Goal: Task Accomplishment & Management: Manage account settings

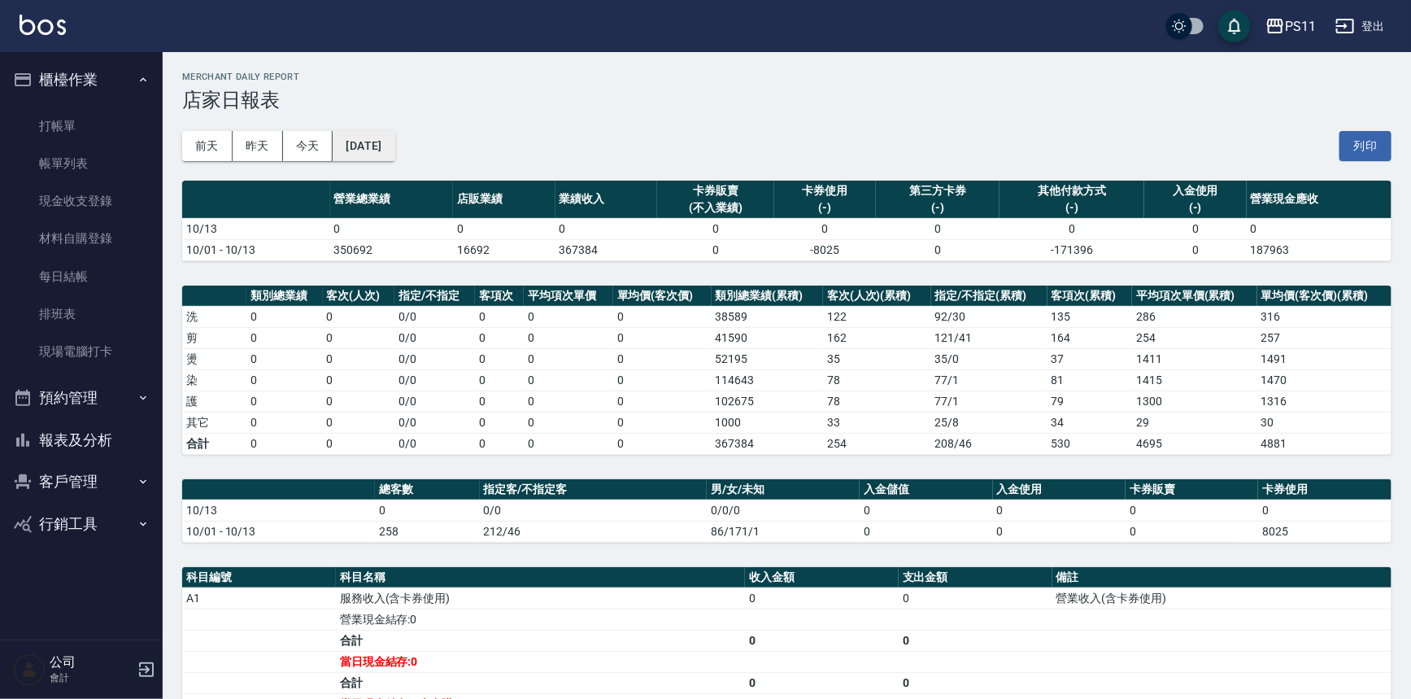
click at [364, 149] on button "[DATE]" at bounding box center [364, 146] width 62 height 30
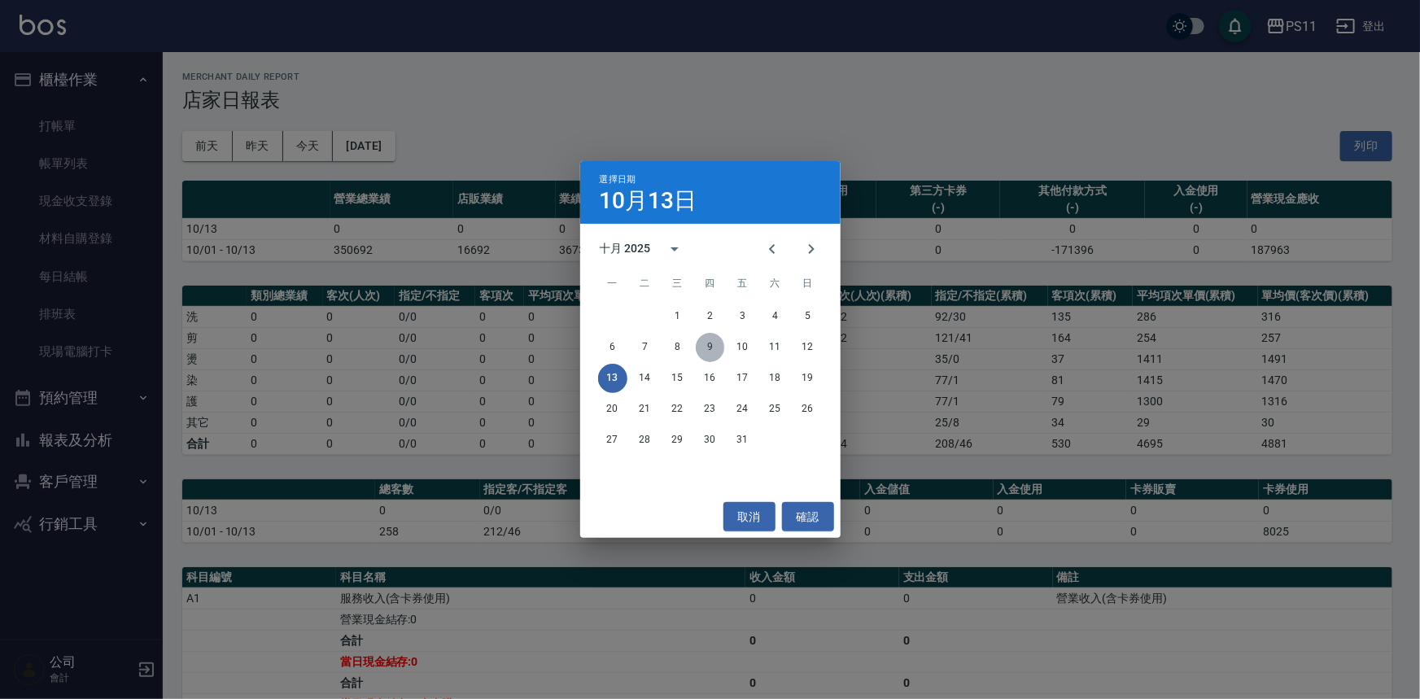
click at [716, 351] on button "9" at bounding box center [710, 347] width 29 height 29
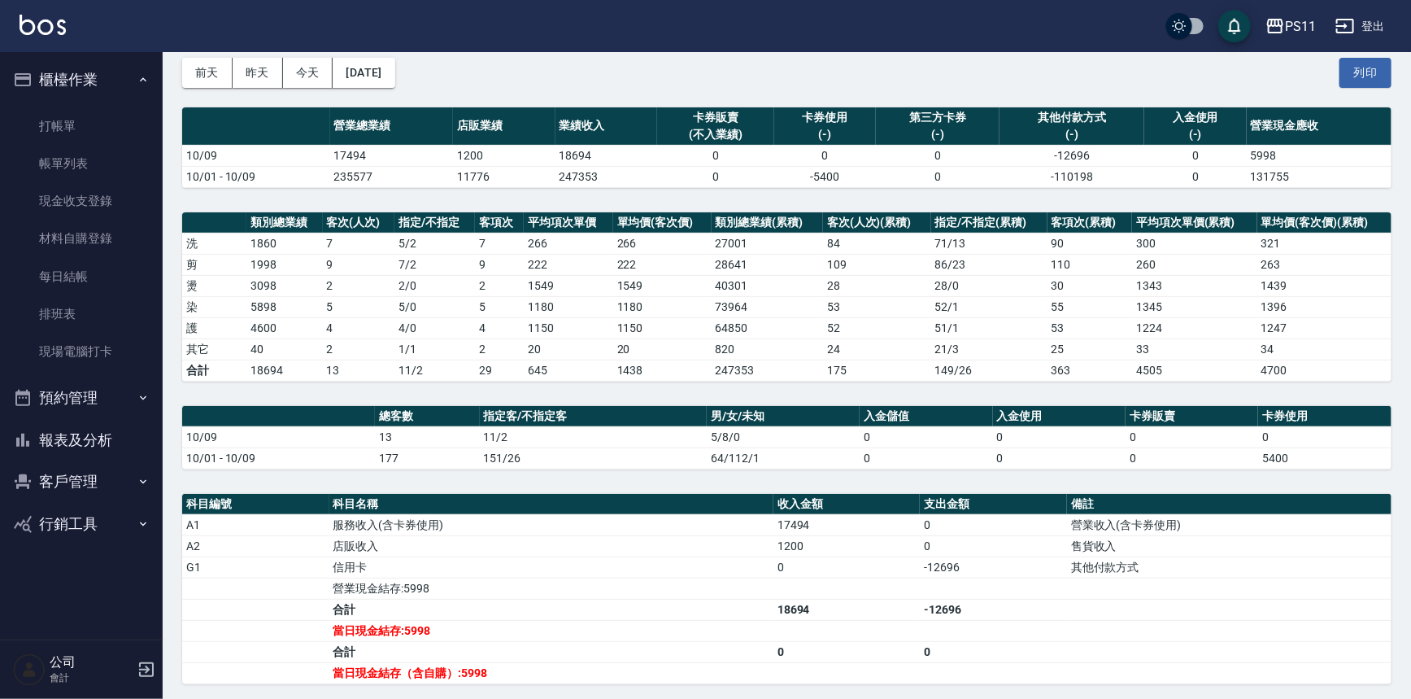
scroll to position [73, 0]
click at [89, 129] on link "打帳單" at bounding box center [82, 125] width 150 height 37
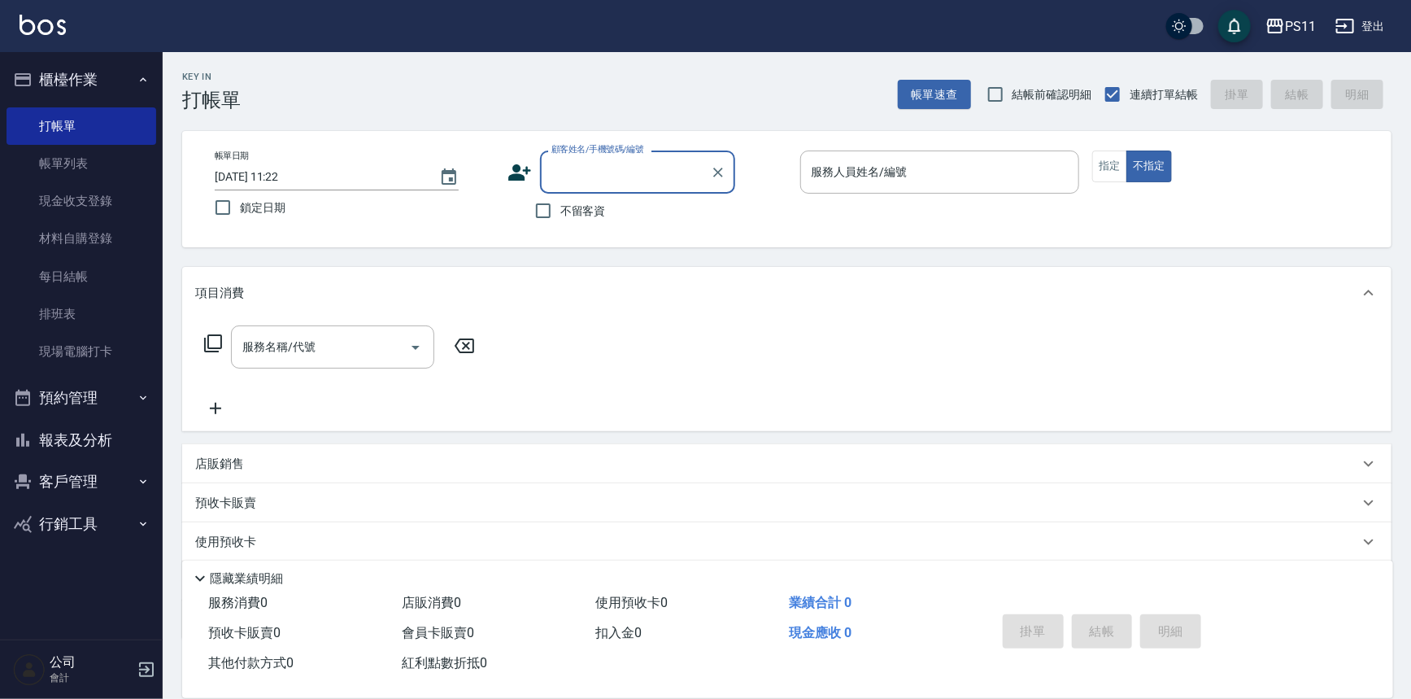
click at [602, 178] on input "顧客姓名/手機號碼/編號" at bounding box center [625, 172] width 156 height 28
click at [638, 216] on li "[PERSON_NAME]/0988746166/2647" at bounding box center [637, 213] width 195 height 27
type input "[PERSON_NAME]/0988746166/2647"
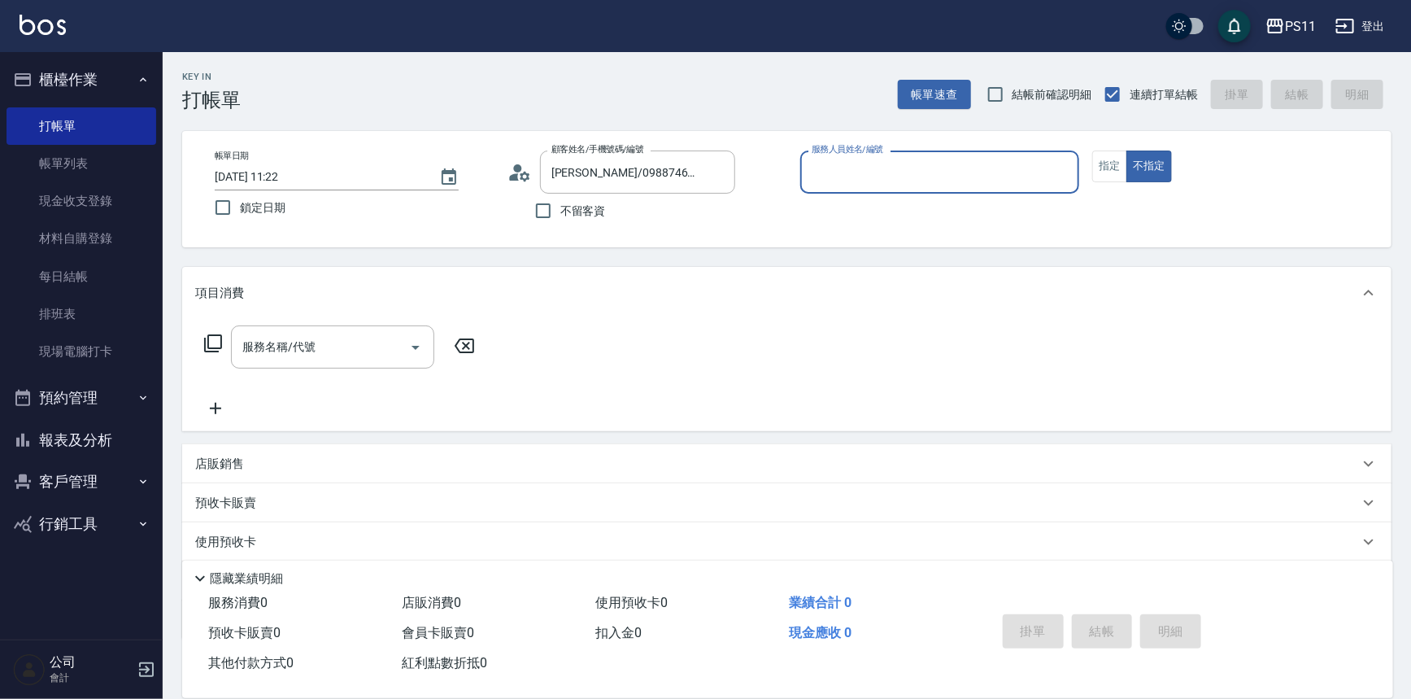
click at [944, 173] on input "服務人員姓名/編號" at bounding box center [940, 172] width 265 height 28
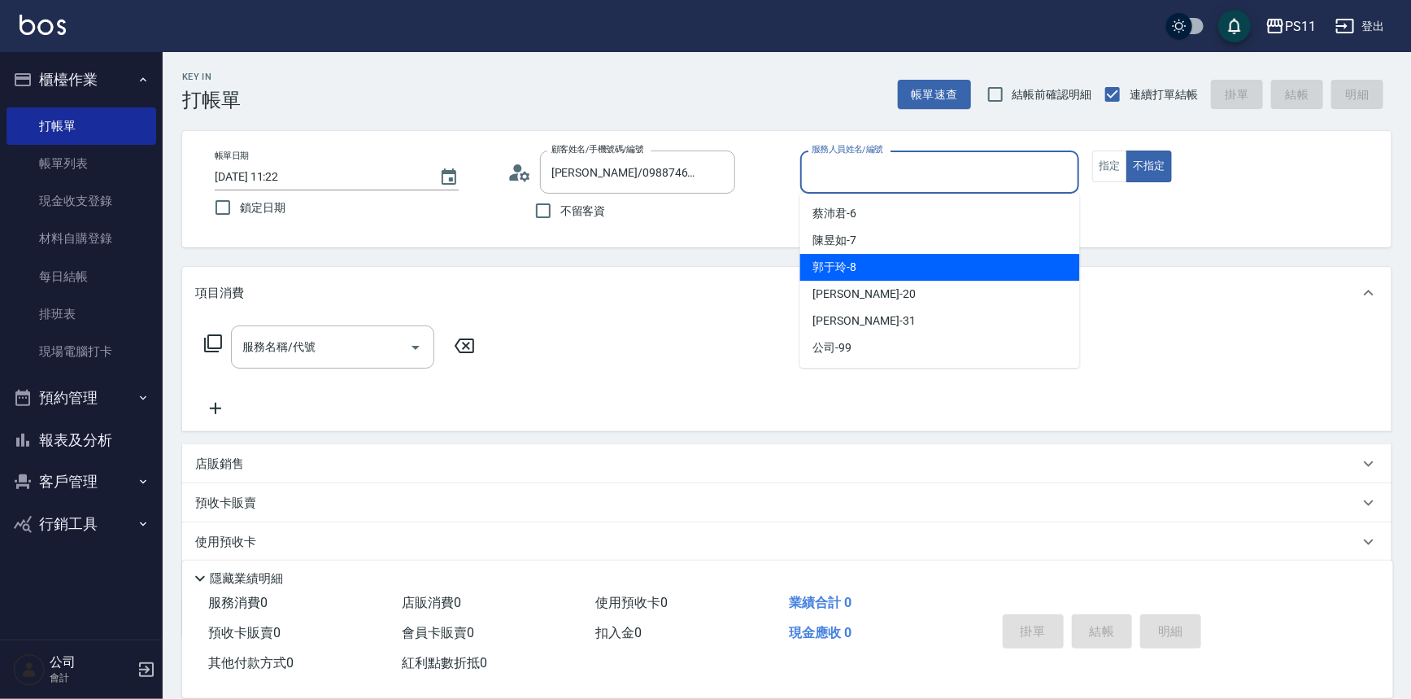
click at [949, 260] on div "[PERSON_NAME]-8" at bounding box center [940, 267] width 280 height 27
type input "郭于玲-8"
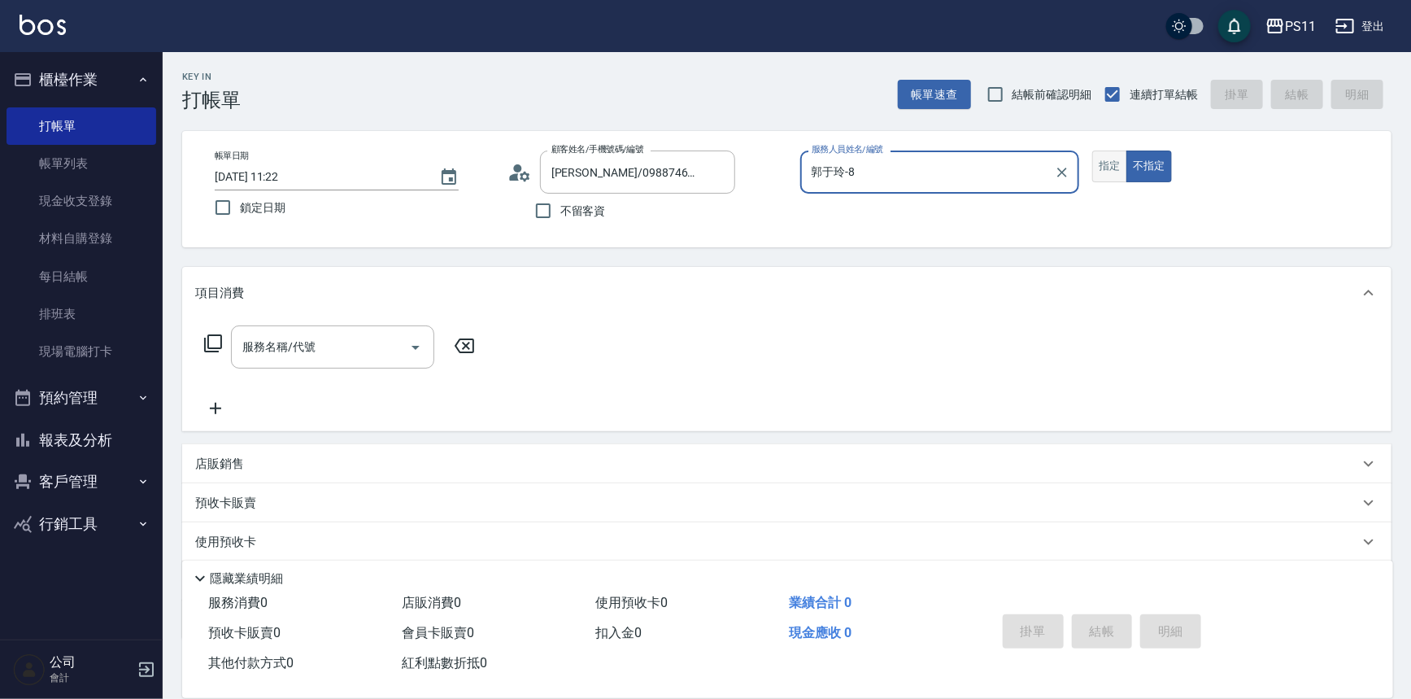
click at [1116, 172] on button "指定" at bounding box center [1110, 166] width 35 height 32
click at [221, 346] on icon at bounding box center [213, 344] width 20 height 20
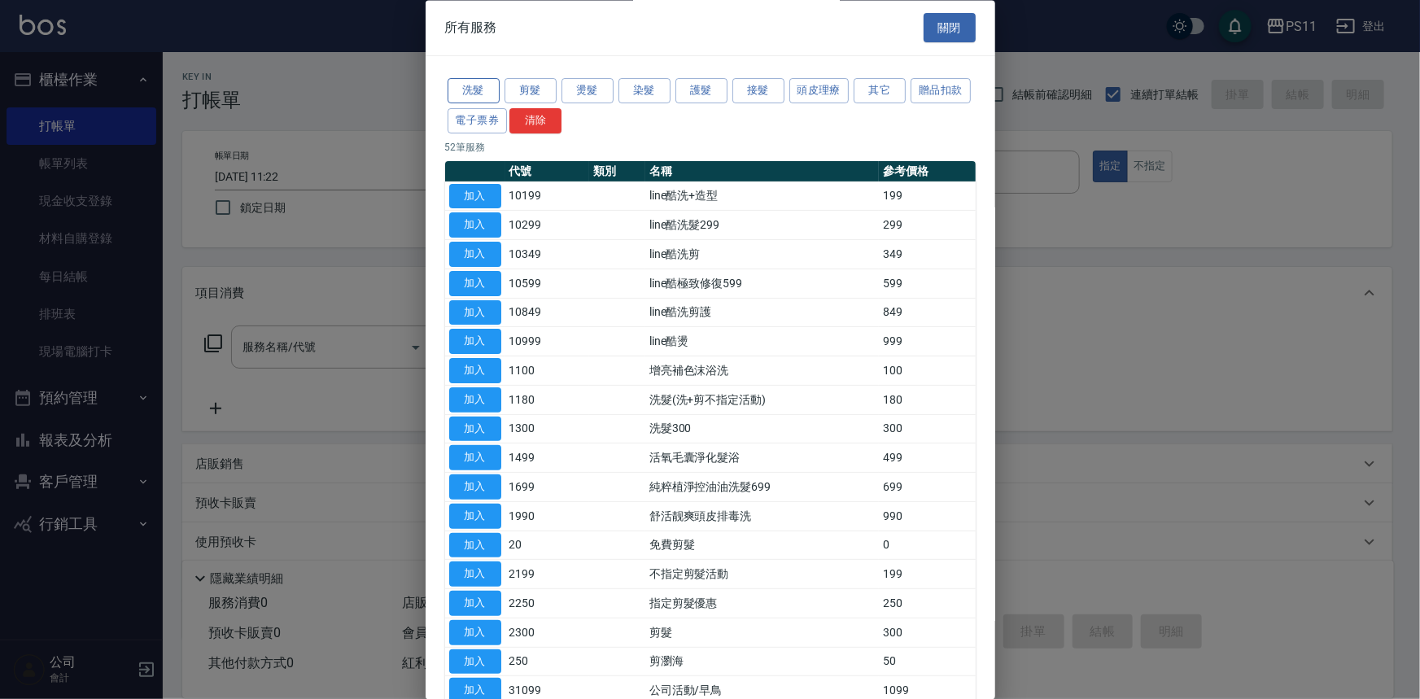
click at [483, 94] on button "洗髮" at bounding box center [473, 91] width 52 height 25
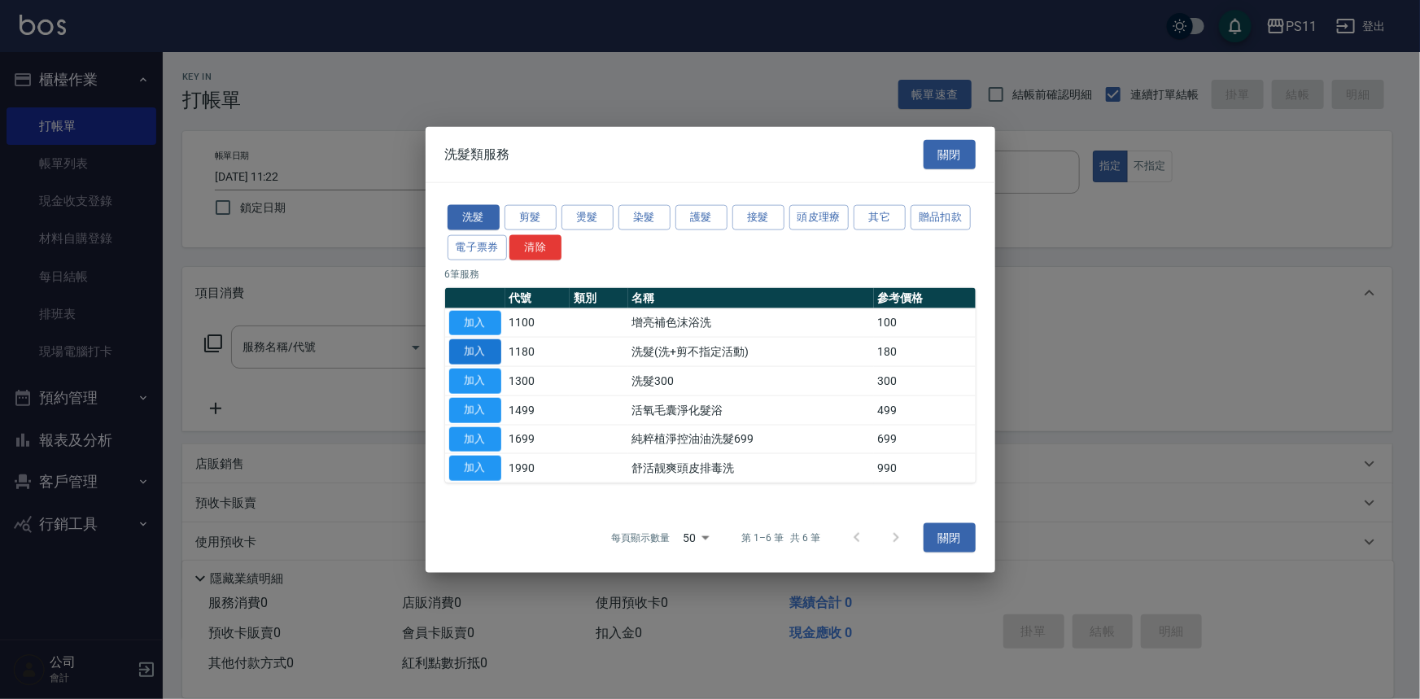
click at [485, 349] on button "加入" at bounding box center [475, 351] width 52 height 25
type input "洗髮(洗+剪不指定活動)(1180)"
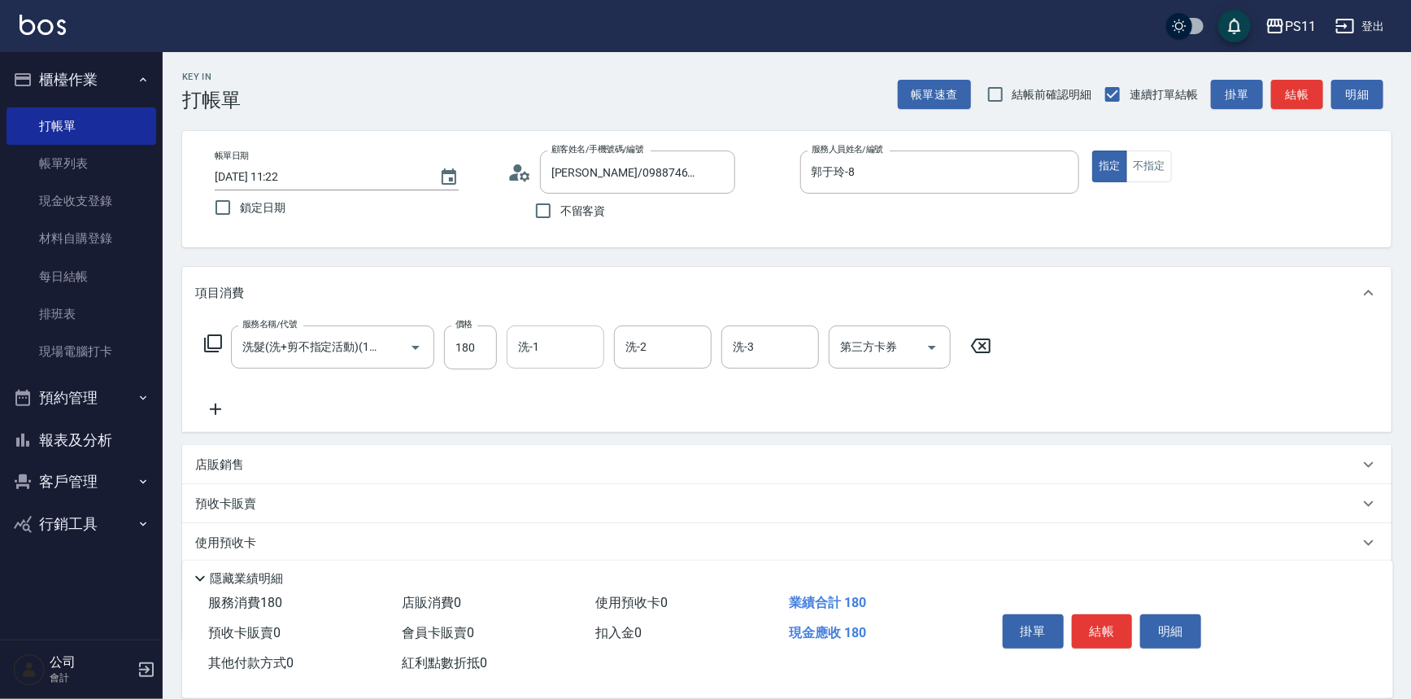
click at [556, 342] on input "洗-1" at bounding box center [555, 347] width 83 height 28
type input "[PERSON_NAME]-20"
click at [246, 408] on div "服務名稱/代號 洗髮(洗+剪不指定活動)(1180) 服務名稱/代號 價格 180 價格 洗-1 [PERSON_NAME]-20 洗-1 洗-2 洗-2 洗…" at bounding box center [598, 372] width 806 height 94
click at [220, 406] on icon at bounding box center [215, 409] width 41 height 20
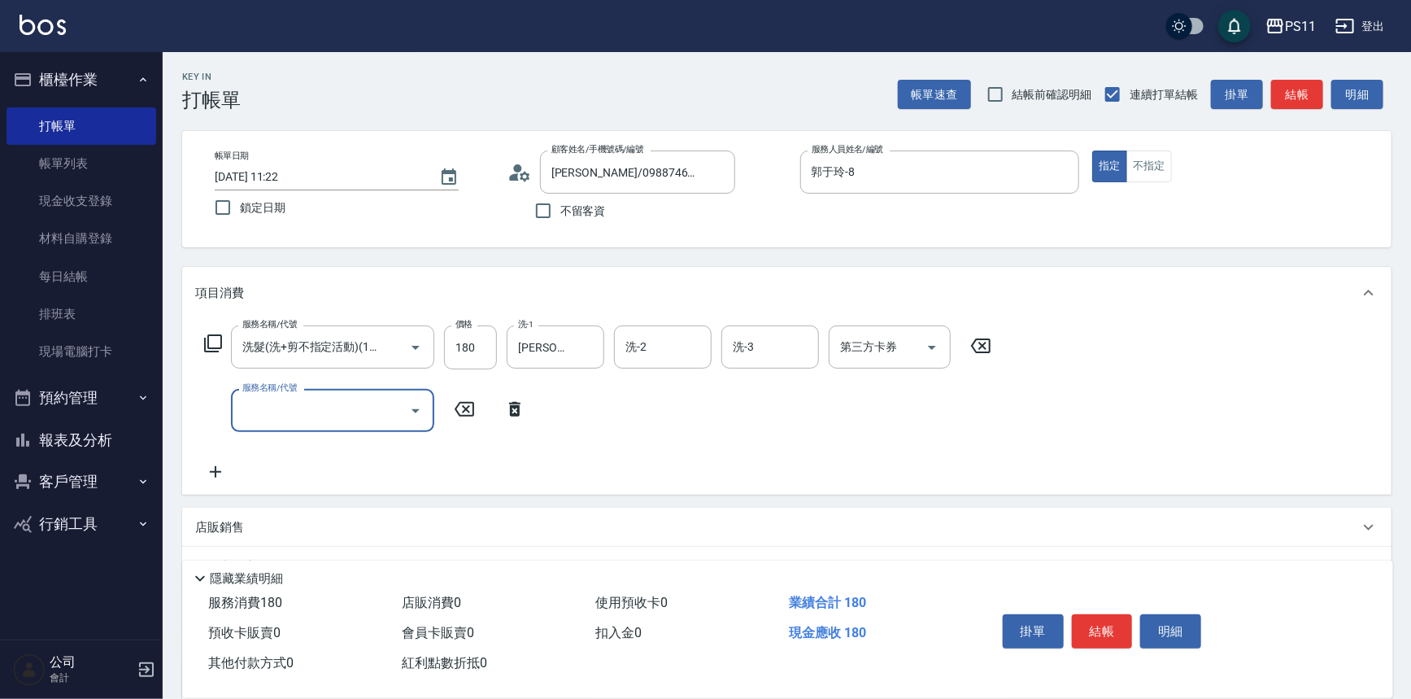
drag, startPoint x: 444, startPoint y: 455, endPoint x: 409, endPoint y: 398, distance: 66.8
click at [445, 451] on div "服務名稱/代號 洗髮(洗+剪不指定活動)(1180) 服務名稱/代號 價格 180 價格 洗-1 [PERSON_NAME]-20 洗-1 洗-2 洗-2 洗…" at bounding box center [598, 403] width 806 height 156
click at [329, 406] on input "服務名稱/代號" at bounding box center [320, 410] width 164 height 28
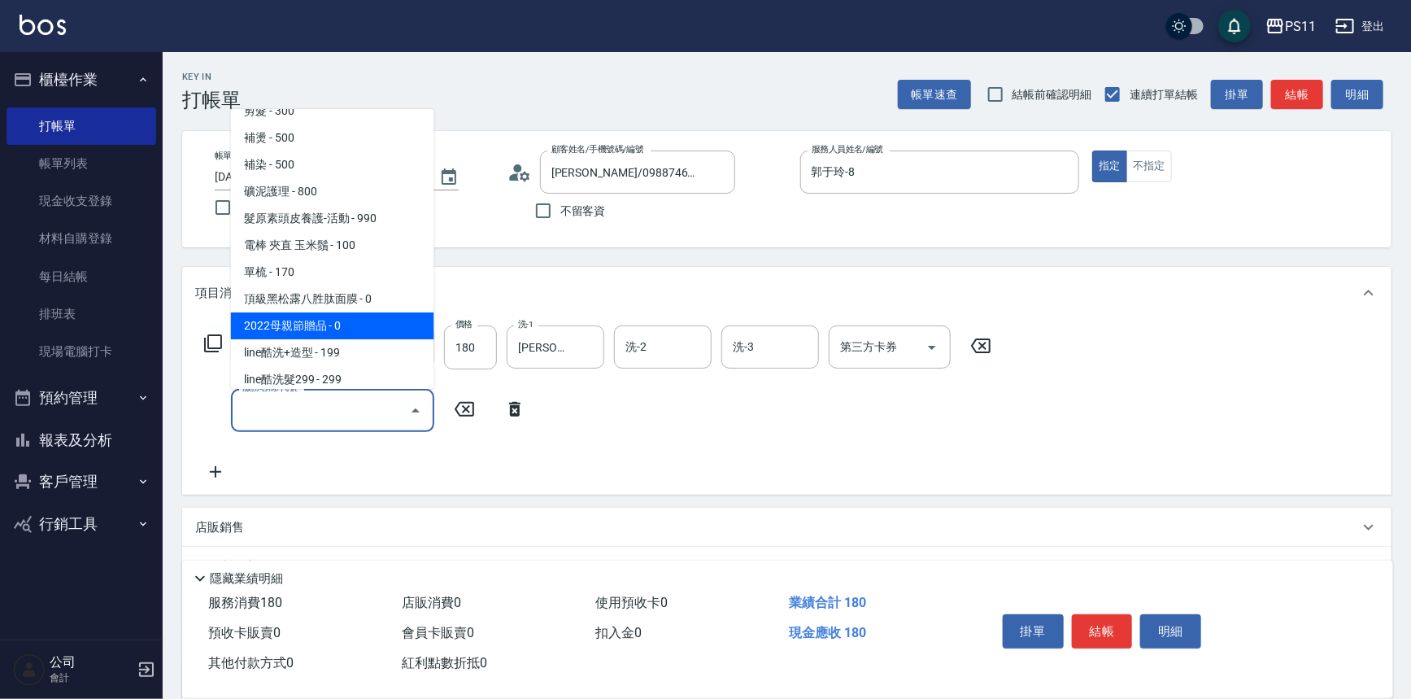
scroll to position [295, 0]
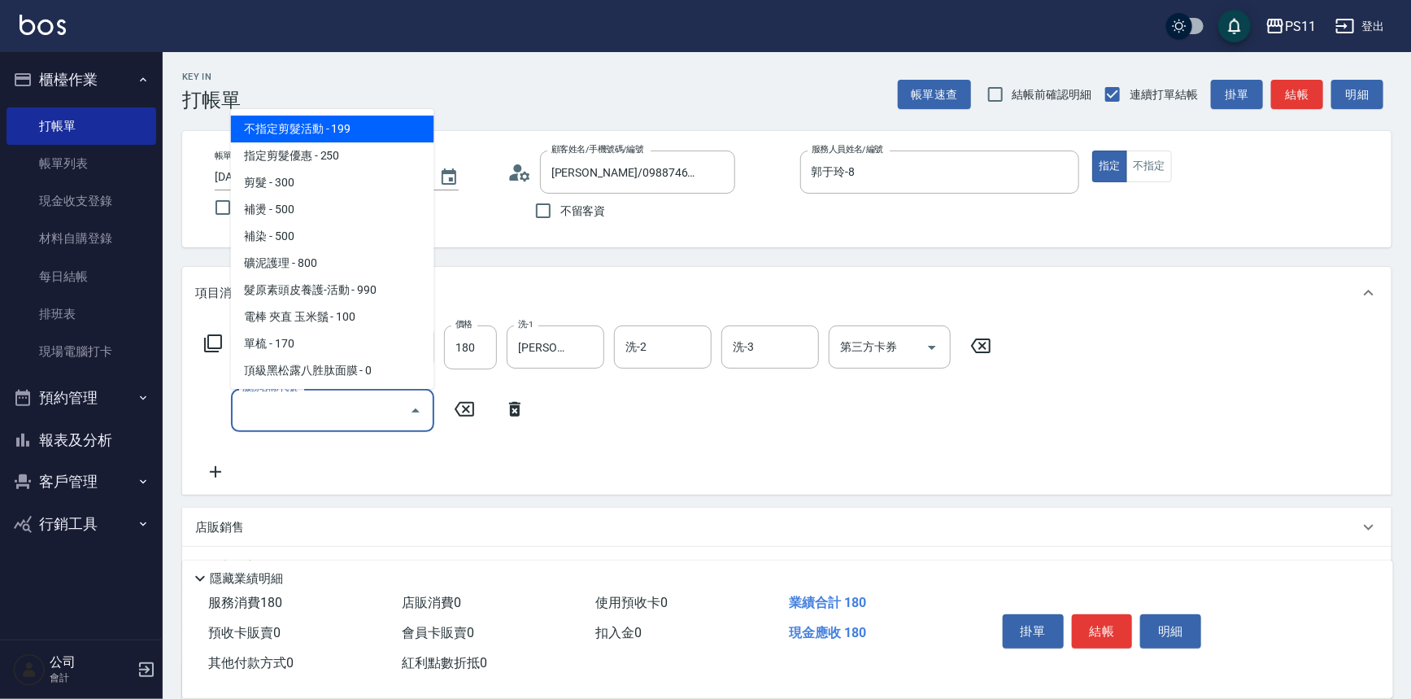
click at [338, 128] on span "不指定剪髮活動 - 199" at bounding box center [332, 129] width 203 height 27
type input "不指定剪髮活動(2199)"
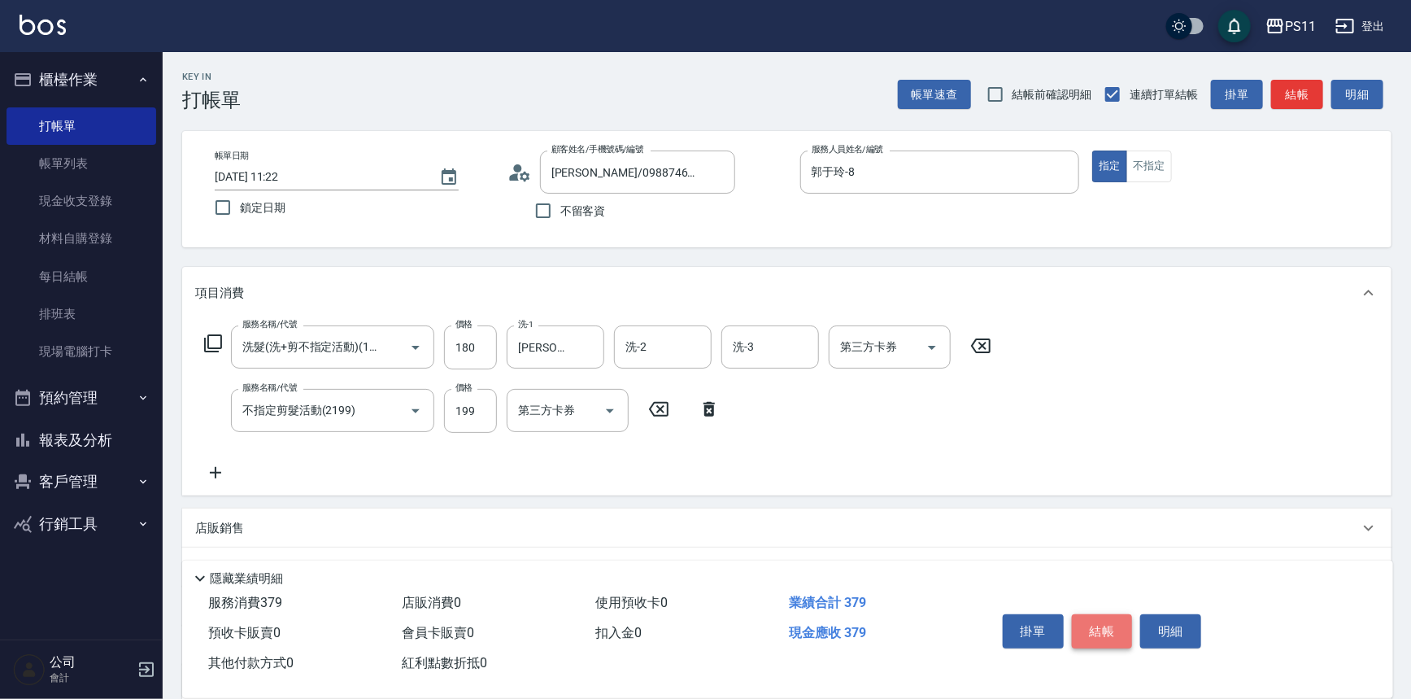
click at [1080, 631] on button "結帳" at bounding box center [1102, 631] width 61 height 34
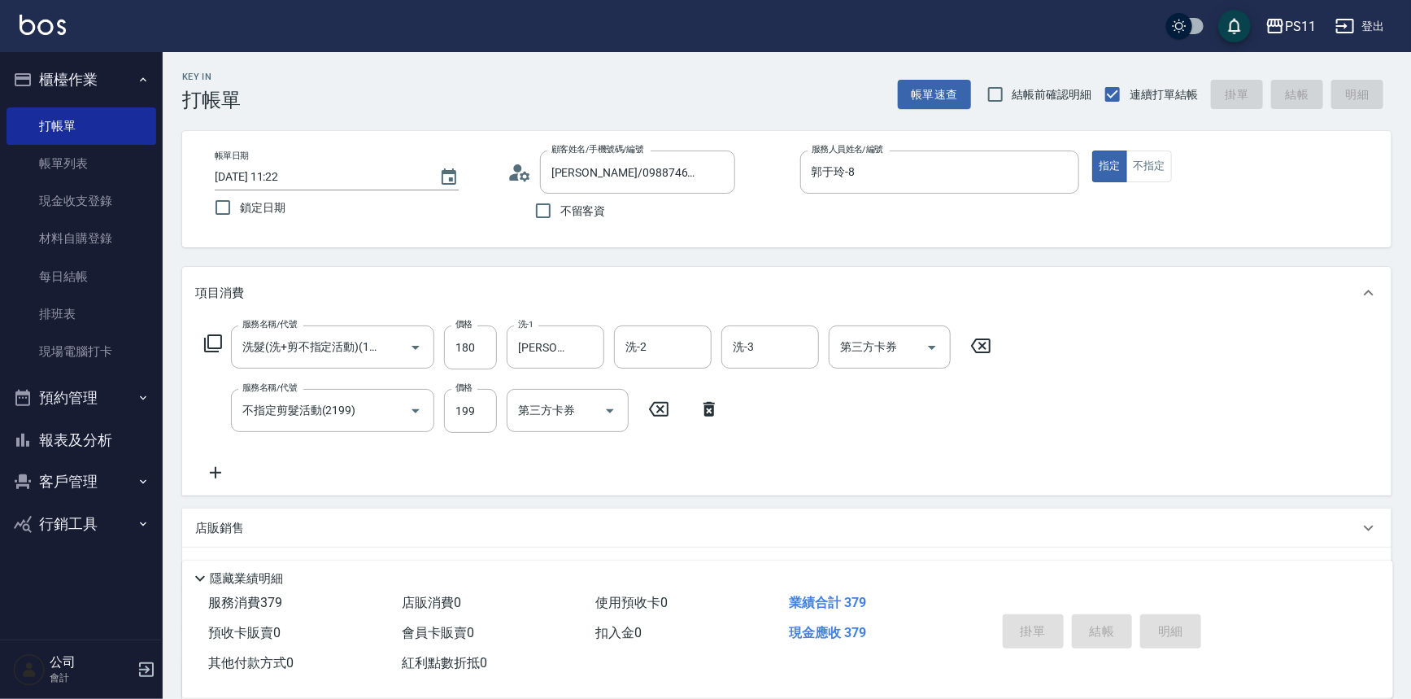
type input "[DATE] 11:24"
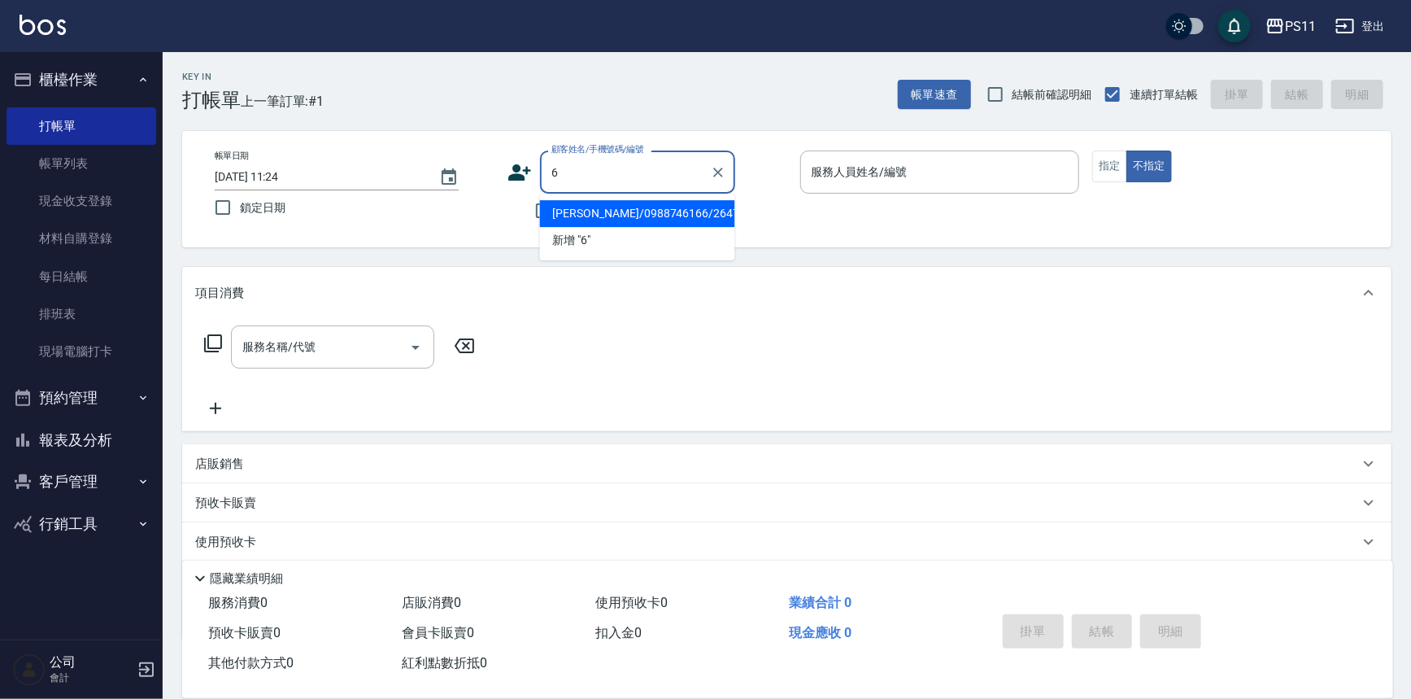
type input "[PERSON_NAME]/0988746166/2647"
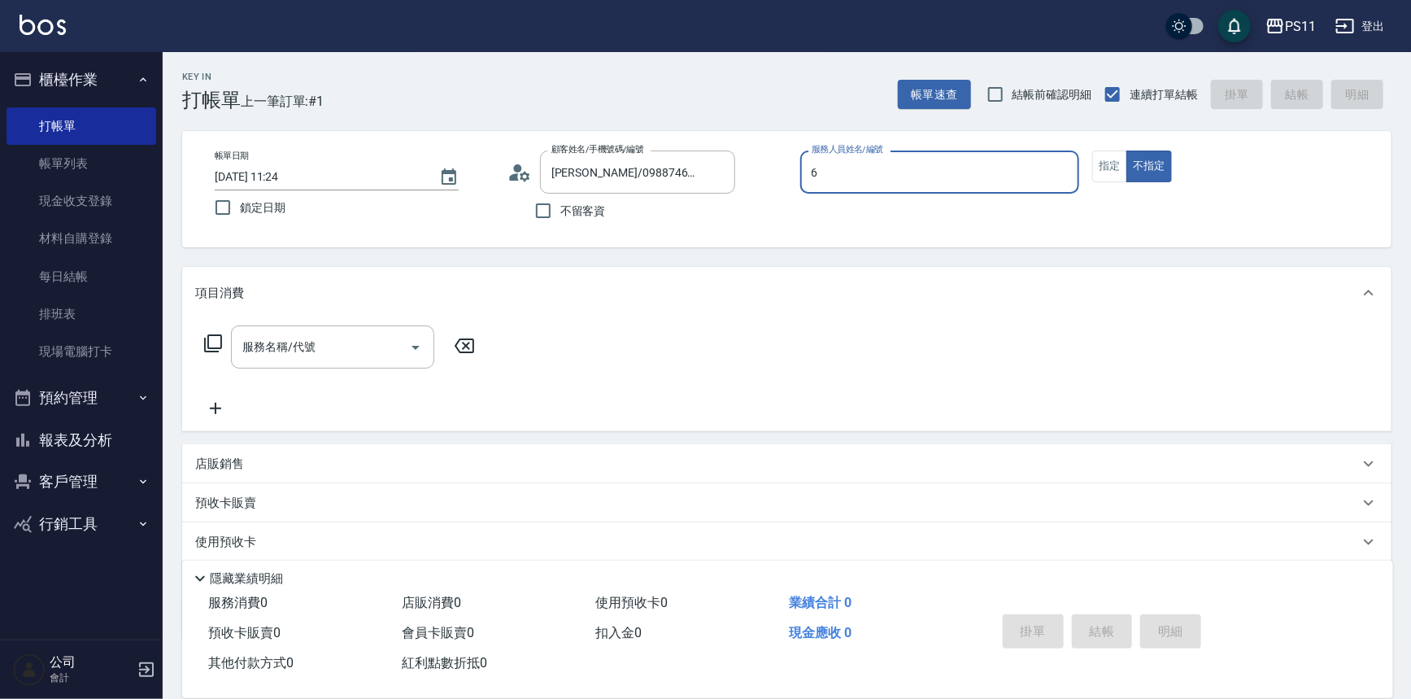
type input "[PERSON_NAME]6"
type button "false"
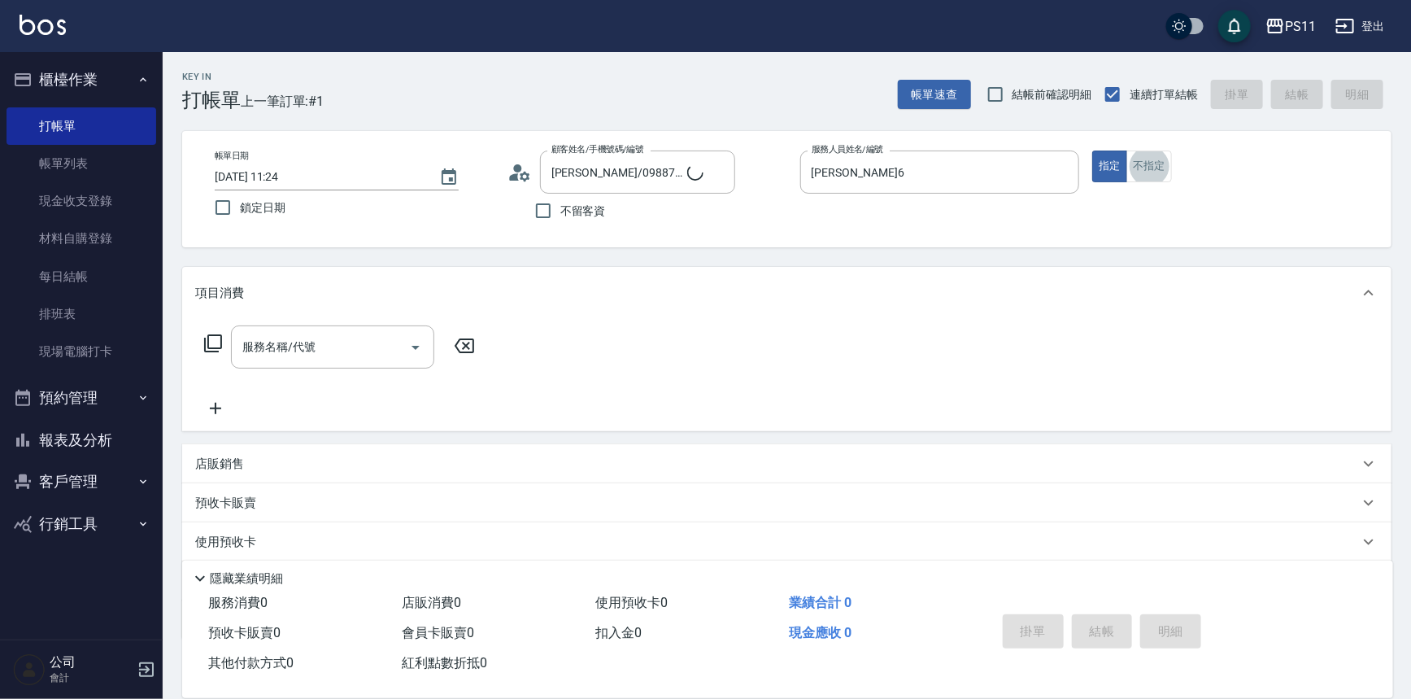
type input "菜佩龜/0916145580/6"
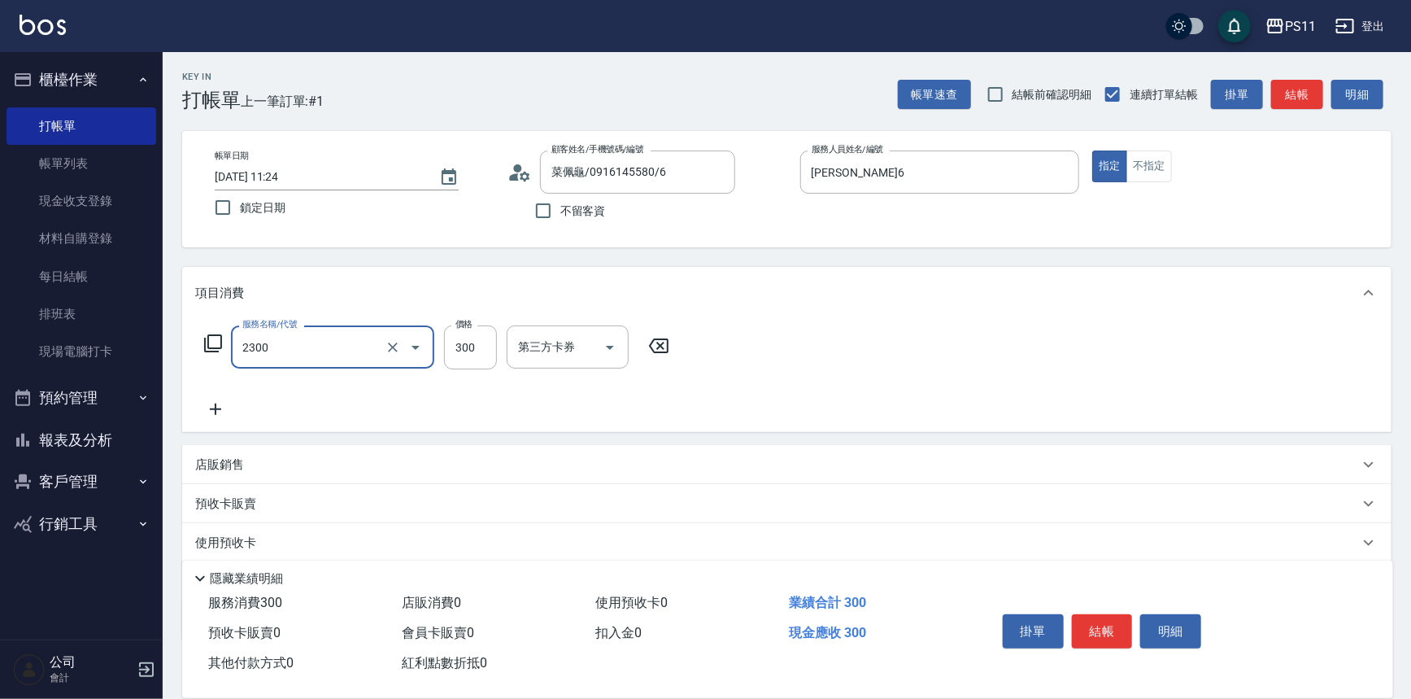
type input "剪髮(2300)"
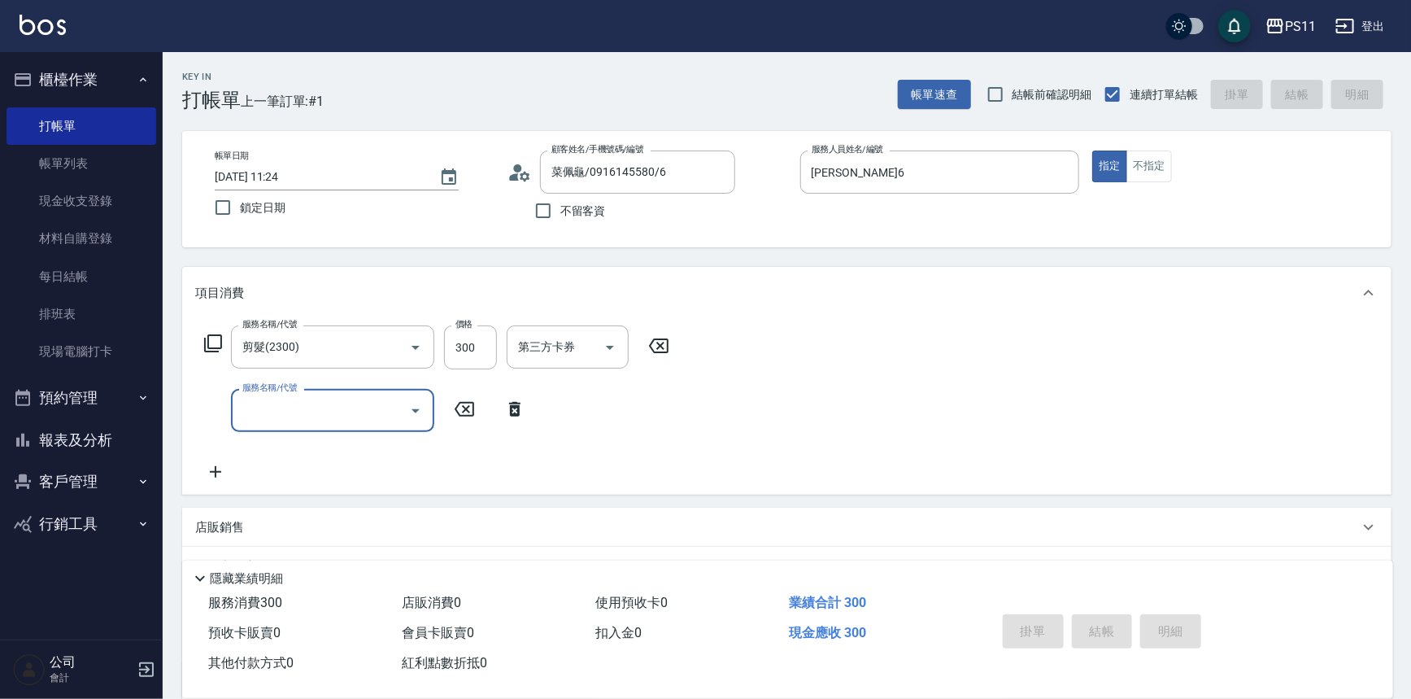
type input "[DATE] 11:47"
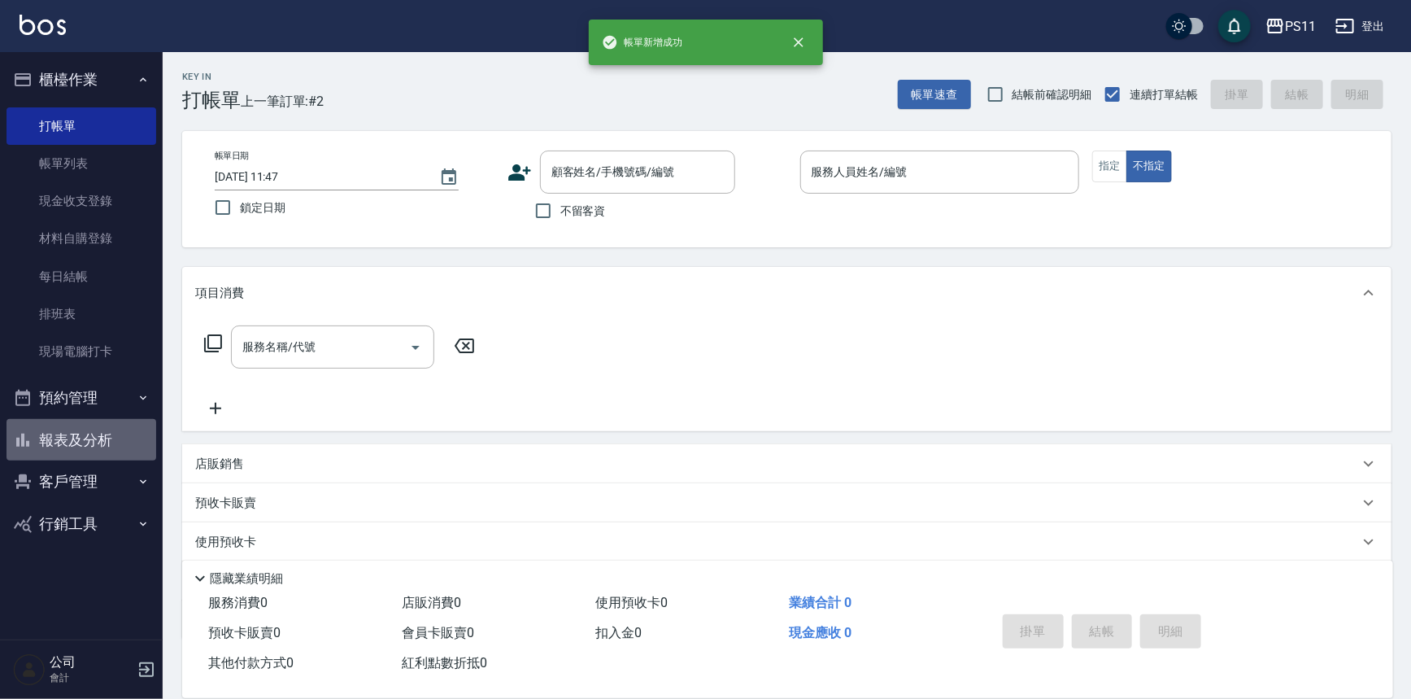
click at [116, 430] on button "報表及分析" at bounding box center [82, 440] width 150 height 42
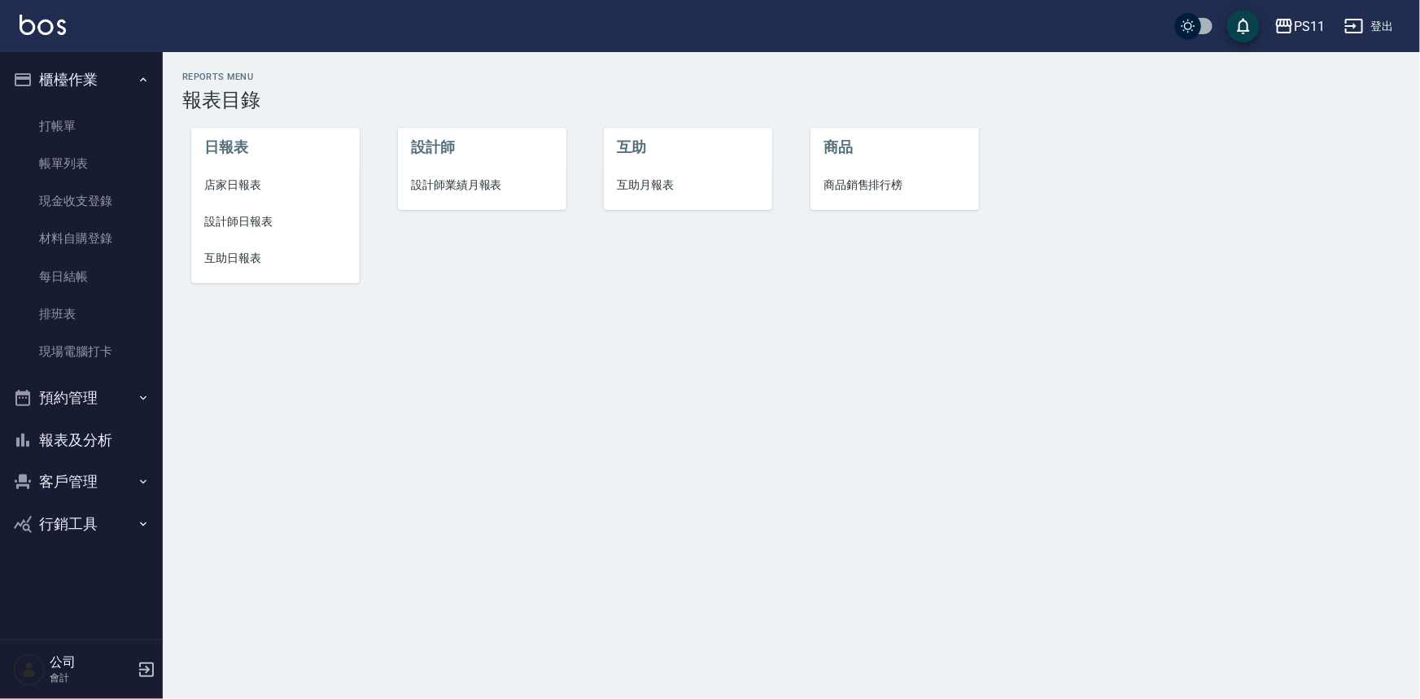
click at [252, 225] on span "設計師日報表" at bounding box center [275, 221] width 142 height 17
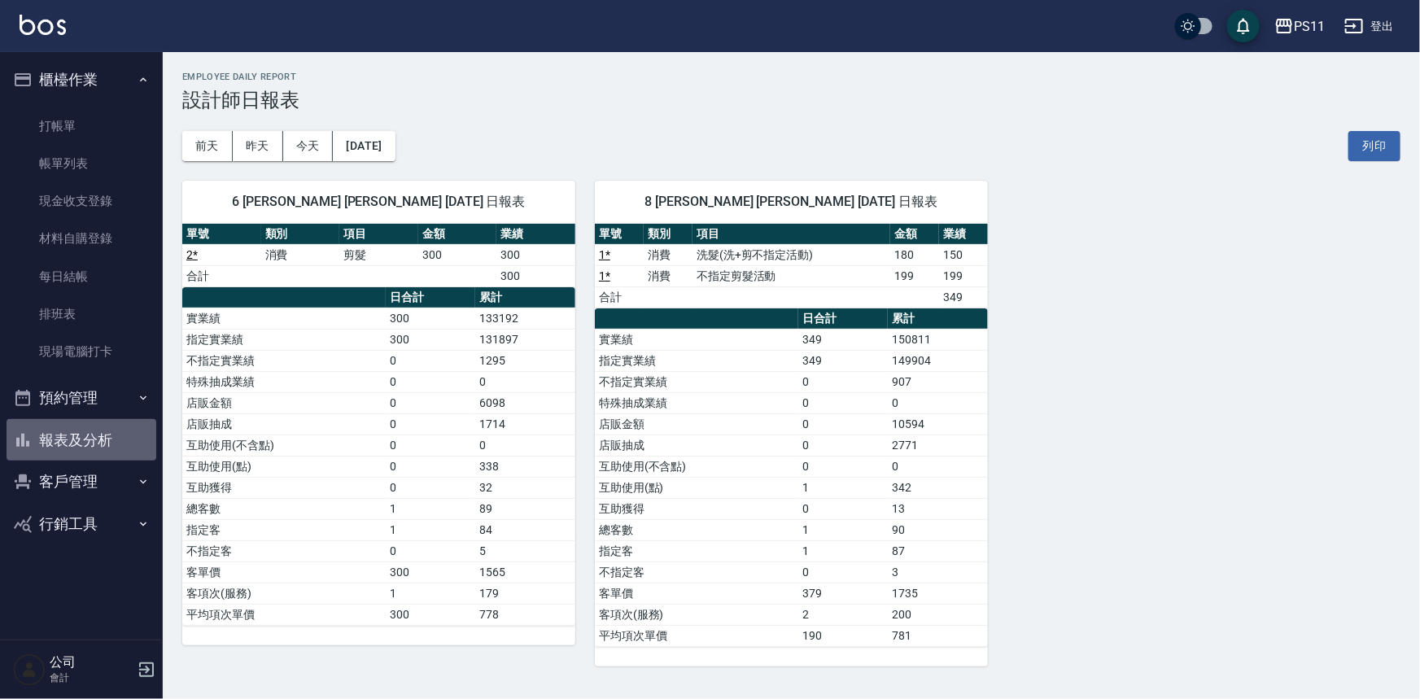
click at [110, 439] on button "報表及分析" at bounding box center [82, 440] width 150 height 42
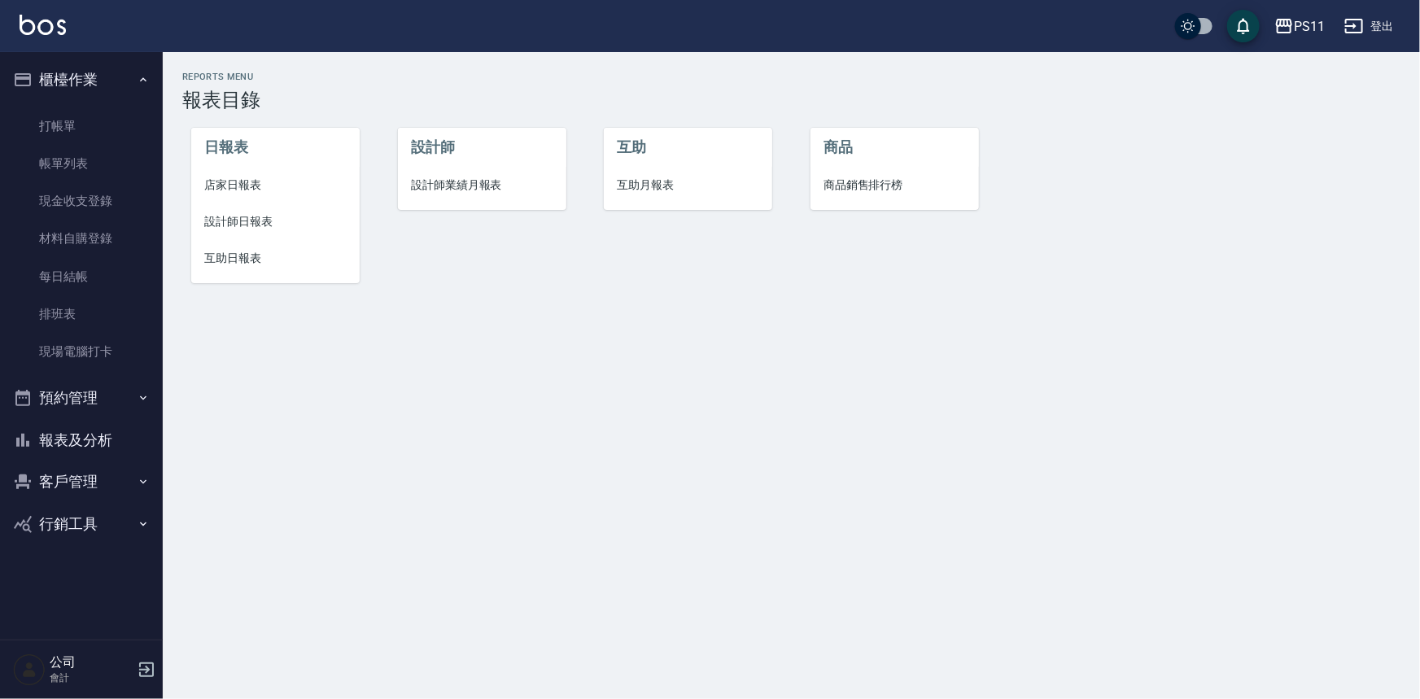
click at [89, 421] on button "報表及分析" at bounding box center [82, 440] width 150 height 42
click at [127, 447] on button "報表及分析" at bounding box center [82, 440] width 150 height 42
click at [240, 225] on span "設計師日報表" at bounding box center [275, 221] width 142 height 17
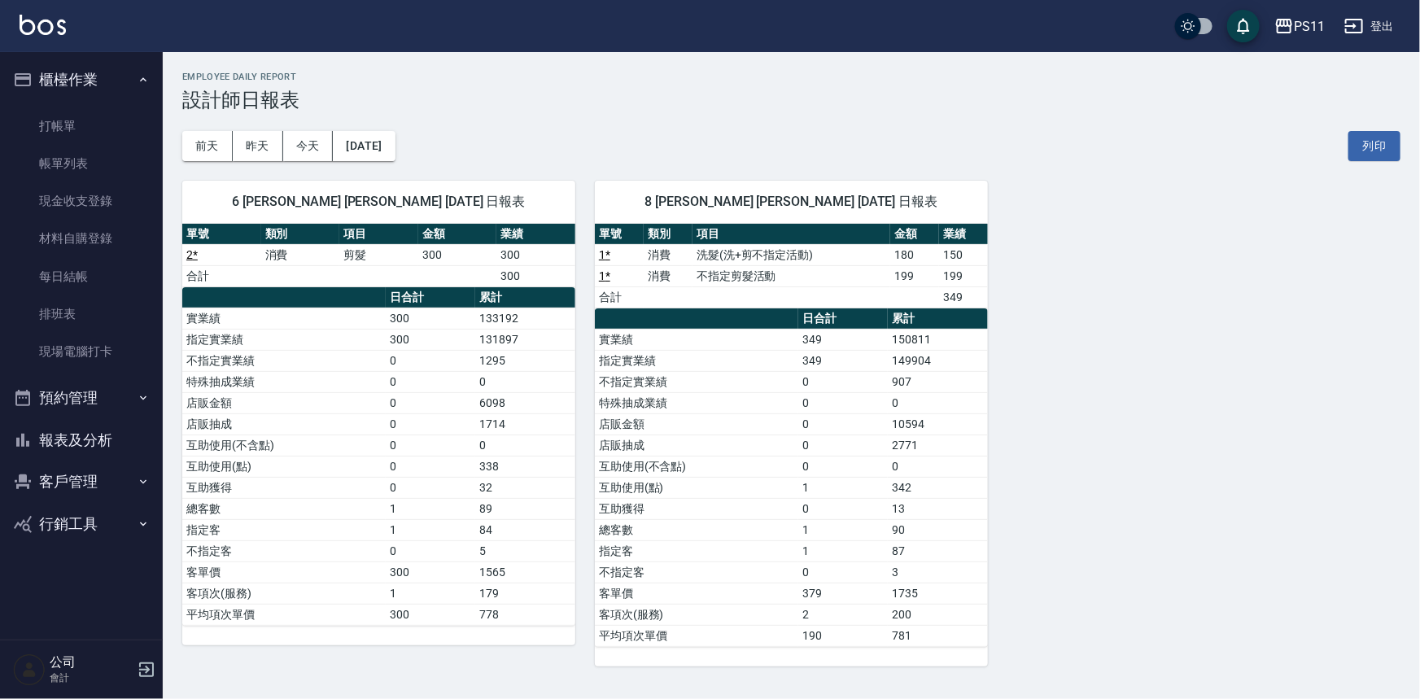
click at [1299, 442] on div "6 [PERSON_NAME] [PERSON_NAME] [DATE] 日報表 單號 類別 項目 金額 業績 2 * 消費 剪髮 300 300 合計 30…" at bounding box center [781, 413] width 1237 height 505
click at [78, 435] on button "報表及分析" at bounding box center [82, 440] width 150 height 42
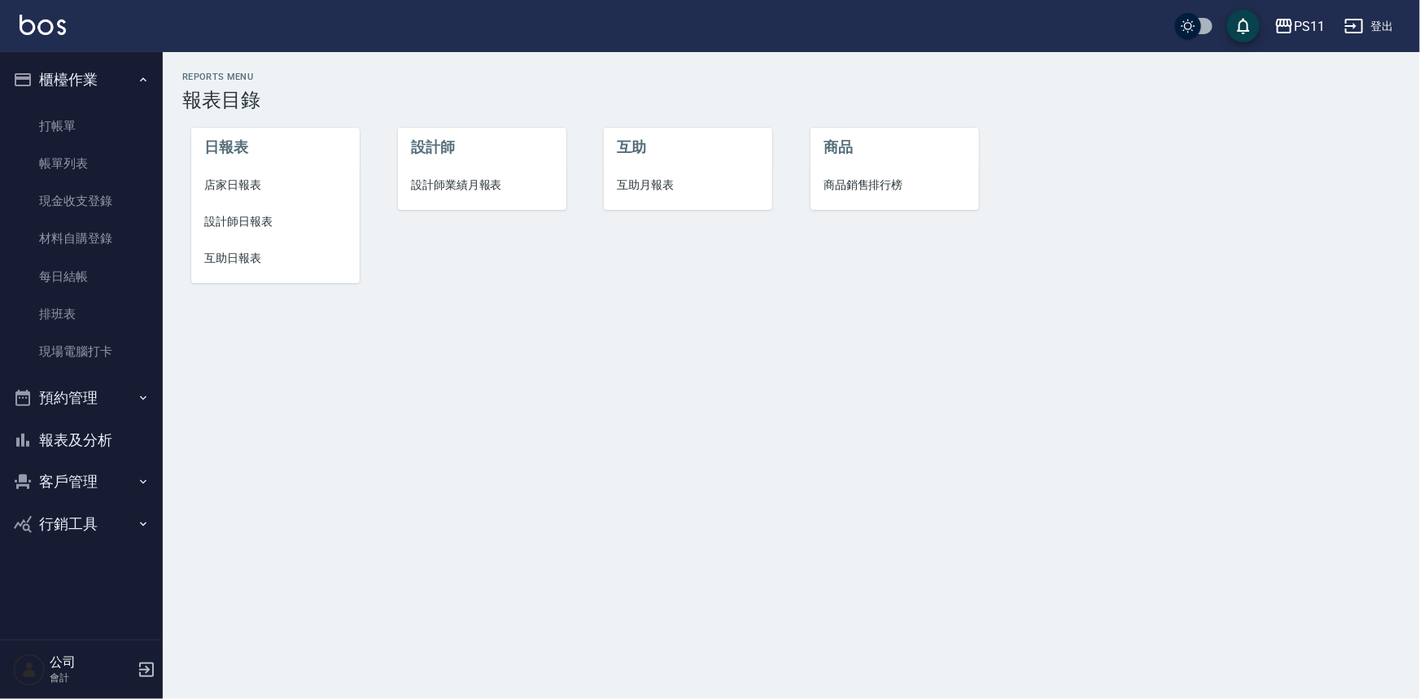
click at [252, 185] on span "店家日報表" at bounding box center [275, 185] width 142 height 17
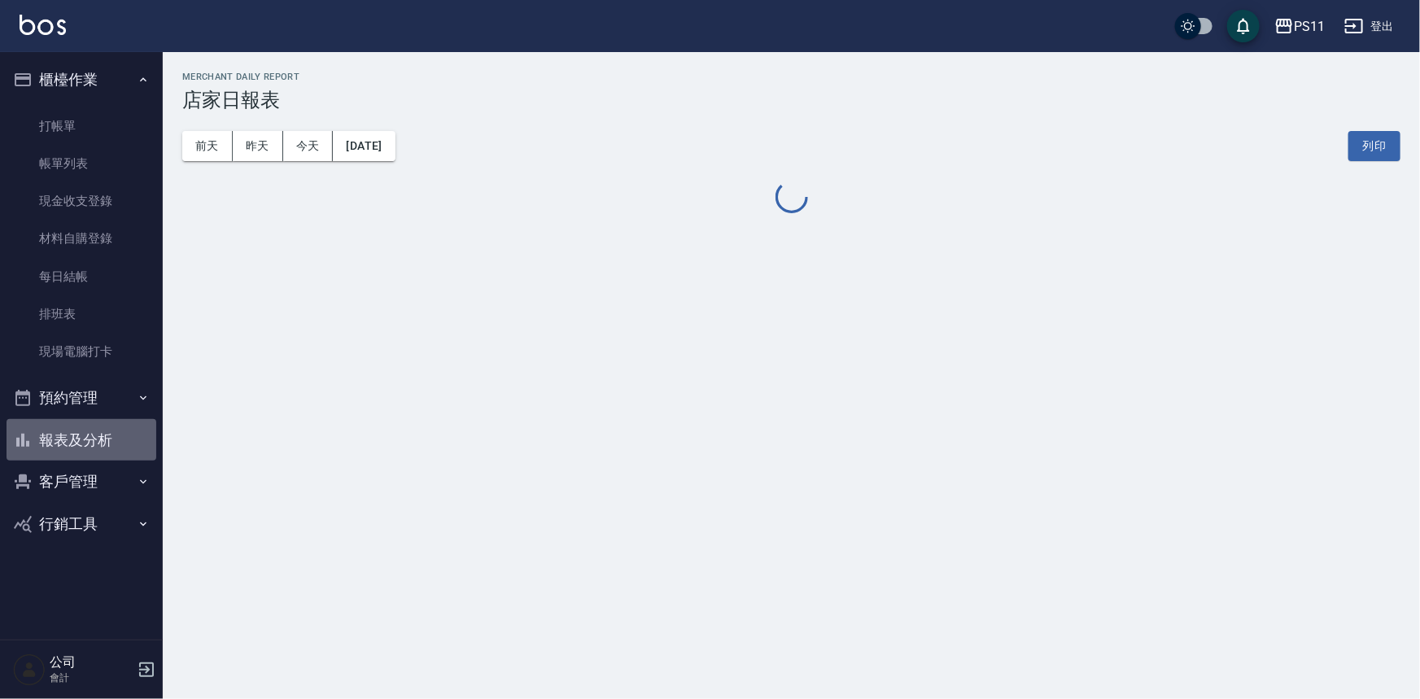
click at [82, 443] on button "報表及分析" at bounding box center [82, 440] width 150 height 42
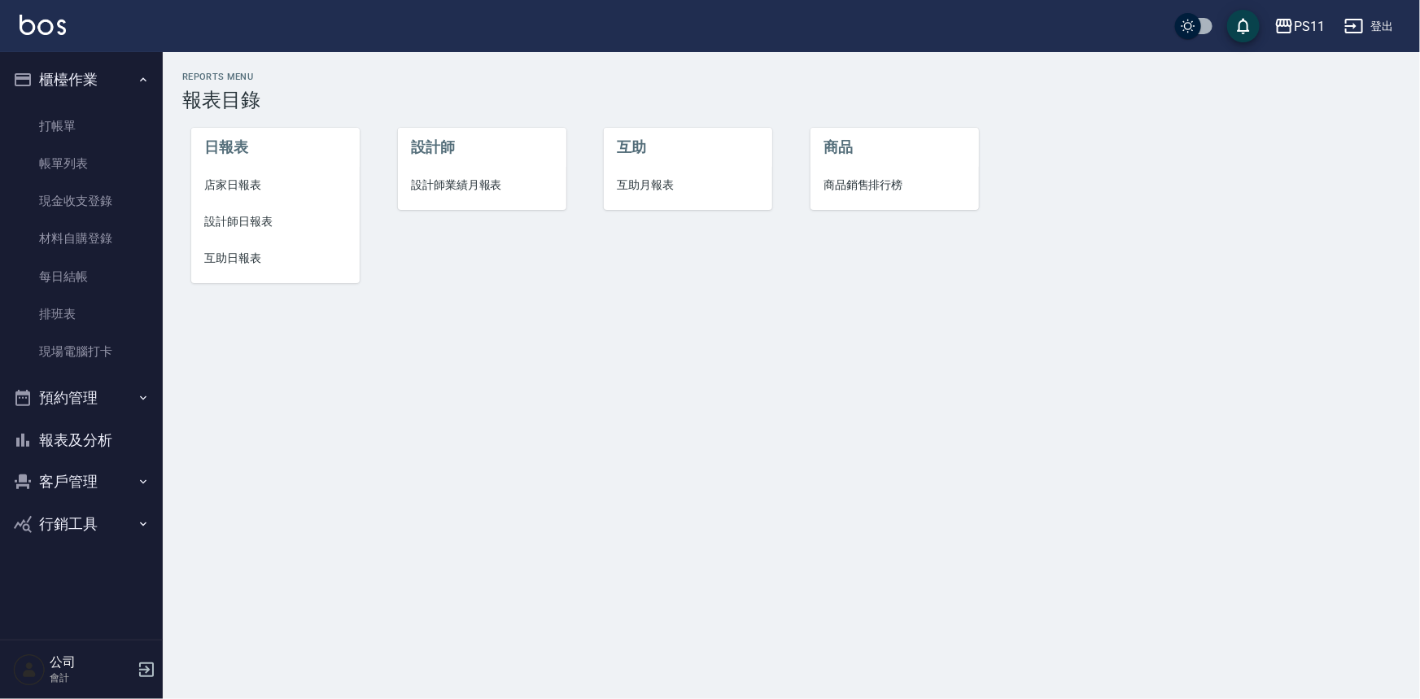
click at [238, 261] on span "互助日報表" at bounding box center [275, 258] width 142 height 17
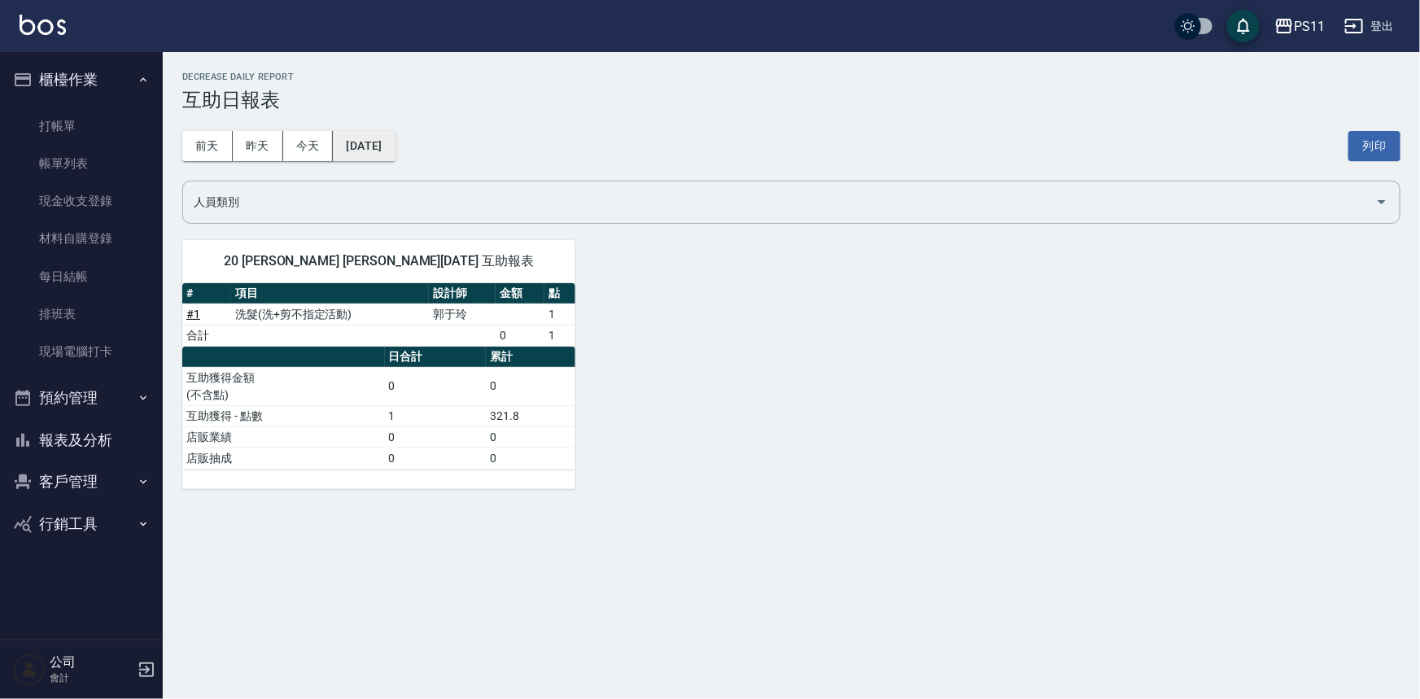
click at [390, 144] on button "[DATE]" at bounding box center [364, 146] width 62 height 30
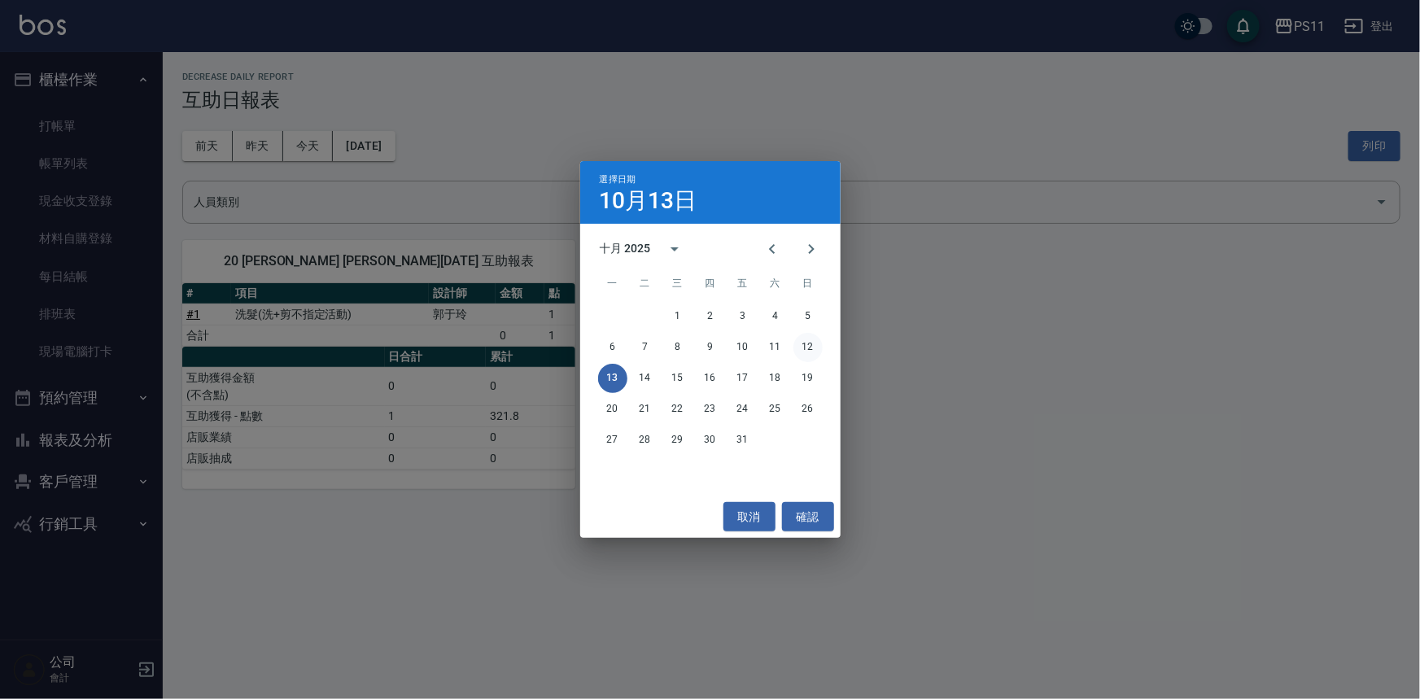
click at [813, 347] on button "12" at bounding box center [807, 347] width 29 height 29
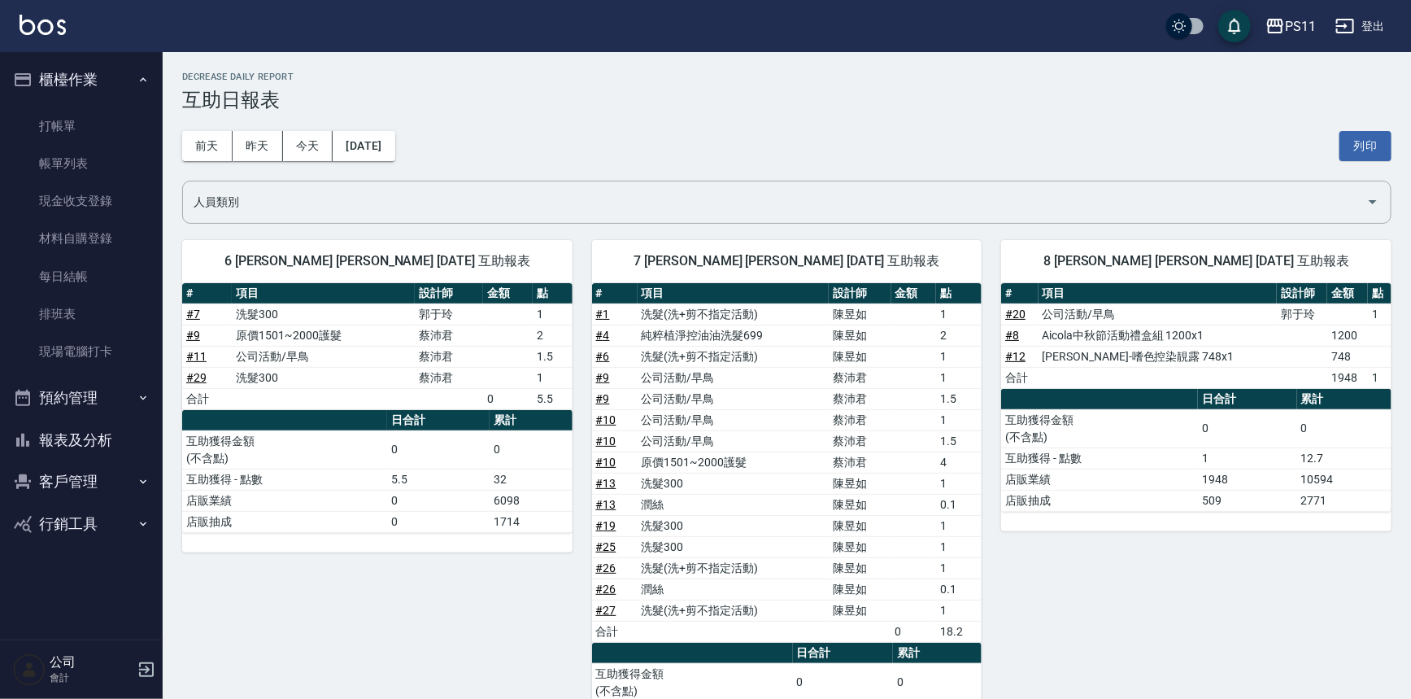
click at [930, 486] on td "a dense table" at bounding box center [915, 483] width 46 height 21
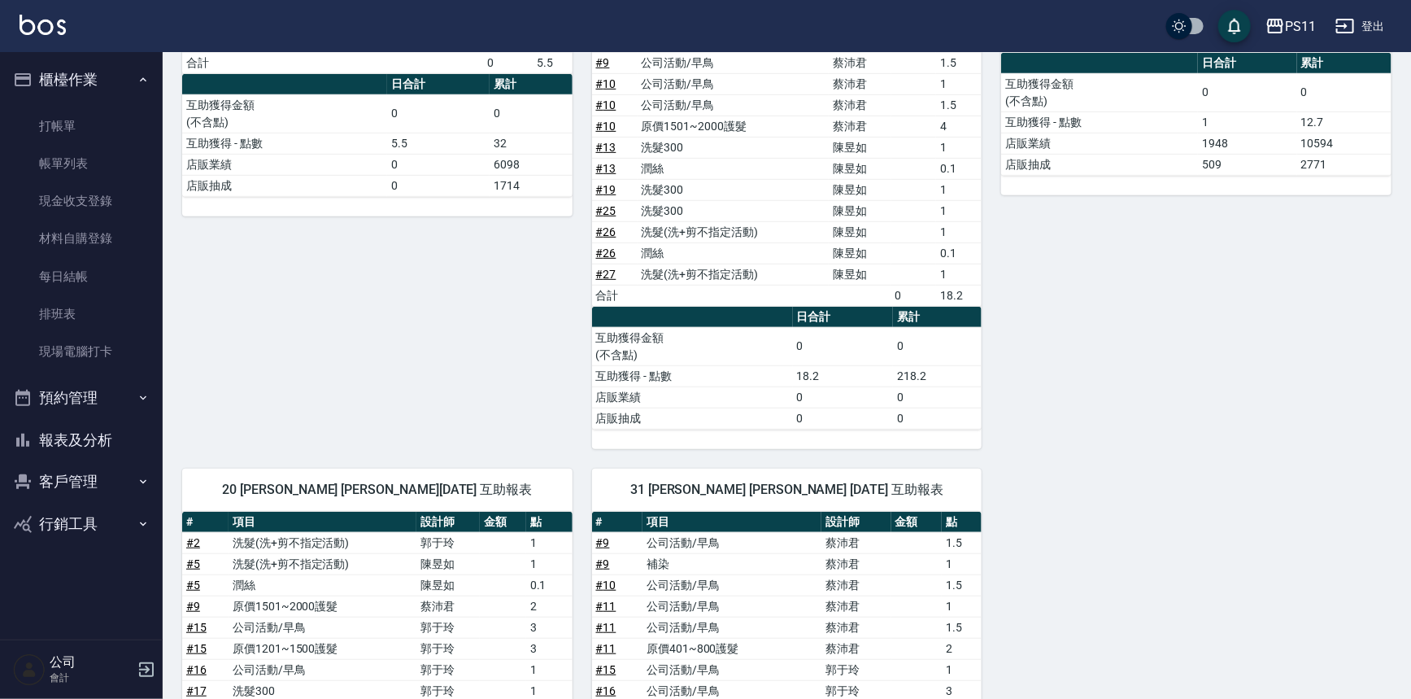
scroll to position [517, 0]
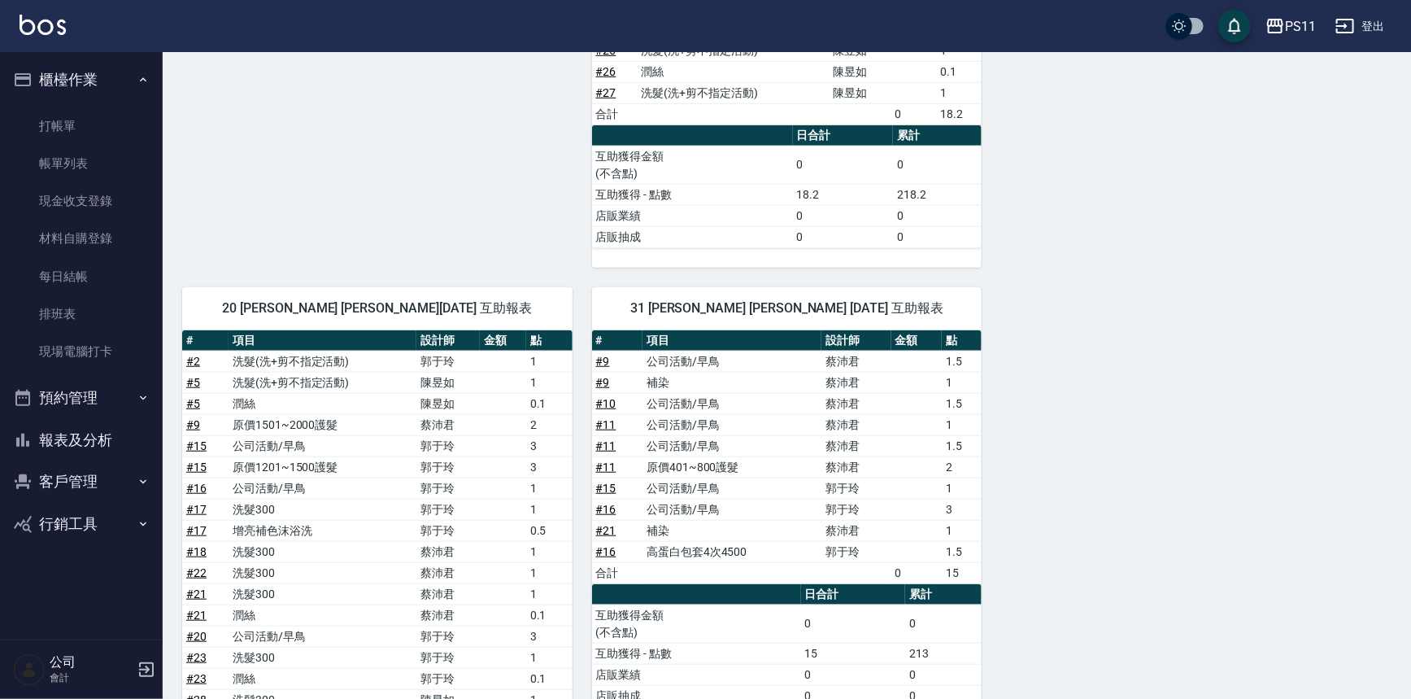
click at [1036, 426] on div "6 [PERSON_NAME] [PERSON_NAME] [DATE] 互助報表 # 項目 設計師 金額 點 # 7 洗髮300 [PERSON_NAME]…" at bounding box center [777, 341] width 1229 height 1277
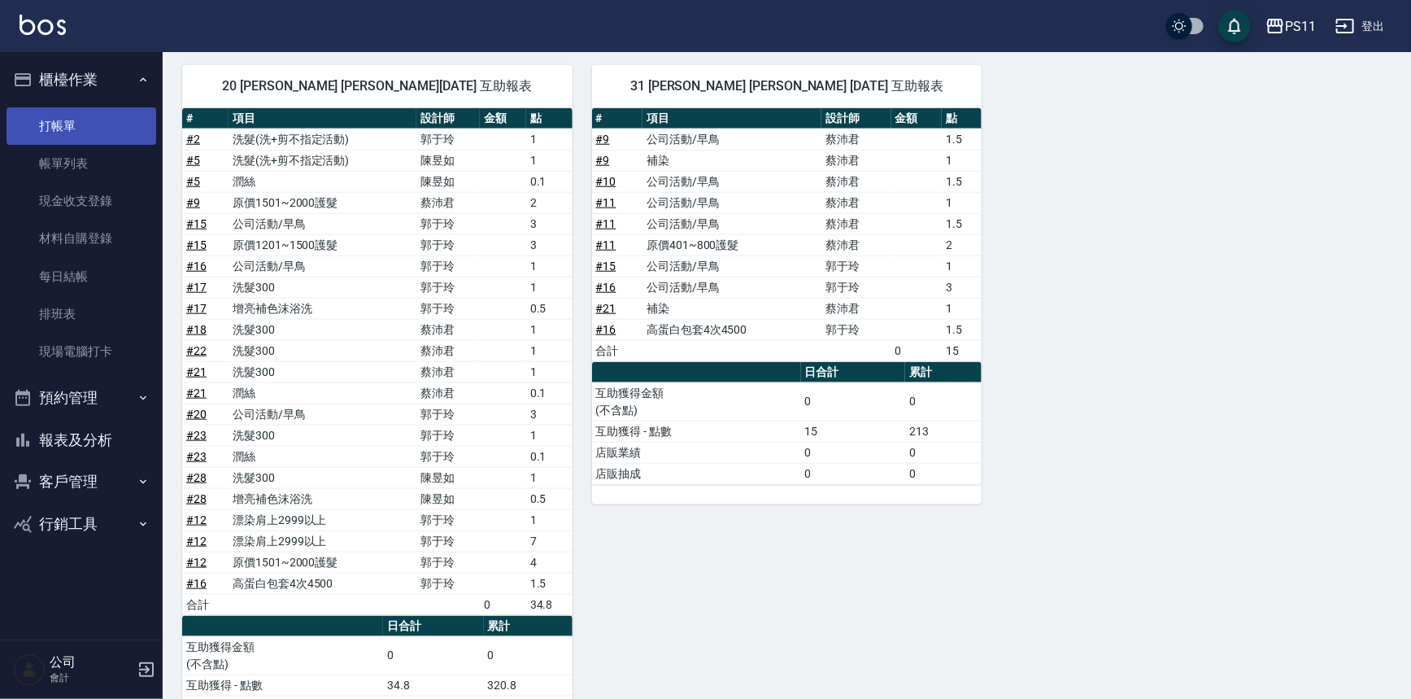
click at [83, 129] on link "打帳單" at bounding box center [82, 125] width 150 height 37
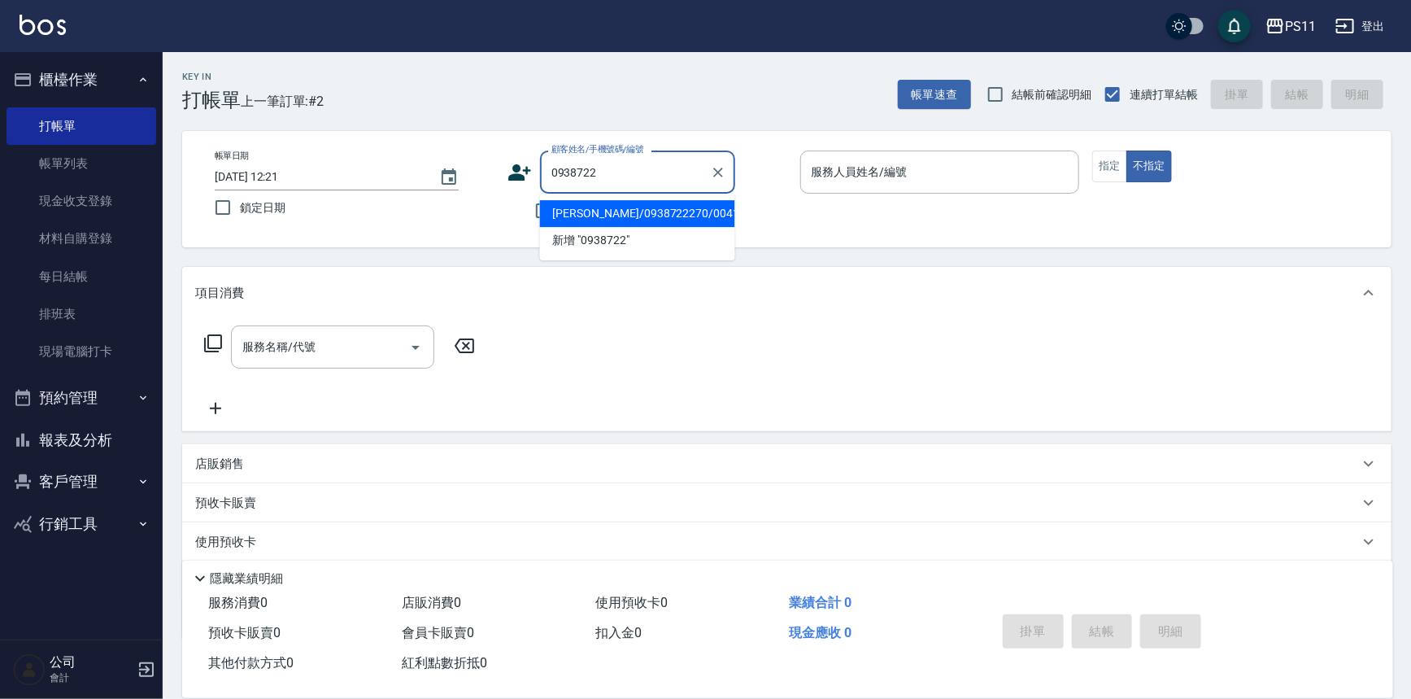
click at [574, 212] on li "[PERSON_NAME]/0938722270/0041" at bounding box center [637, 213] width 195 height 27
type input "[PERSON_NAME]/0938722270/0041"
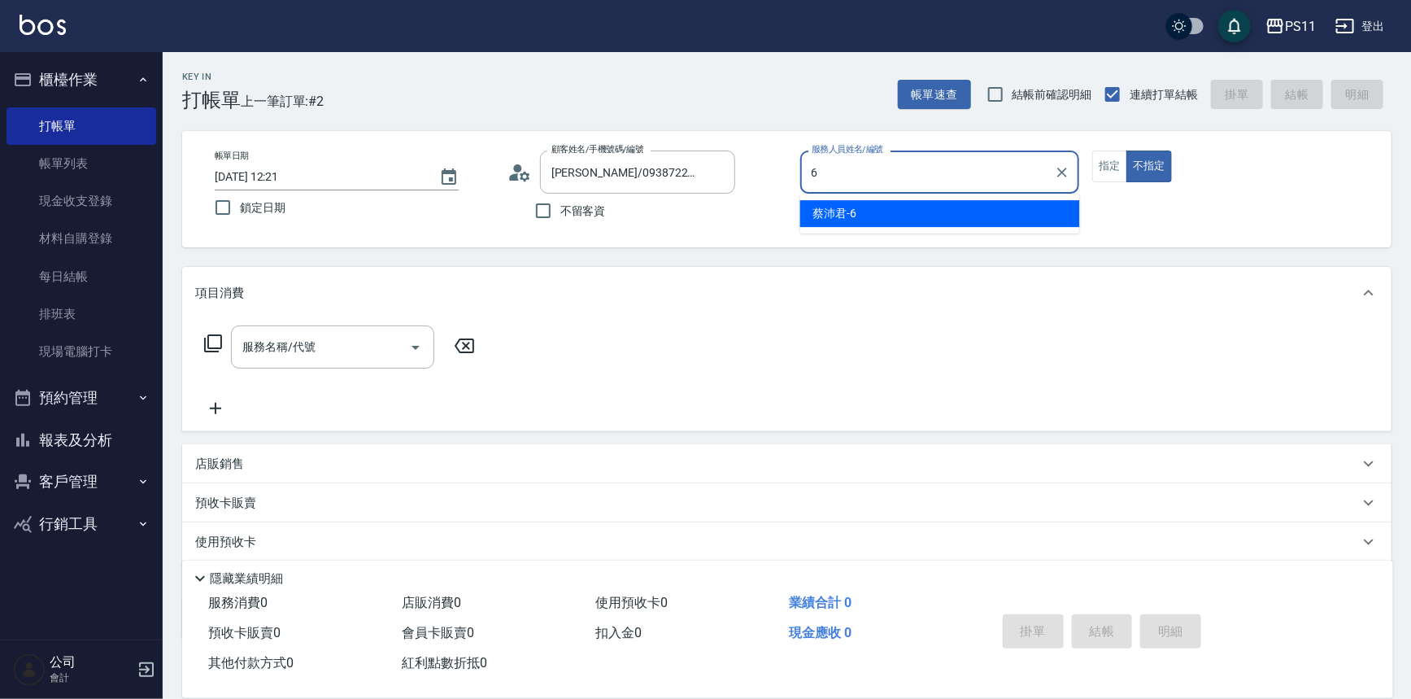
type input "[PERSON_NAME]6"
type button "false"
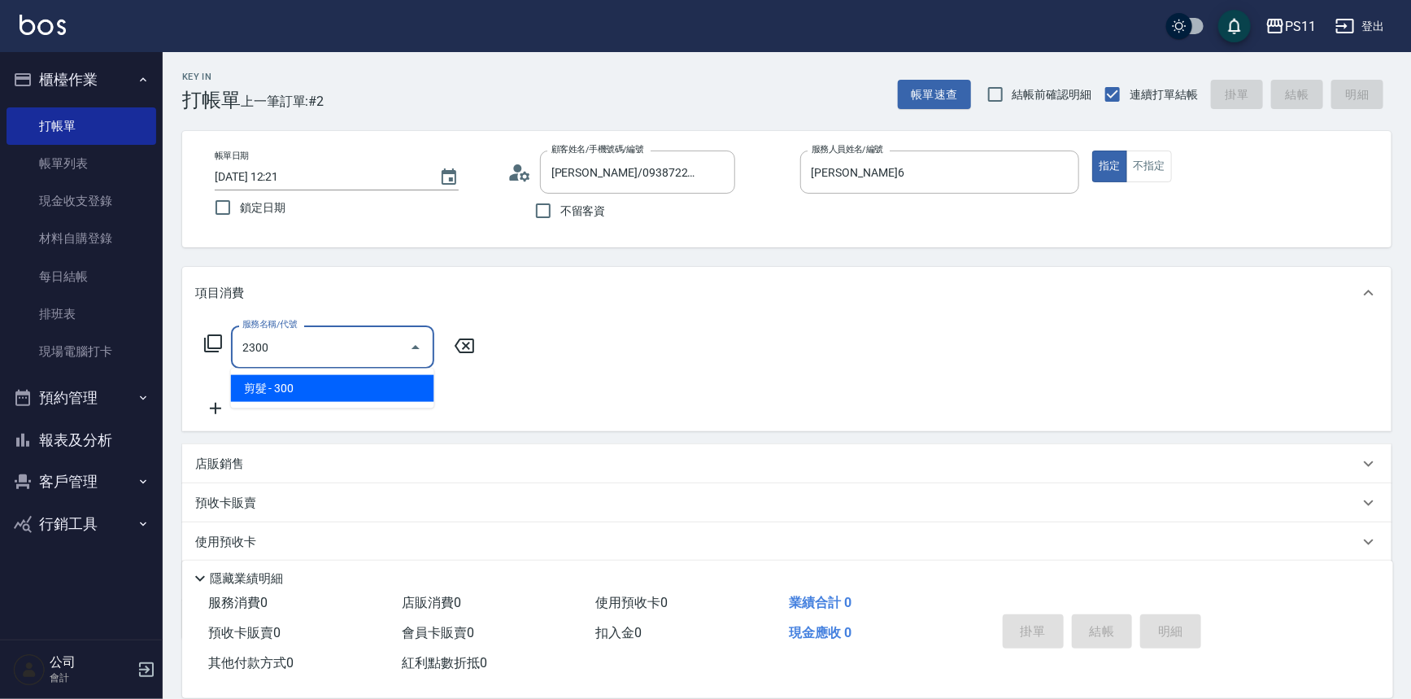
type input "剪髮(2300)"
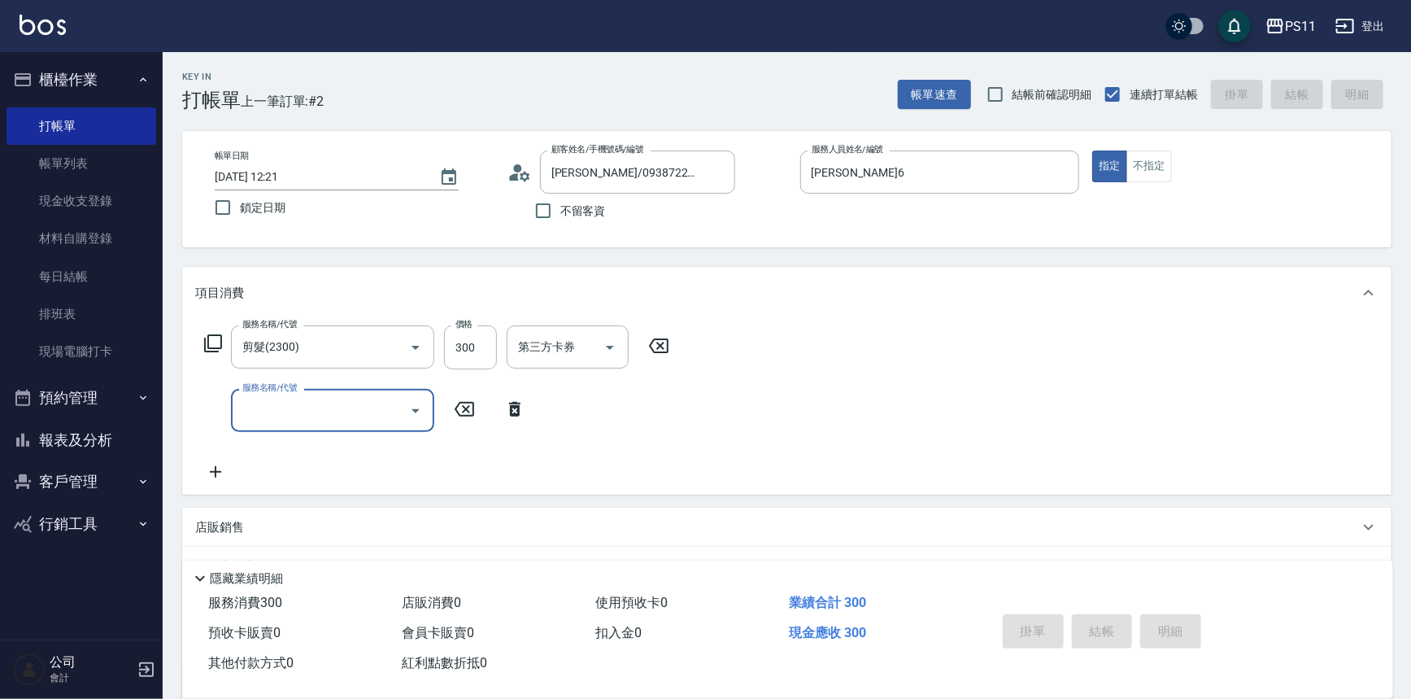
type input "[DATE] 12:22"
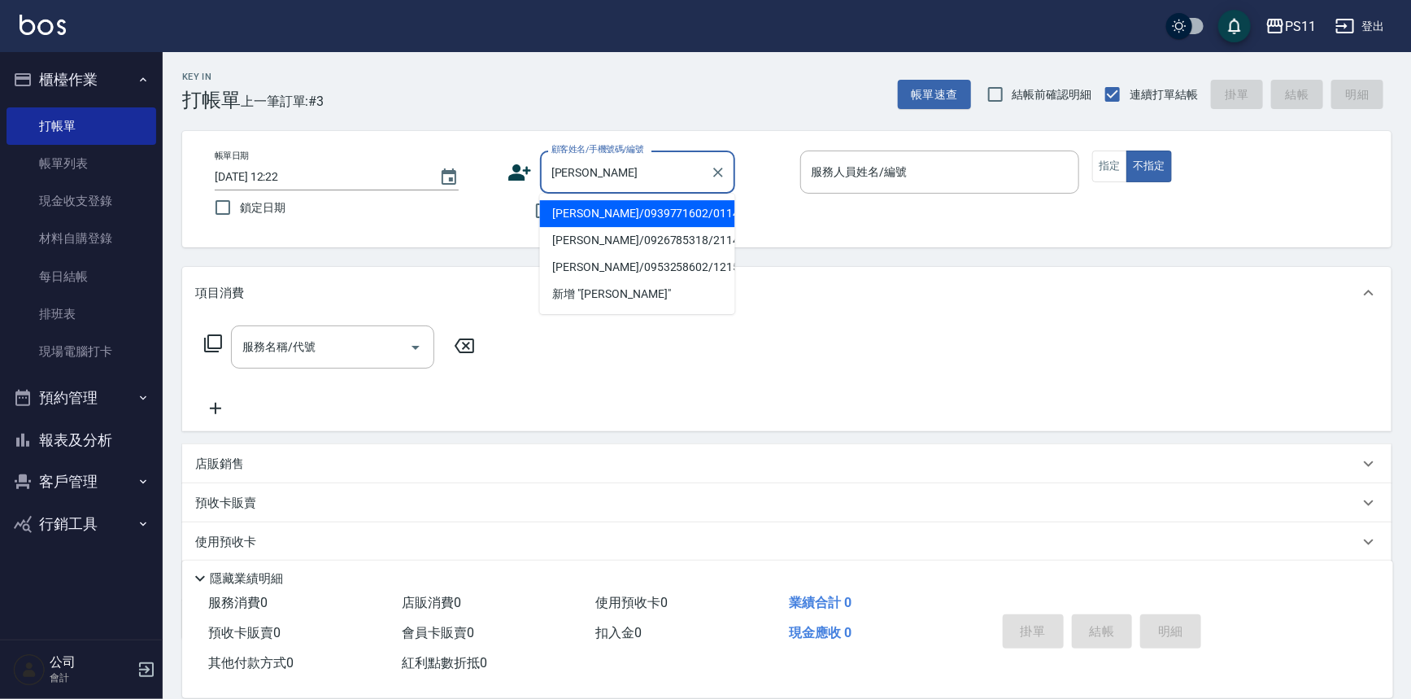
click at [579, 216] on li "[PERSON_NAME]/0939771602/0114" at bounding box center [637, 213] width 195 height 27
type input "[PERSON_NAME]/0939771602/0114"
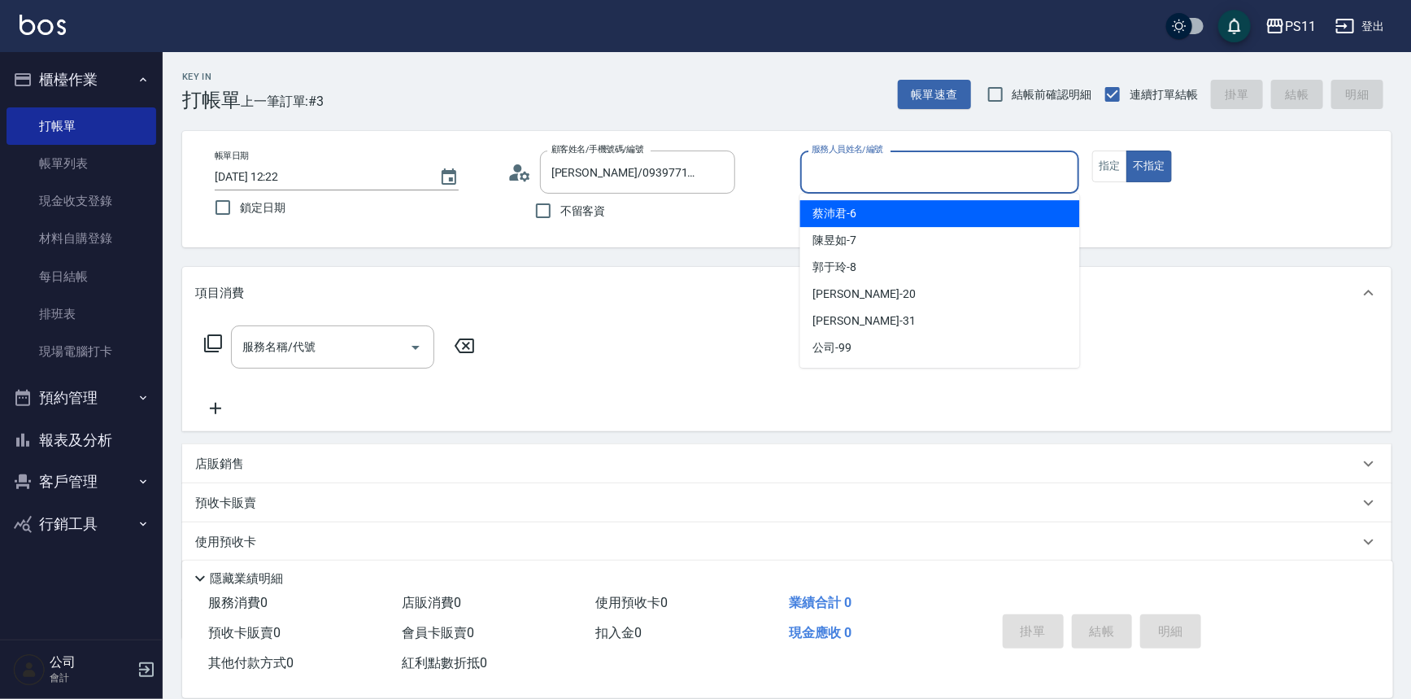
drag, startPoint x: 964, startPoint y: 174, endPoint x: 881, endPoint y: 240, distance: 106.0
click at [963, 173] on input "服務人員姓名/編號" at bounding box center [940, 172] width 265 height 28
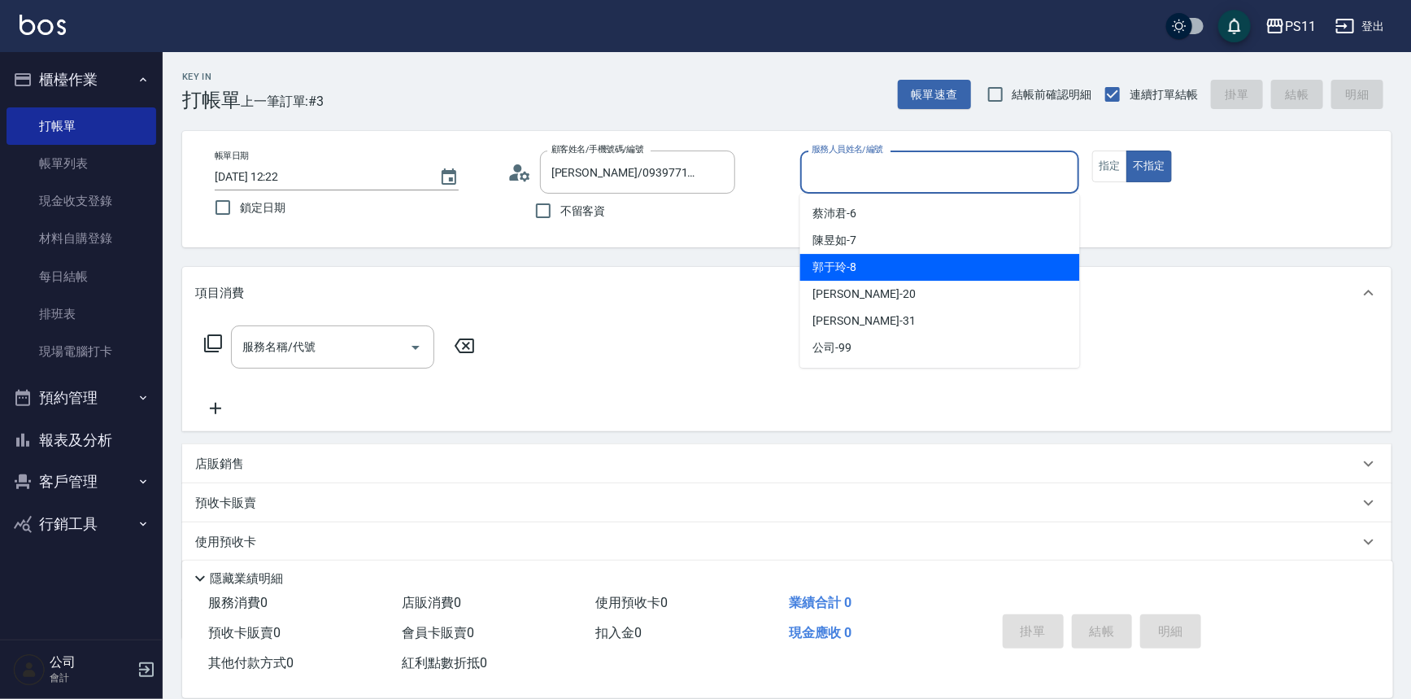
click at [907, 271] on div "[PERSON_NAME]-8" at bounding box center [940, 267] width 280 height 27
type input "郭于玲-8"
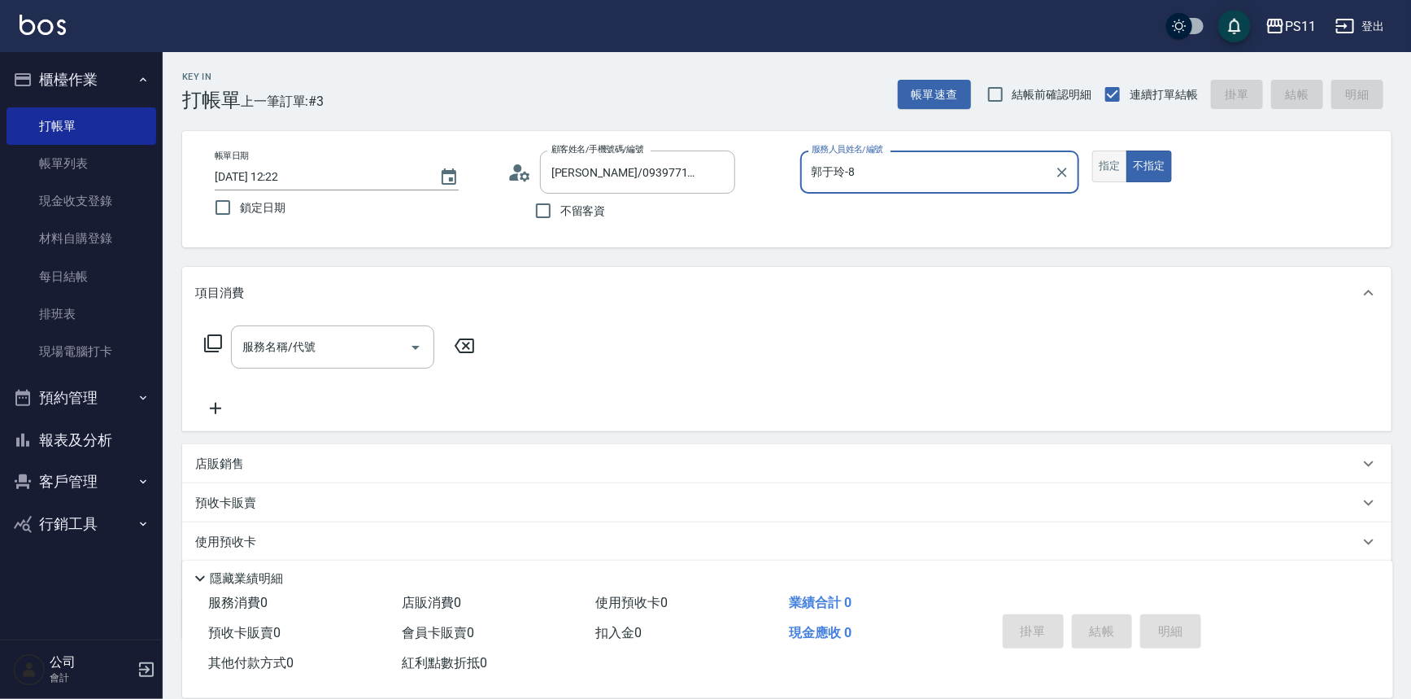
drag, startPoint x: 1120, startPoint y: 161, endPoint x: 1106, endPoint y: 163, distance: 13.9
click at [1120, 160] on button "指定" at bounding box center [1110, 166] width 35 height 32
click at [186, 344] on div "服務名稱/代號 服務名稱/代號" at bounding box center [787, 375] width 1210 height 112
click at [204, 349] on icon at bounding box center [213, 343] width 18 height 18
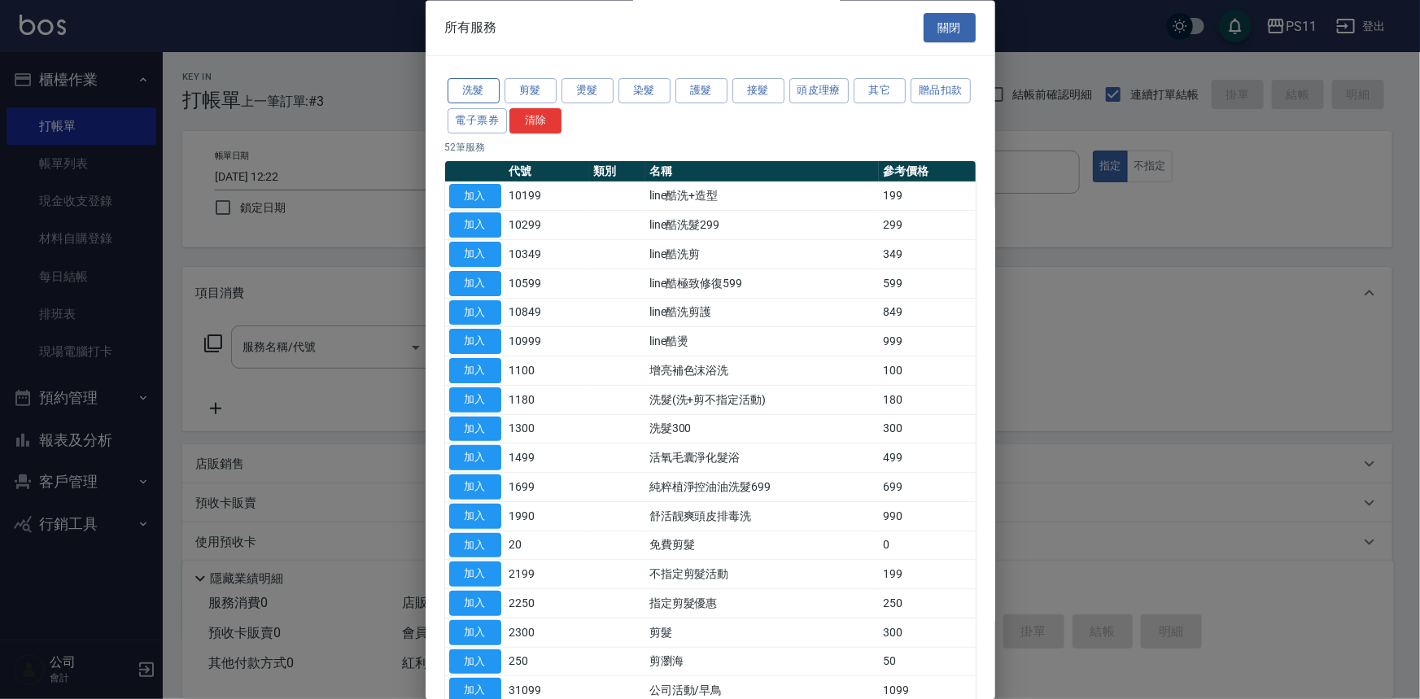
click at [486, 90] on button "洗髮" at bounding box center [473, 91] width 52 height 25
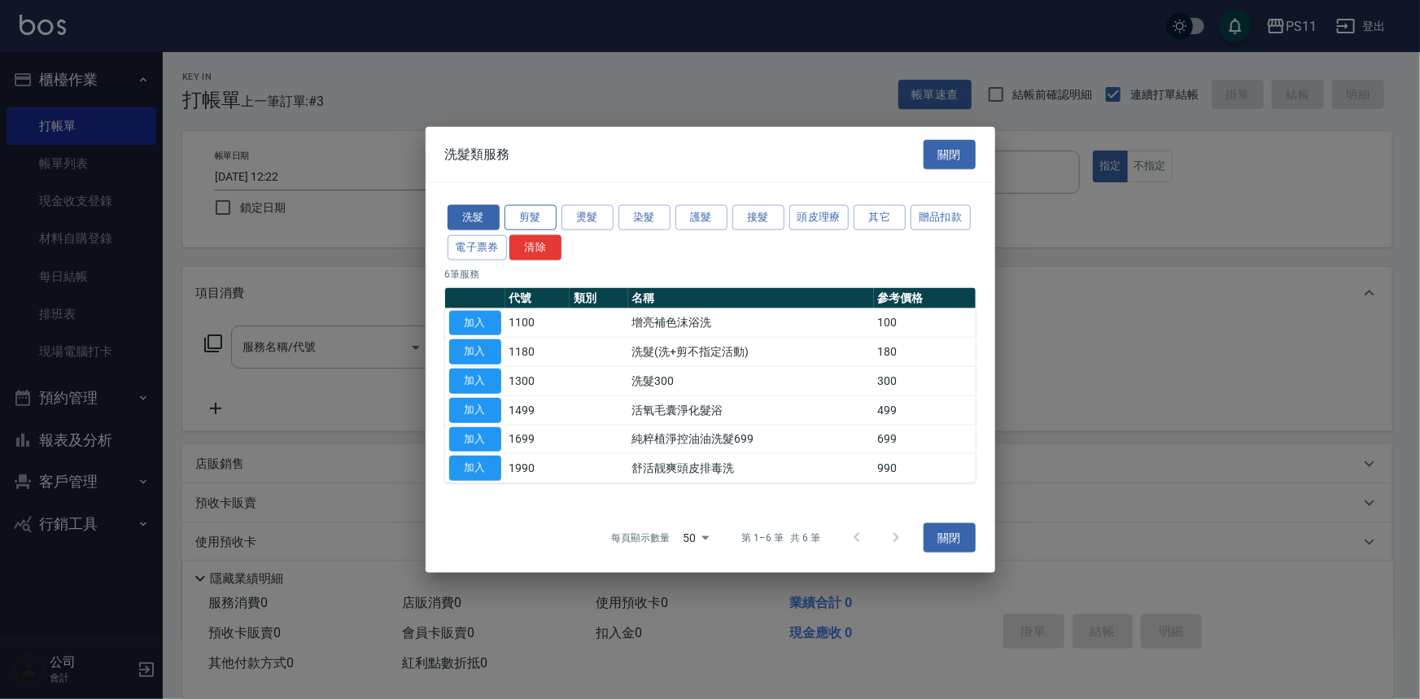
click at [537, 216] on button "剪髮" at bounding box center [530, 217] width 52 height 25
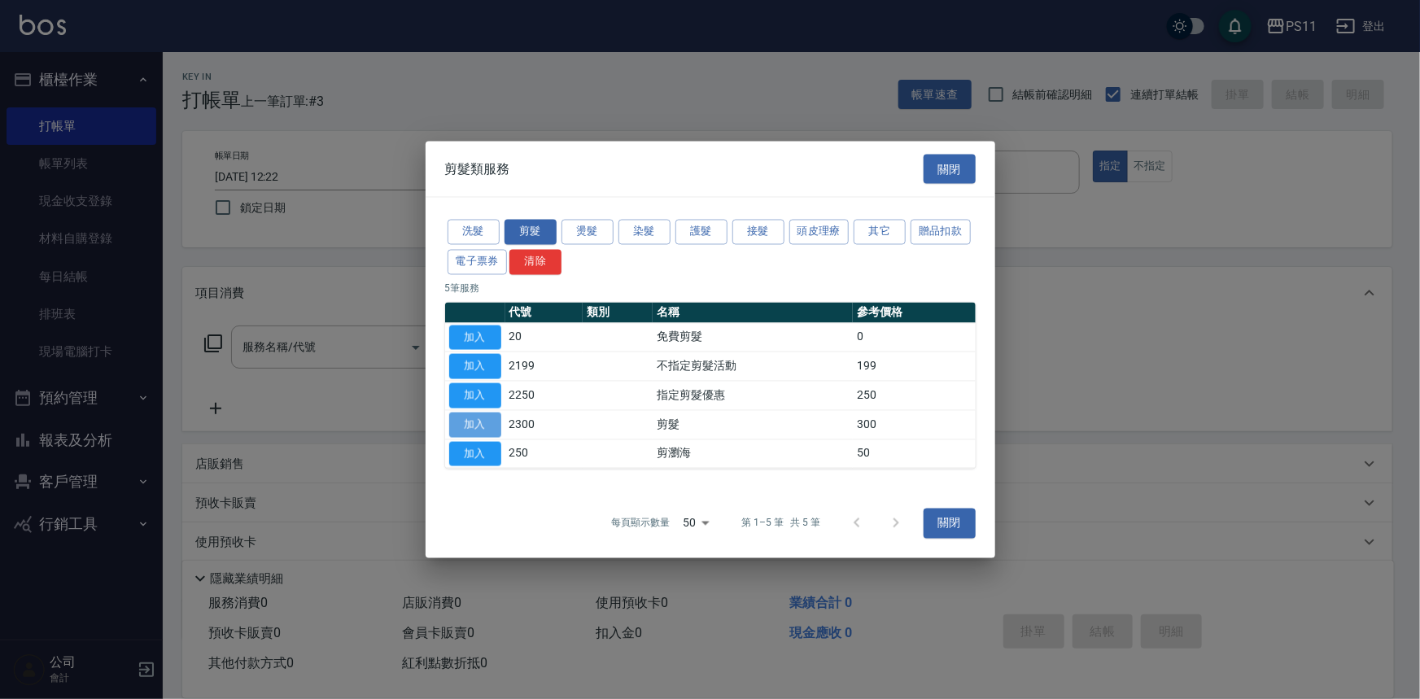
click at [477, 423] on button "加入" at bounding box center [475, 424] width 52 height 25
type input "剪髮(2300)"
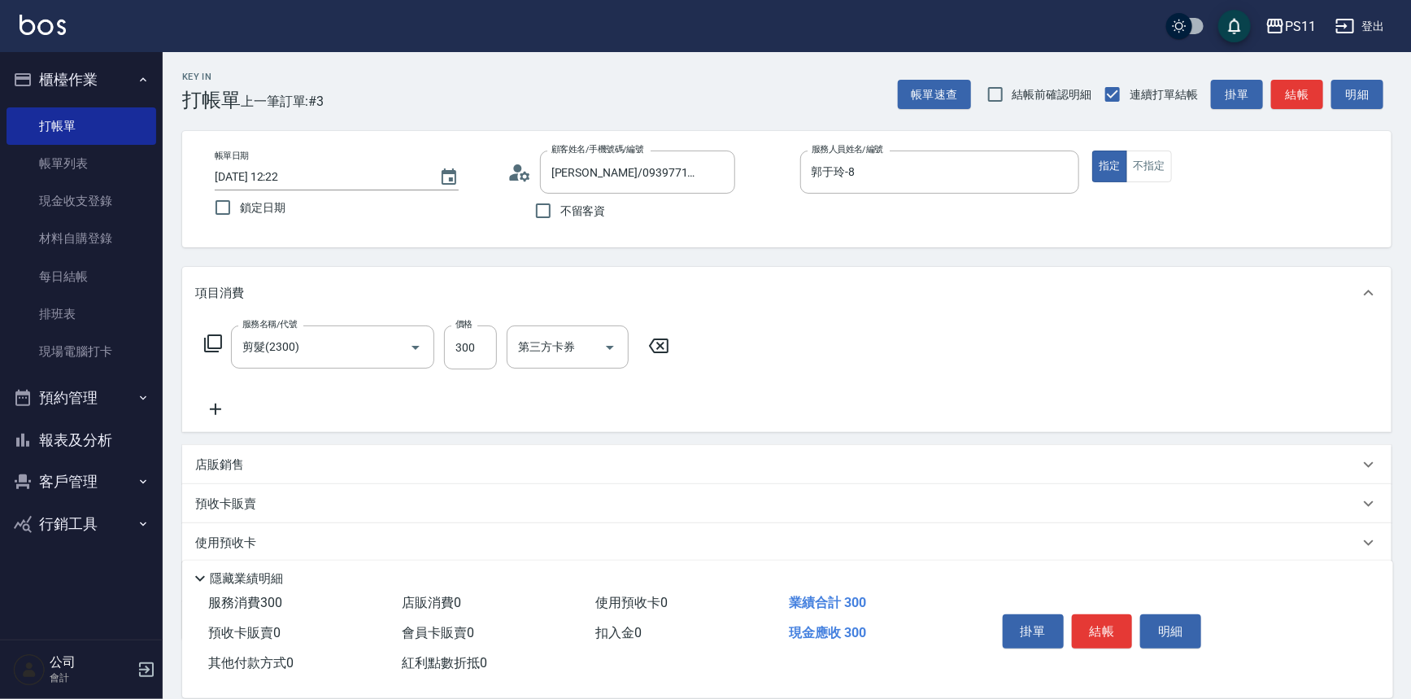
click at [233, 408] on icon at bounding box center [215, 409] width 41 height 20
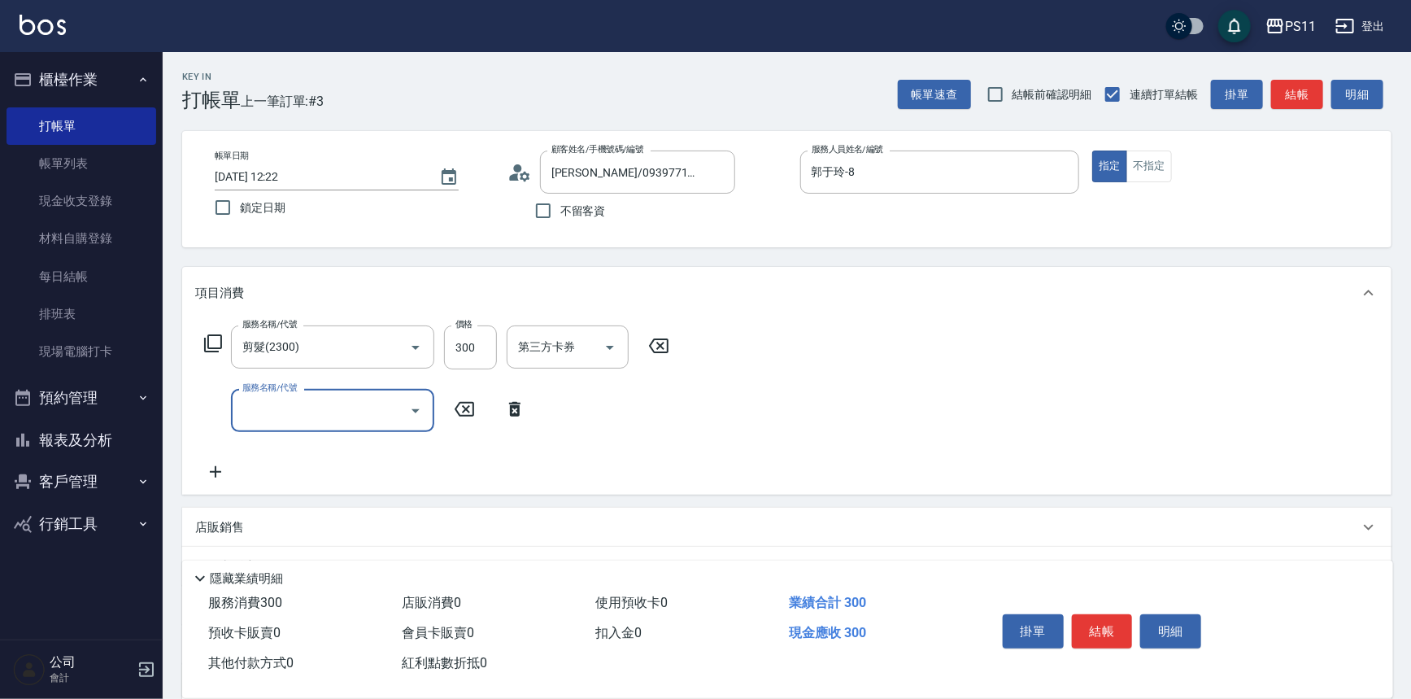
click at [286, 414] on input "服務名稱/代號" at bounding box center [320, 410] width 164 height 28
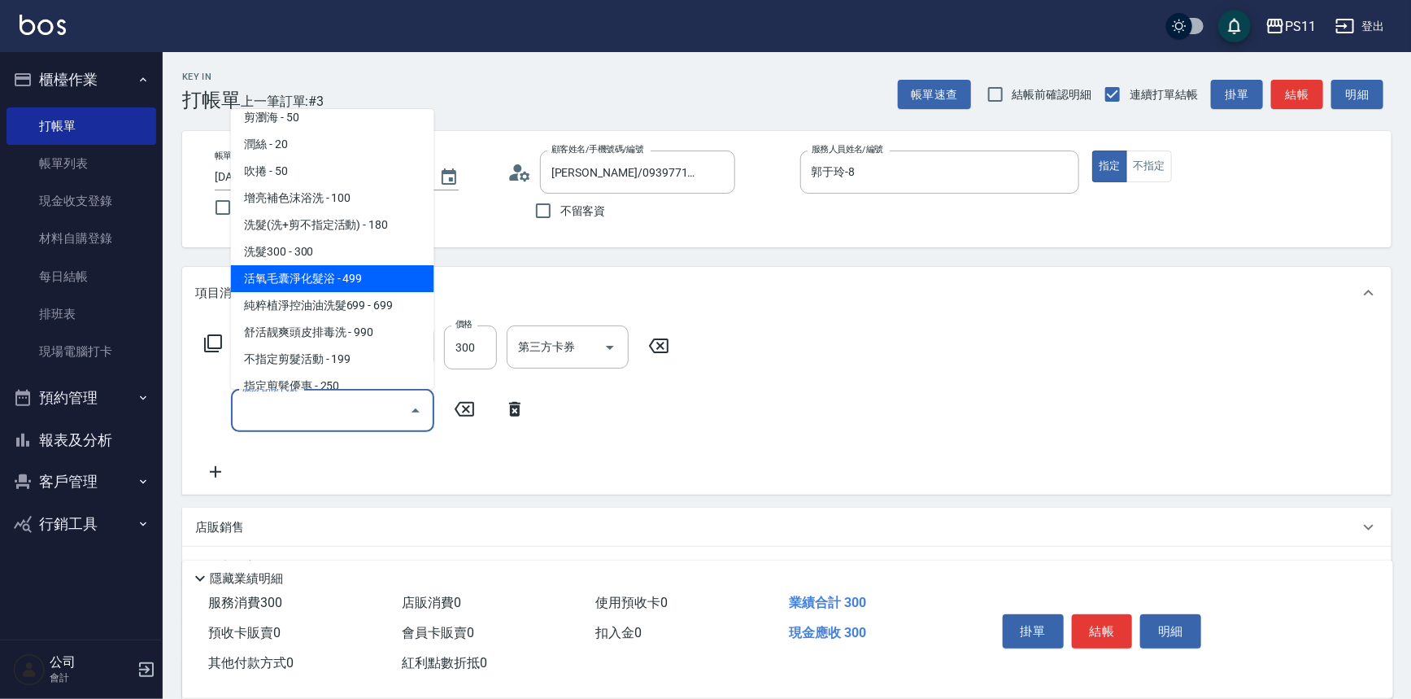
scroll to position [147, 0]
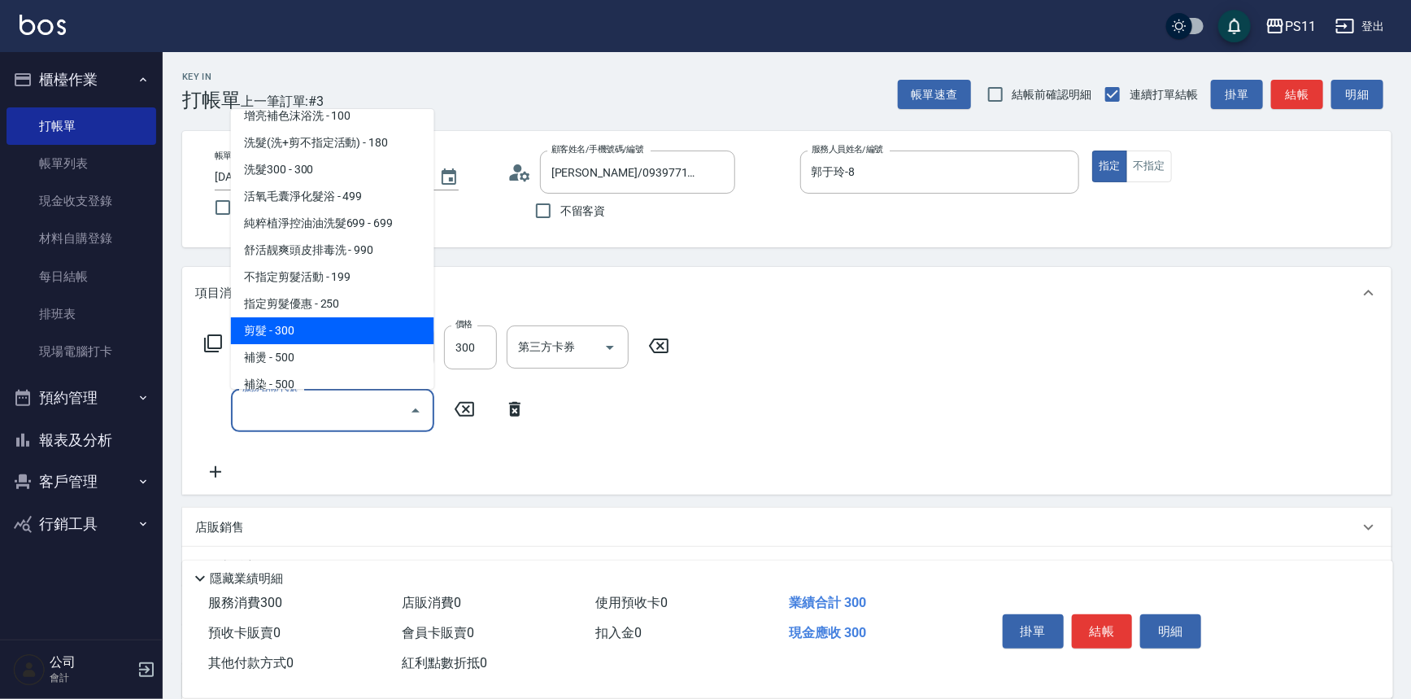
click at [318, 334] on span "剪髮 - 300" at bounding box center [332, 330] width 203 height 27
type input "剪髮(2300)"
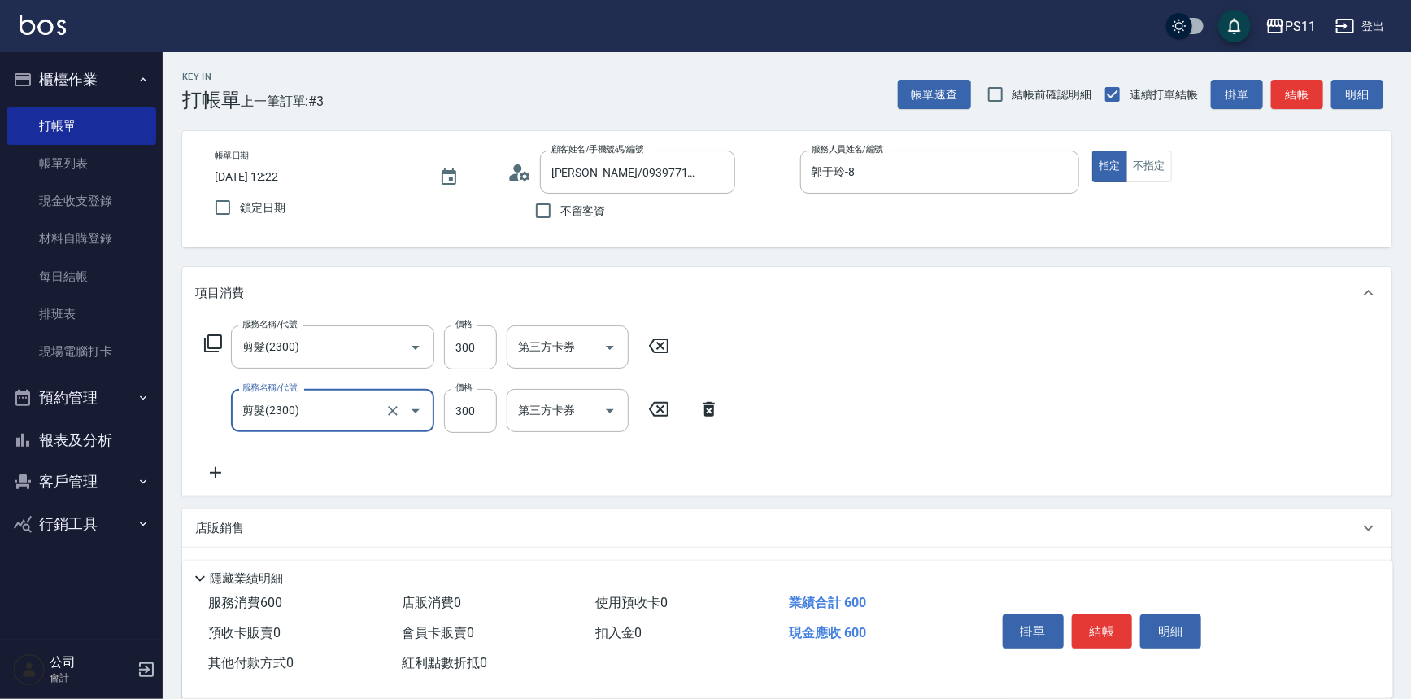
click at [233, 472] on icon at bounding box center [215, 473] width 41 height 20
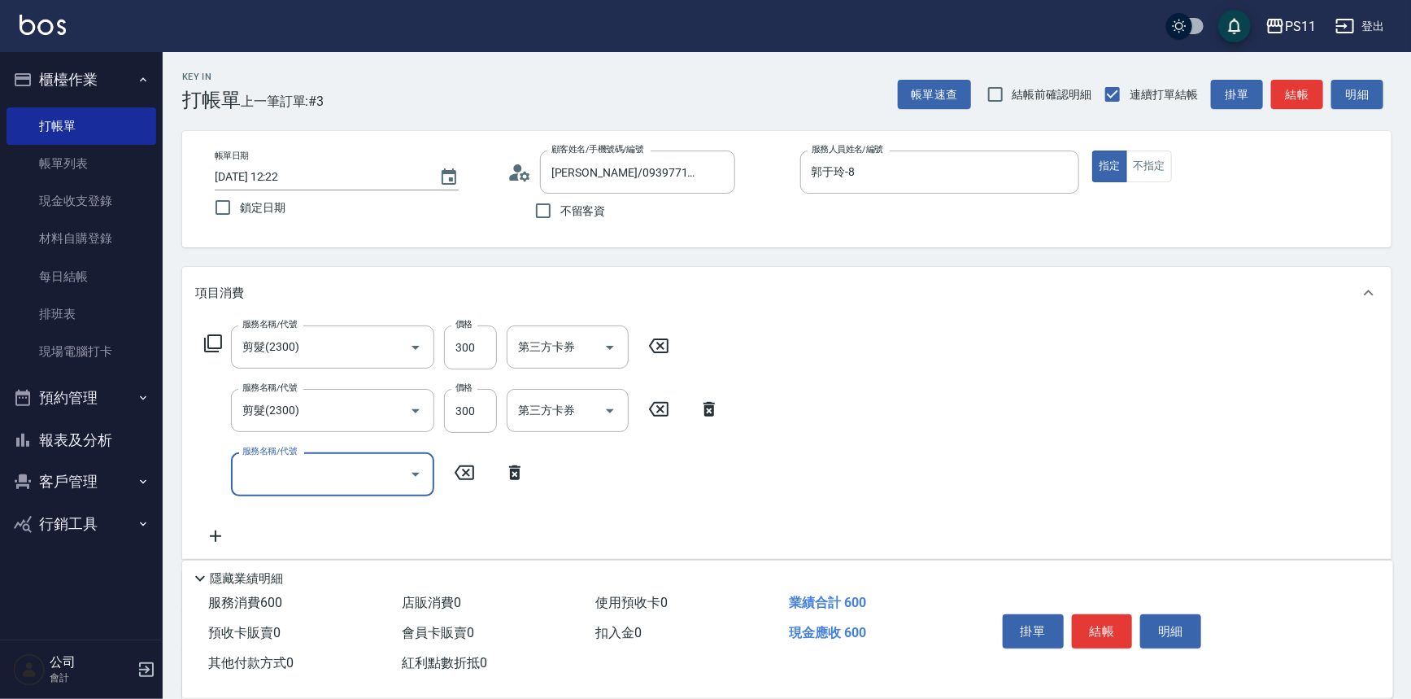
click at [308, 464] on input "服務名稱/代號" at bounding box center [320, 474] width 164 height 28
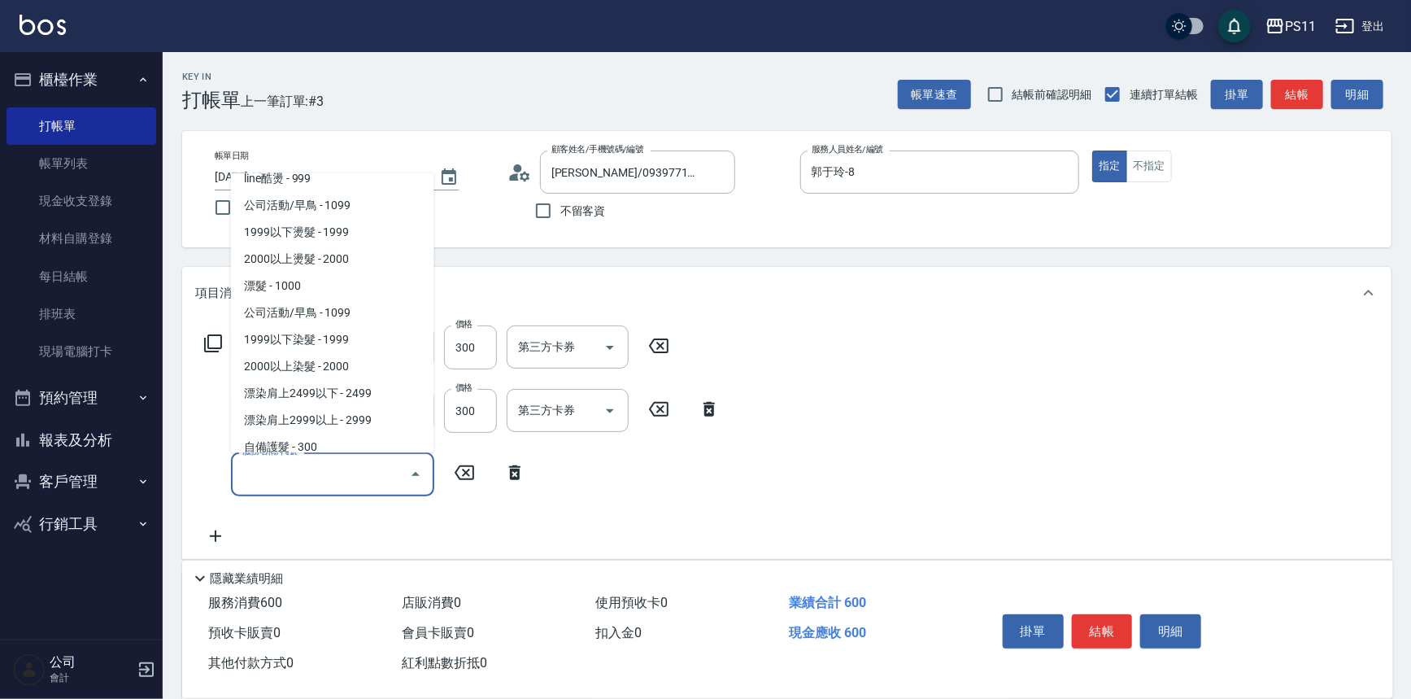
scroll to position [739, 0]
click at [365, 344] on span "1999以下染髮 - 1999" at bounding box center [332, 339] width 203 height 27
type input "1999以下染髮(41999)"
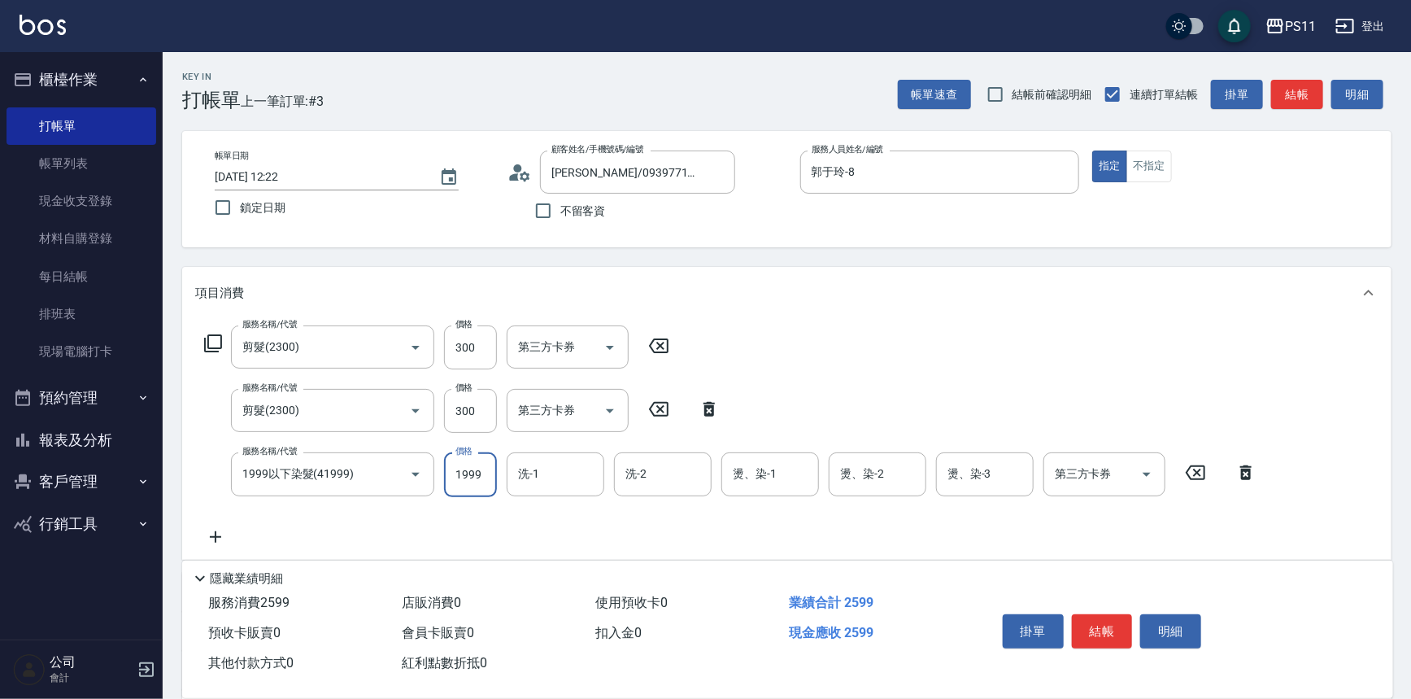
drag, startPoint x: 481, startPoint y: 482, endPoint x: 438, endPoint y: 458, distance: 48.4
click at [481, 481] on input "1999" at bounding box center [470, 474] width 53 height 44
click at [486, 478] on input "10002" at bounding box center [470, 474] width 53 height 44
click at [496, 464] on input "0" at bounding box center [470, 474] width 53 height 44
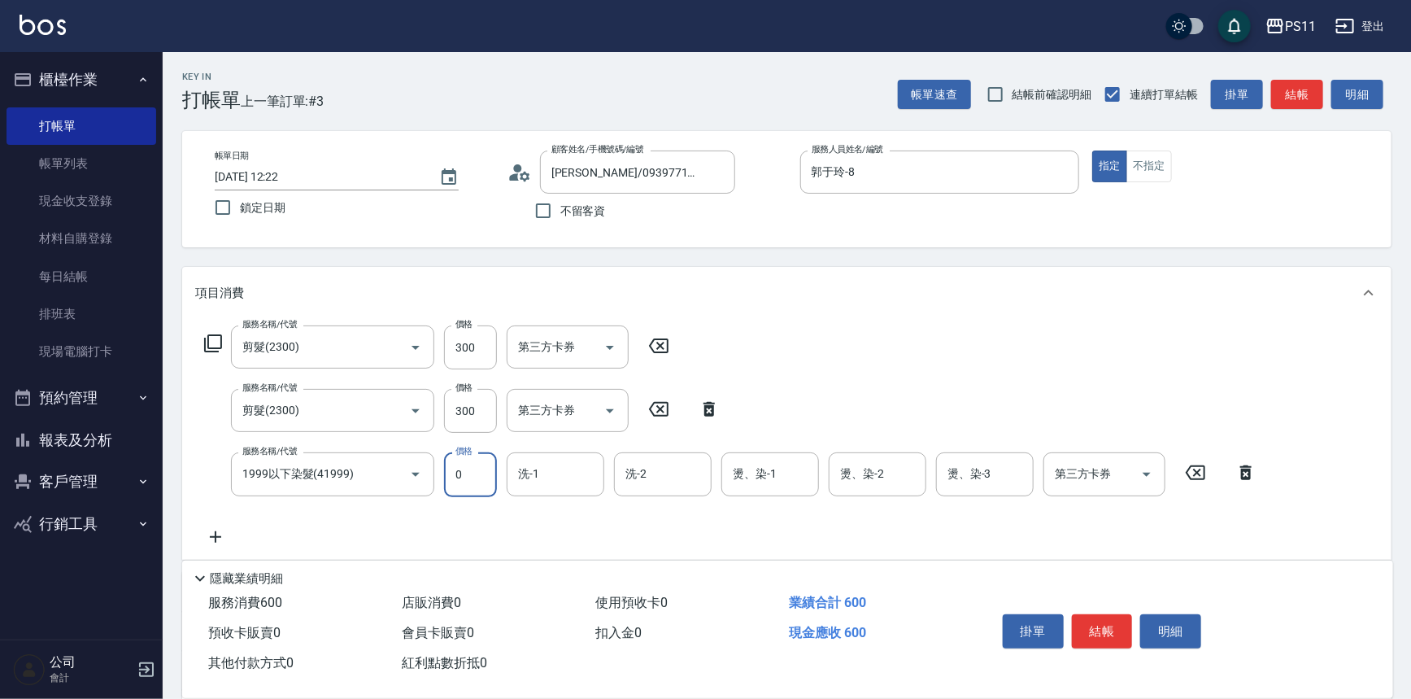
drag, startPoint x: 496, startPoint y: 464, endPoint x: 486, endPoint y: 467, distance: 11.1
click at [492, 464] on input "0" at bounding box center [470, 474] width 53 height 44
click at [466, 478] on input "0" at bounding box center [470, 474] width 53 height 44
click at [480, 479] on input "11000" at bounding box center [470, 474] width 53 height 44
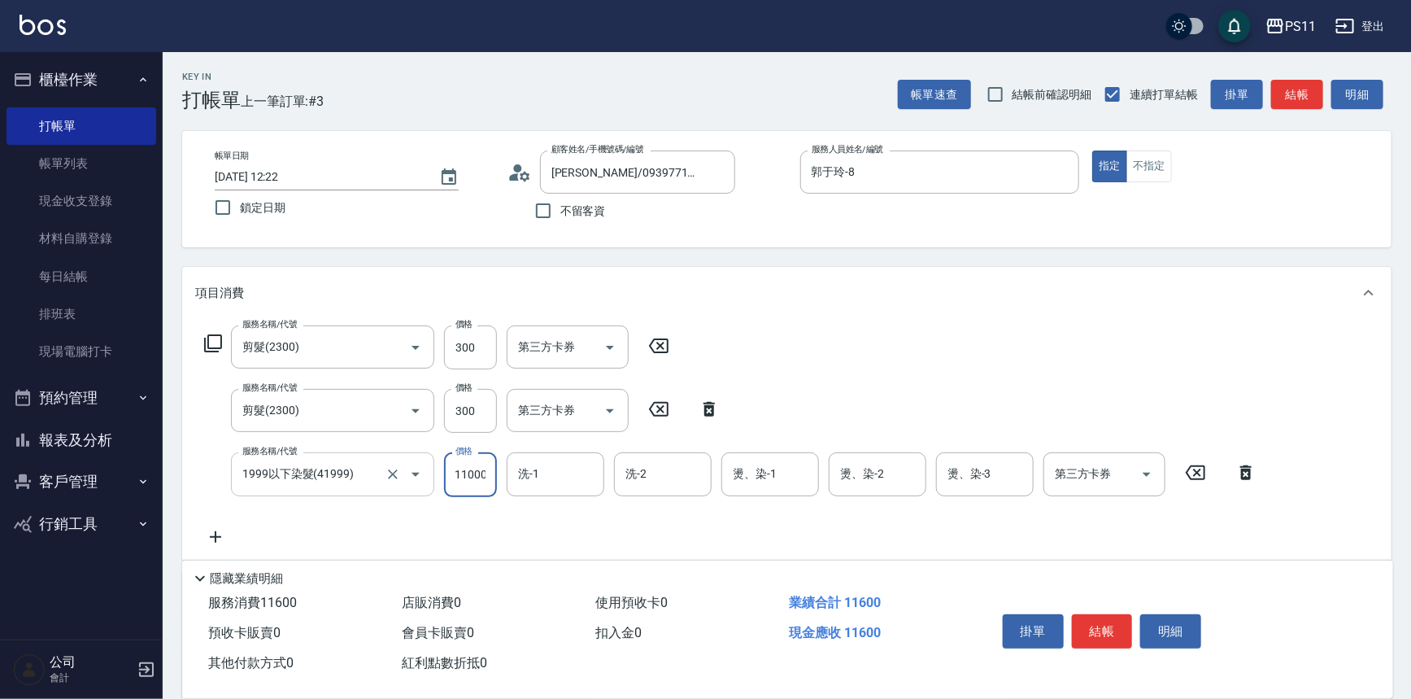
scroll to position [0, 0]
drag, startPoint x: 488, startPoint y: 474, endPoint x: 303, endPoint y: 474, distance: 184.7
click at [303, 474] on div "服務名稱/代號 1999以下染髮(41999) 服務名稱/代號 價格 11000 價格 洗-1 洗-1 洗-2 洗-2 燙、染-1 燙、染-1 燙、染-2 燙…" at bounding box center [730, 474] width 1071 height 44
type input "1000"
click at [1122, 621] on button "結帳" at bounding box center [1102, 631] width 61 height 34
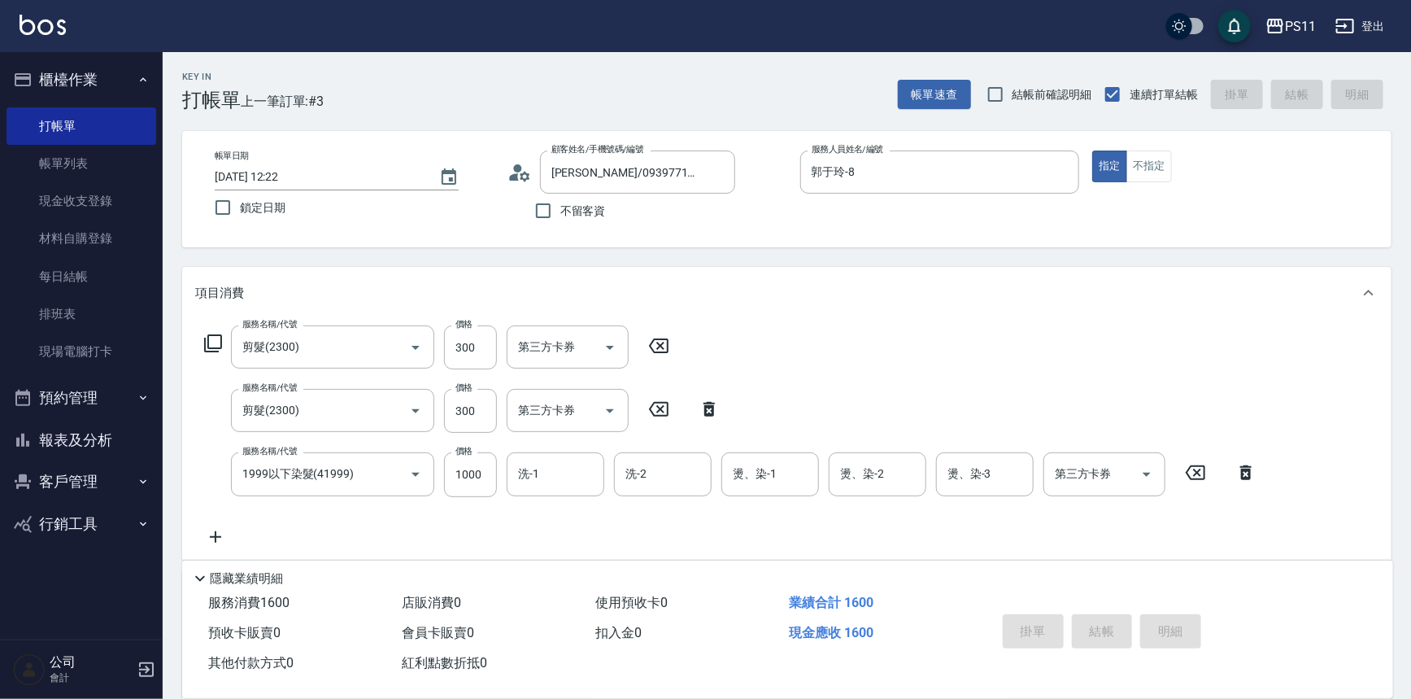
type input "[DATE] 12:34"
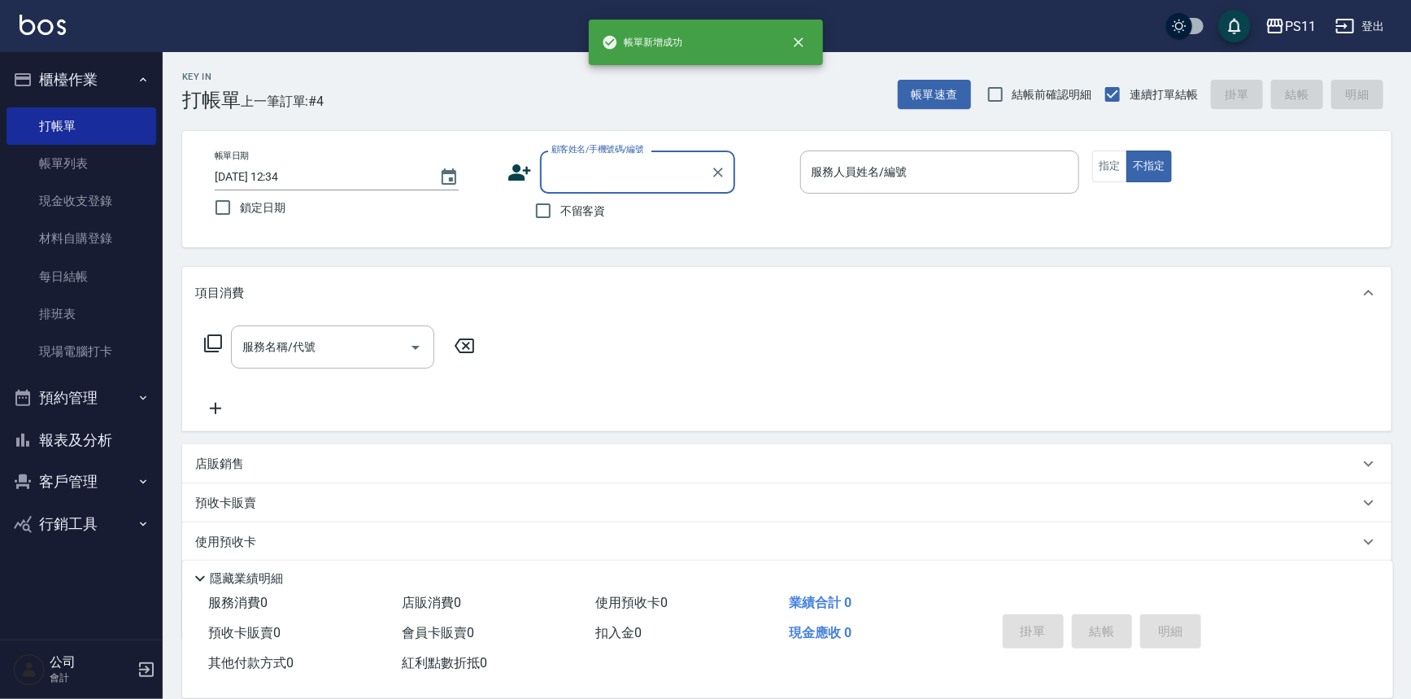
drag, startPoint x: 84, startPoint y: 434, endPoint x: 199, endPoint y: 421, distance: 116.2
click at [89, 435] on button "報表及分析" at bounding box center [82, 440] width 150 height 42
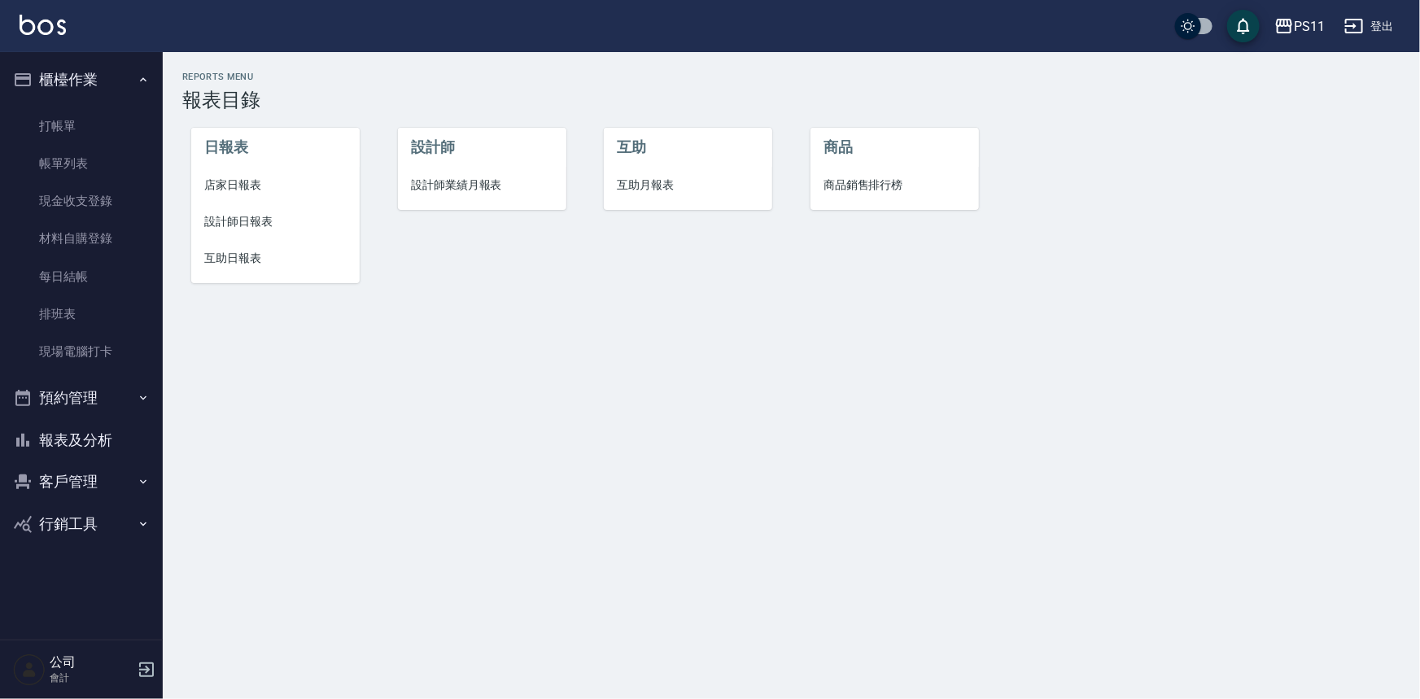
click at [242, 207] on li "設計師日報表" at bounding box center [275, 221] width 168 height 37
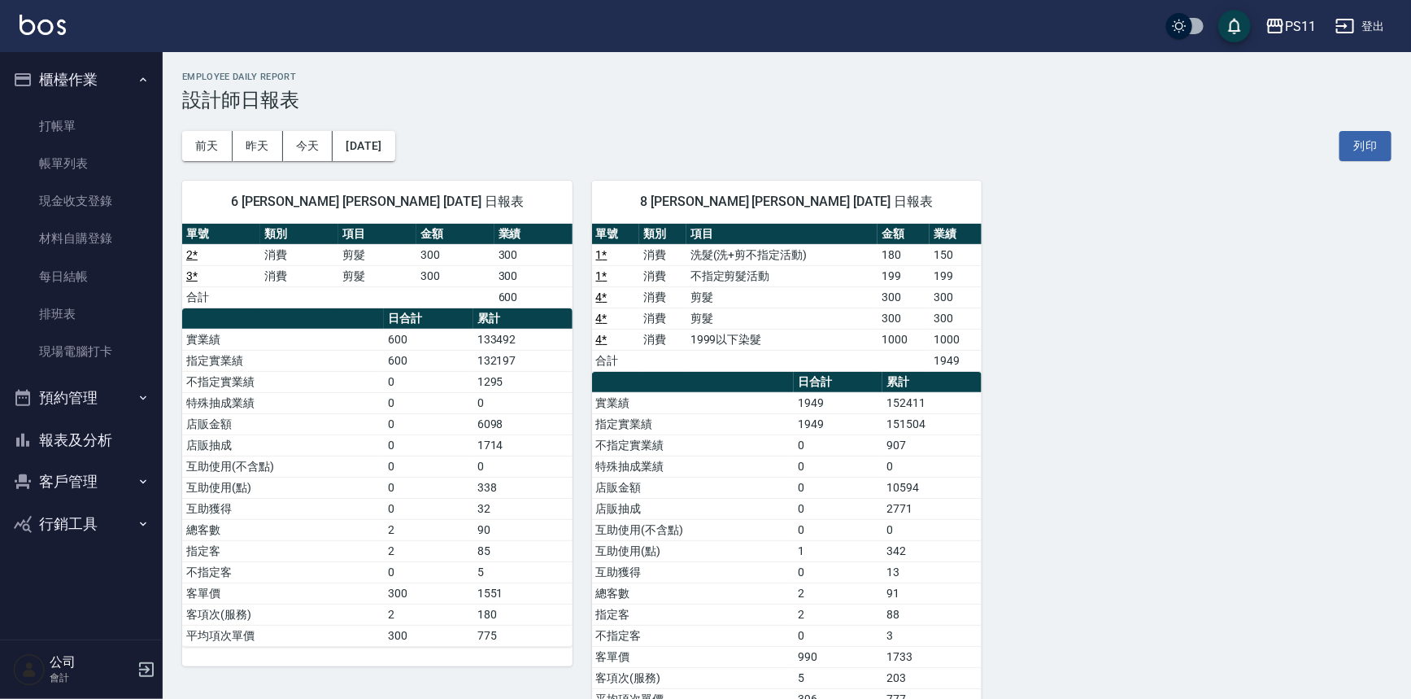
click at [937, 306] on td "300" at bounding box center [956, 296] width 52 height 21
click at [98, 488] on button "客戶管理" at bounding box center [82, 481] width 150 height 42
click at [97, 527] on link "客戶列表" at bounding box center [82, 527] width 150 height 37
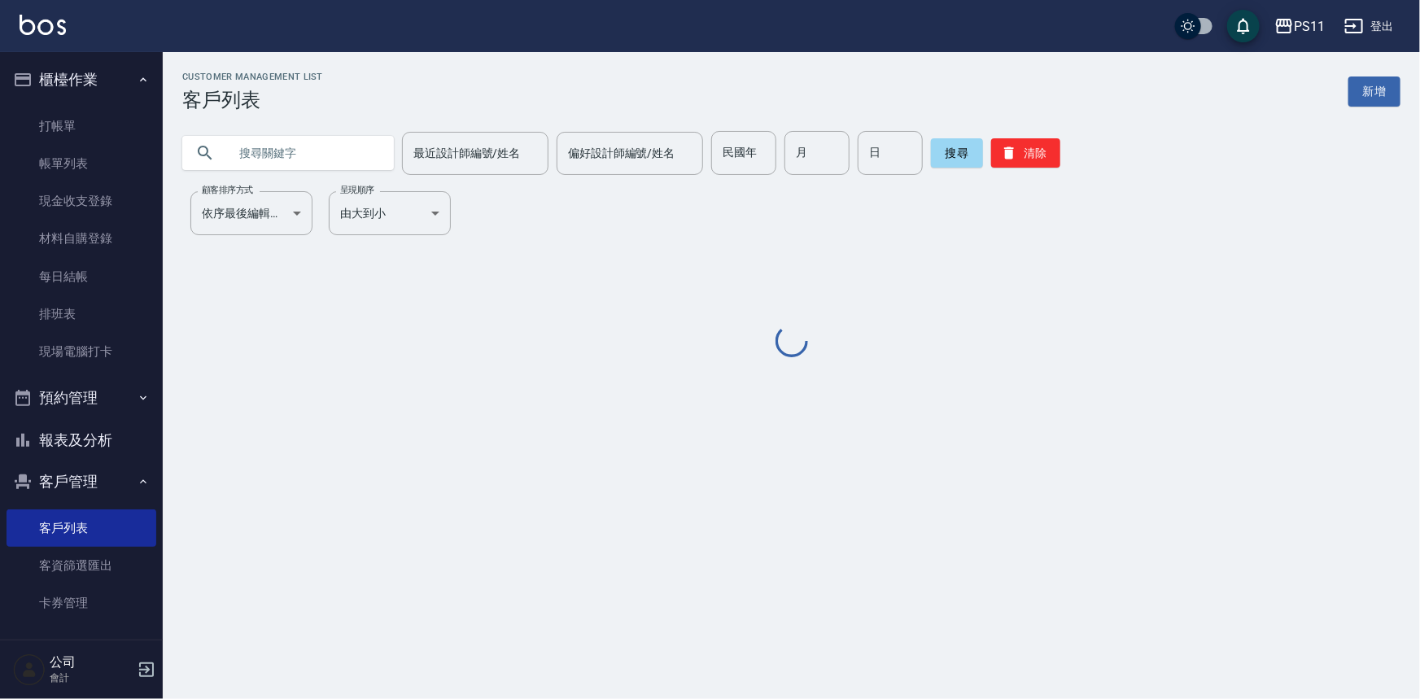
click at [352, 164] on input "text" at bounding box center [304, 153] width 153 height 44
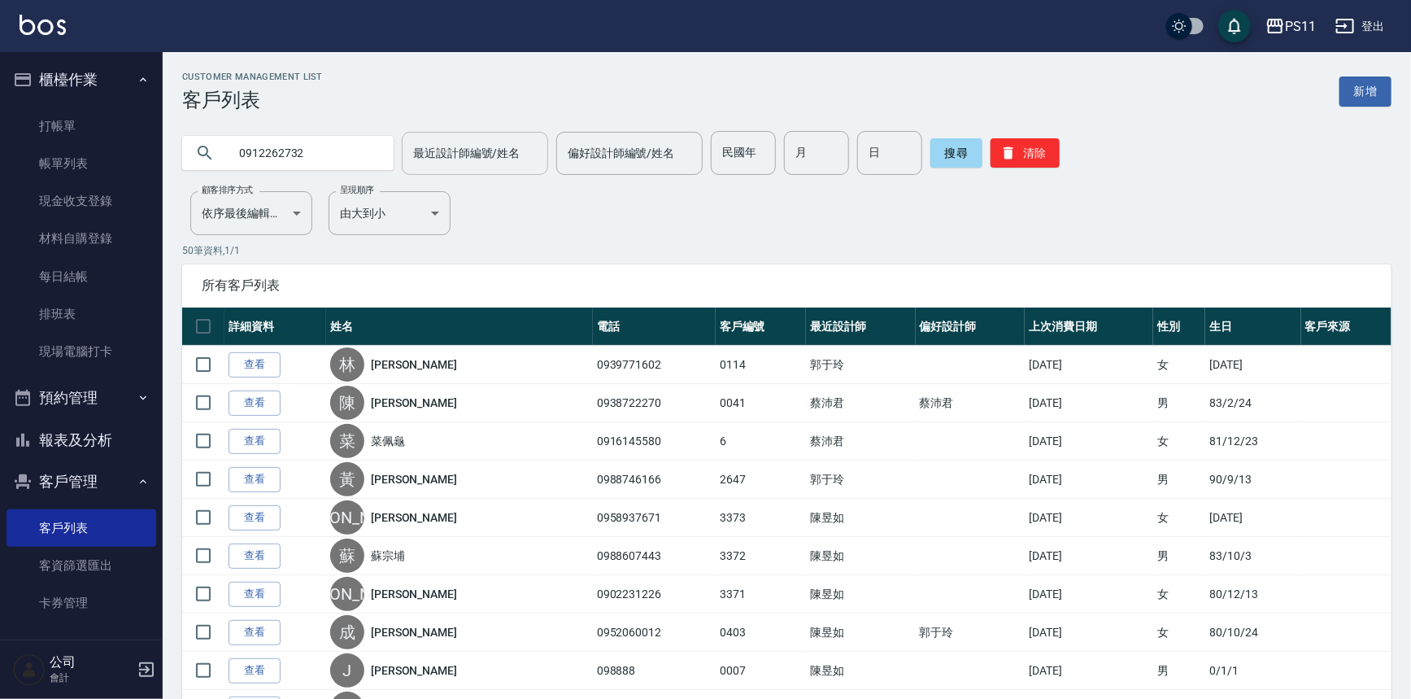
type input "0912262732"
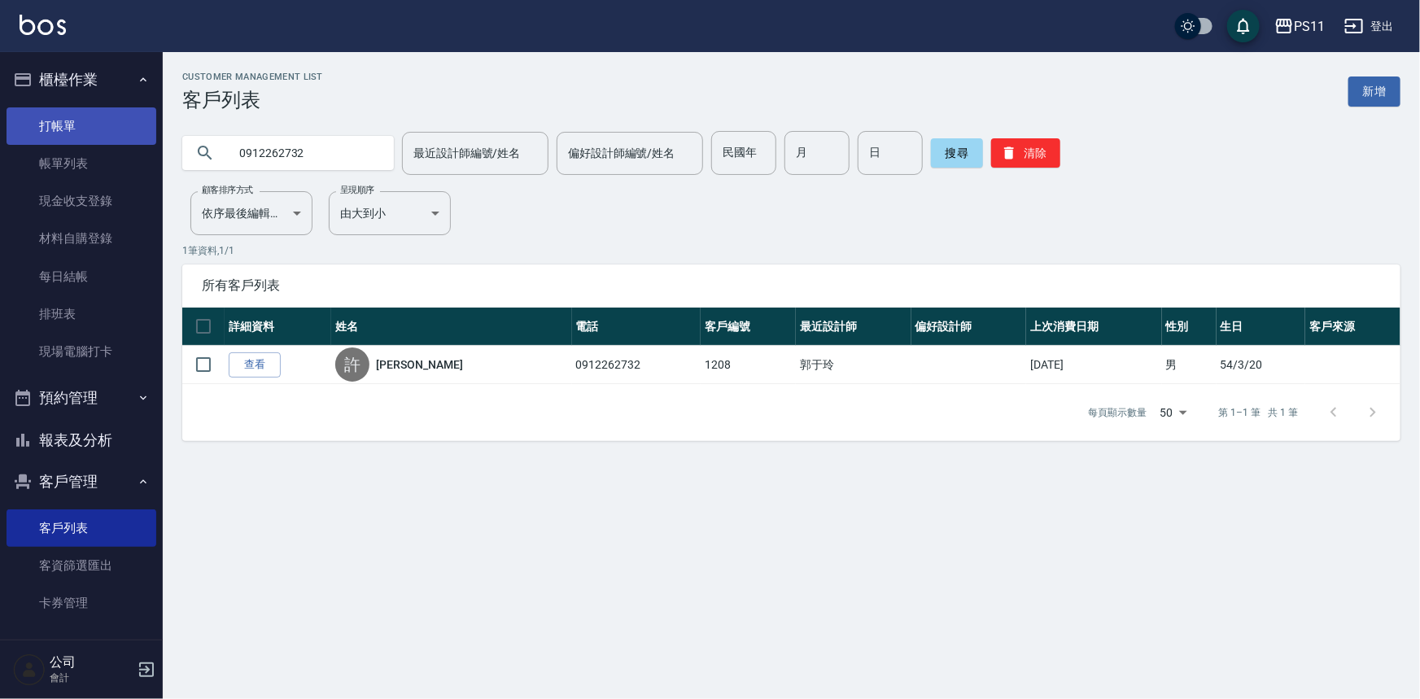
click at [98, 107] on link "打帳單" at bounding box center [82, 125] width 150 height 37
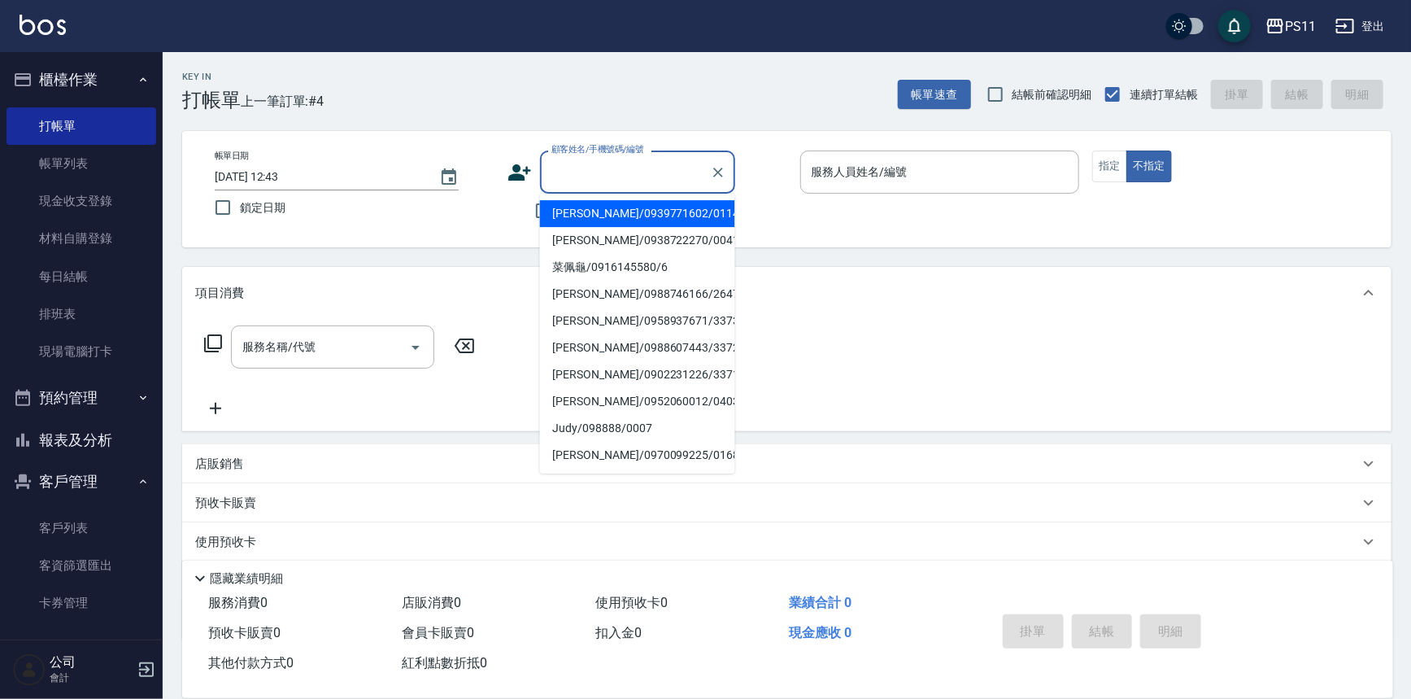
drag, startPoint x: 600, startPoint y: 167, endPoint x: 602, endPoint y: 155, distance: 11.6
click at [601, 164] on input "顧客姓名/手機號碼/編號" at bounding box center [625, 172] width 156 height 28
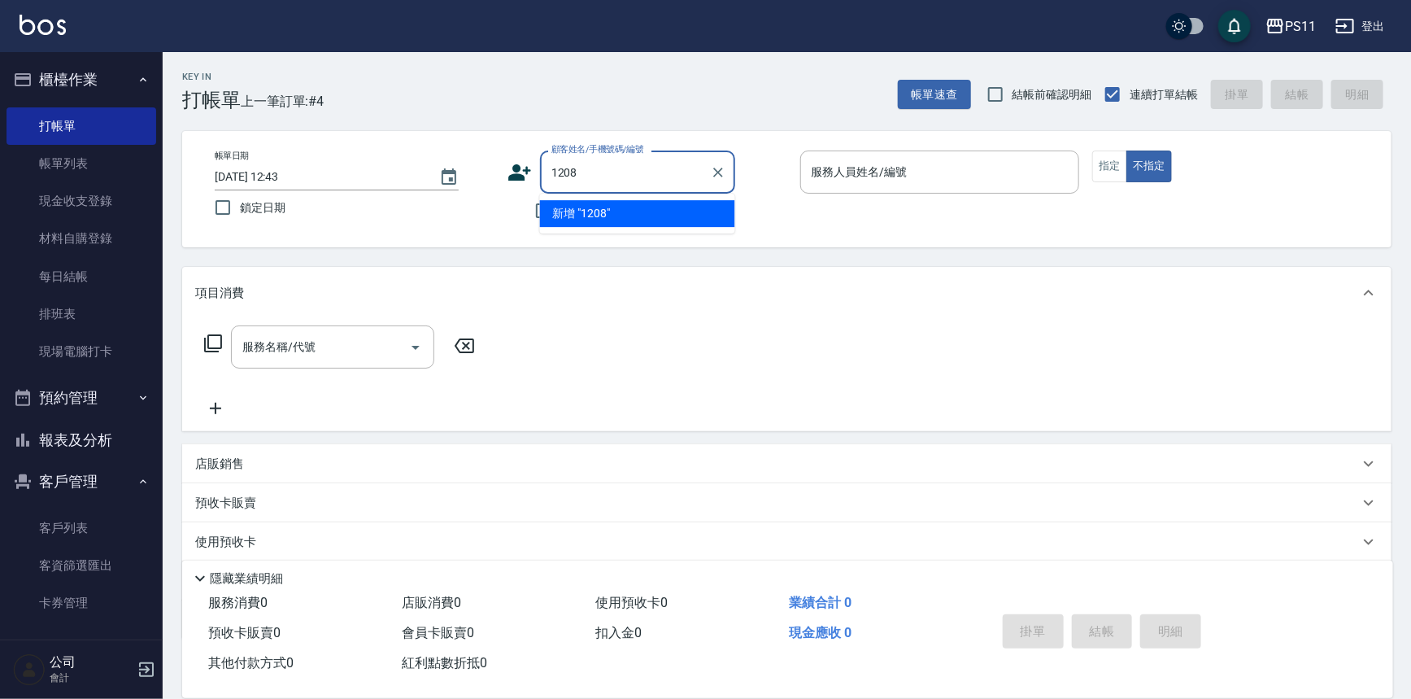
type input "1208"
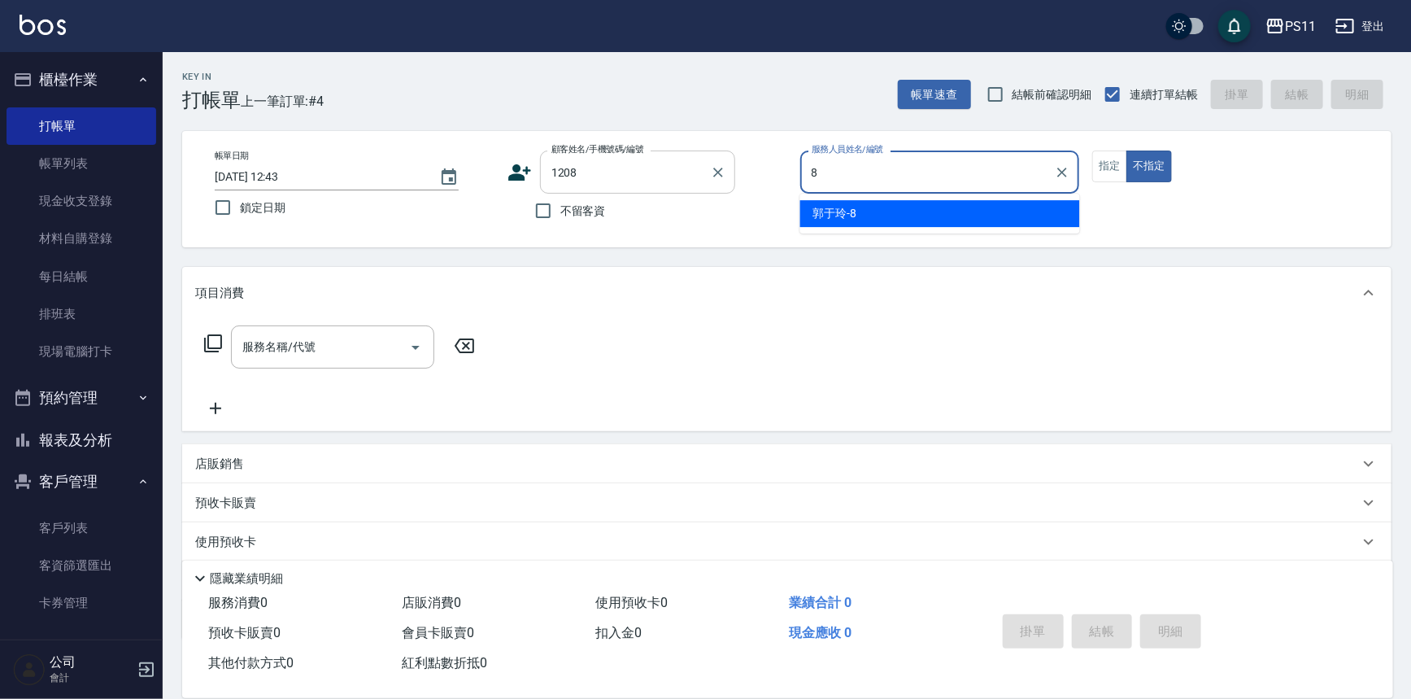
type input "郭于玲-8"
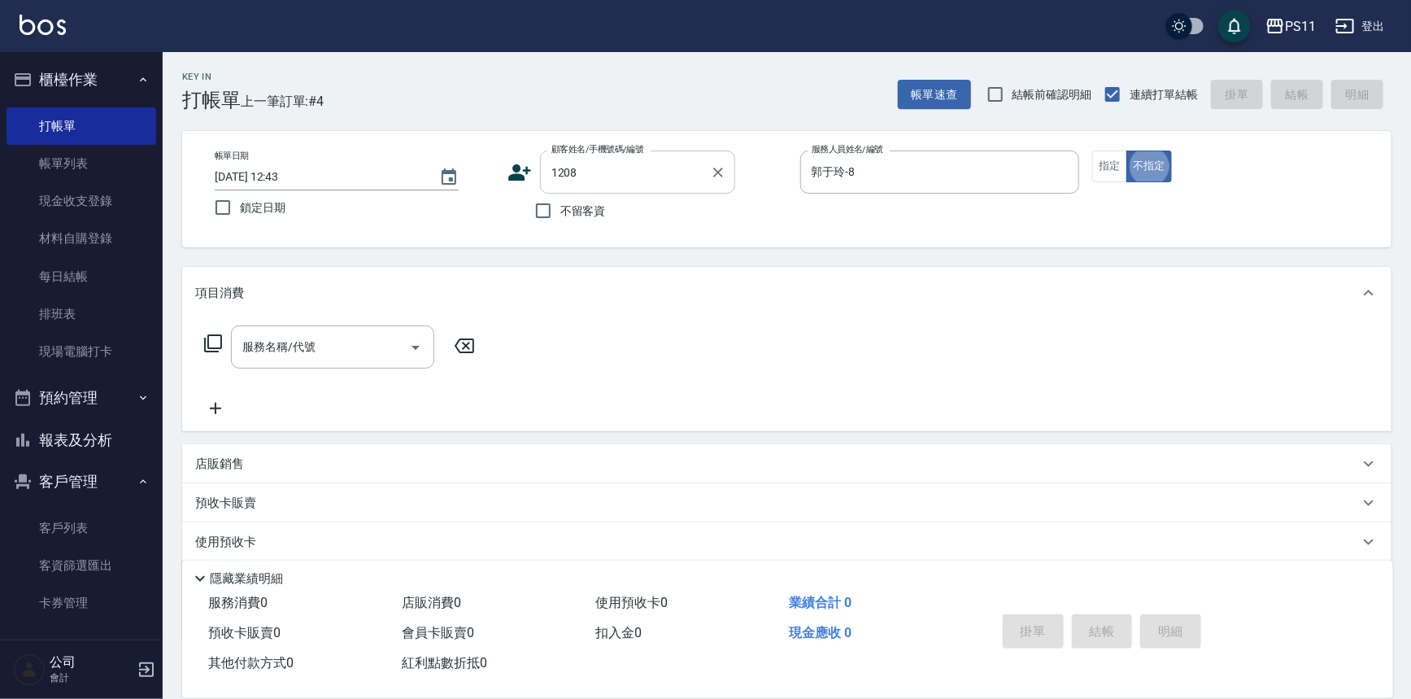
type button "false"
type input "[PERSON_NAME]/0912262732/1208"
drag, startPoint x: 1112, startPoint y: 167, endPoint x: 848, endPoint y: 233, distance: 271.7
click at [1113, 166] on button "指定" at bounding box center [1110, 166] width 35 height 32
click at [224, 342] on div "服務名稱/代號 服務名稱/代號" at bounding box center [340, 346] width 290 height 43
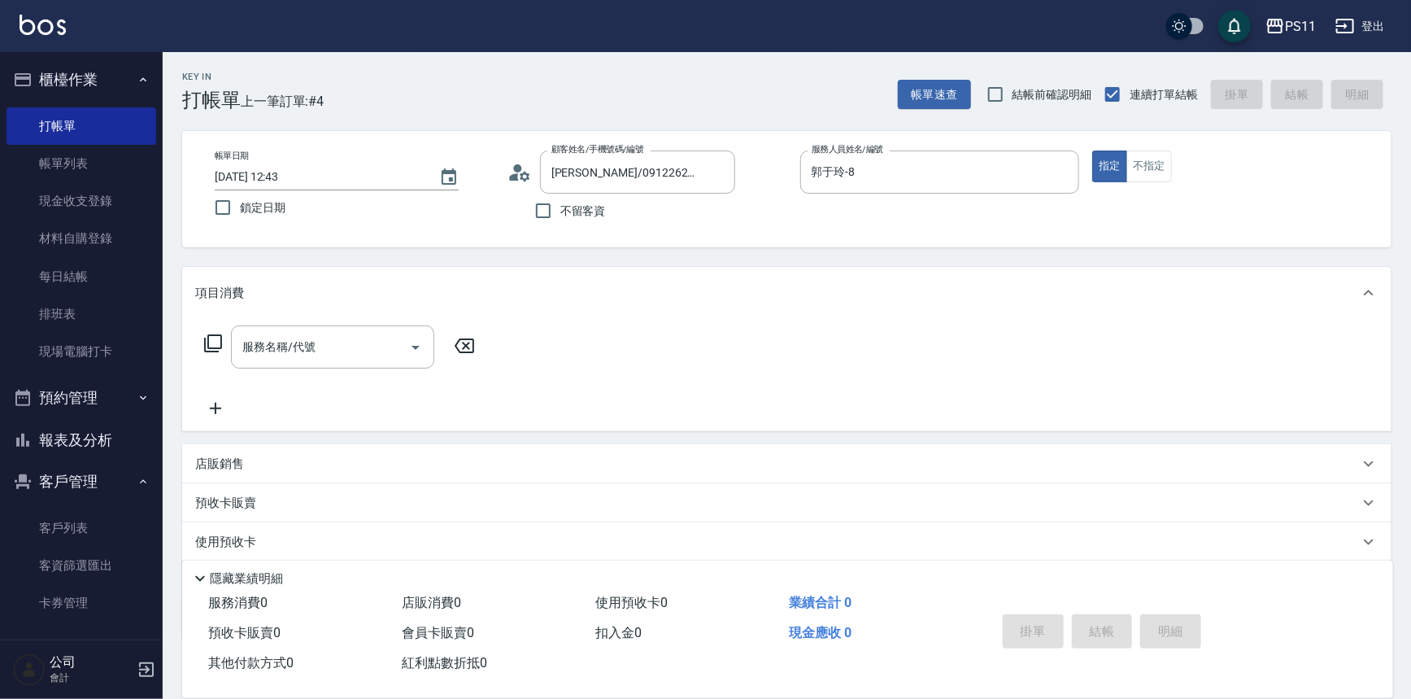
click at [215, 345] on icon at bounding box center [213, 344] width 20 height 20
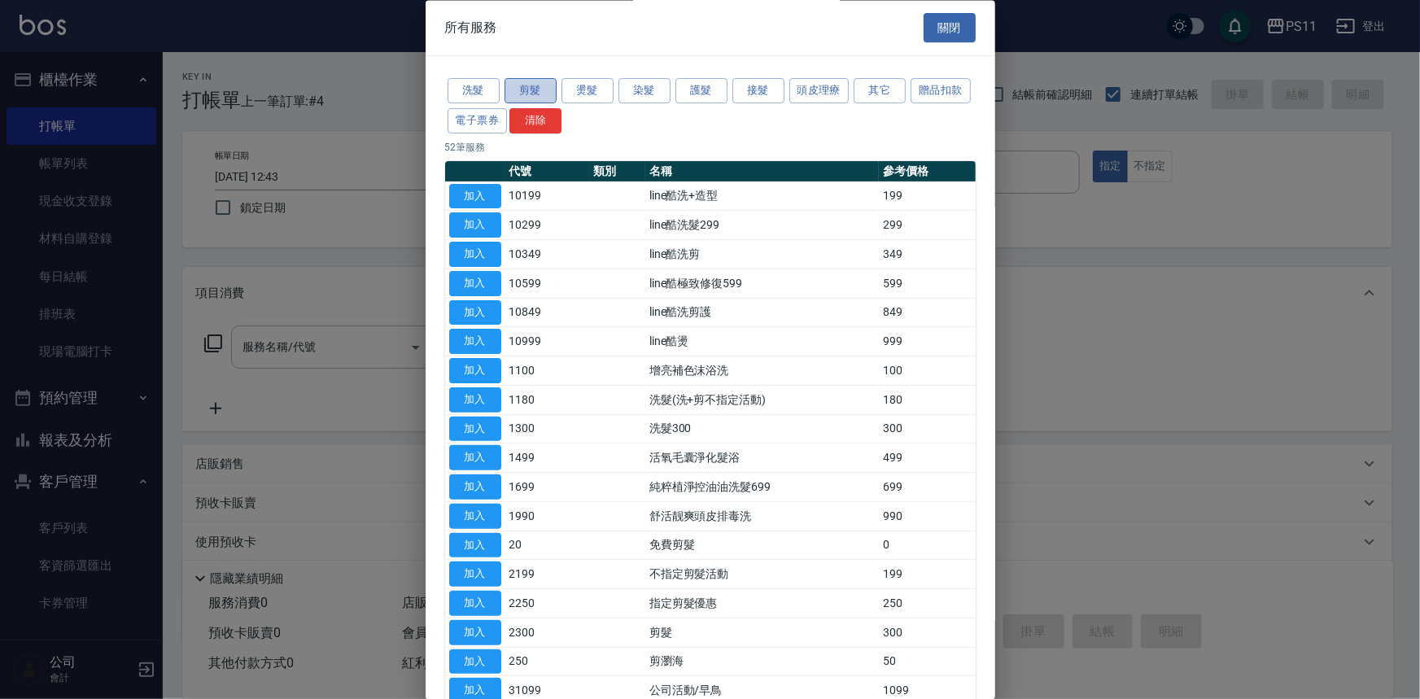
click at [536, 91] on button "剪髮" at bounding box center [530, 91] width 52 height 25
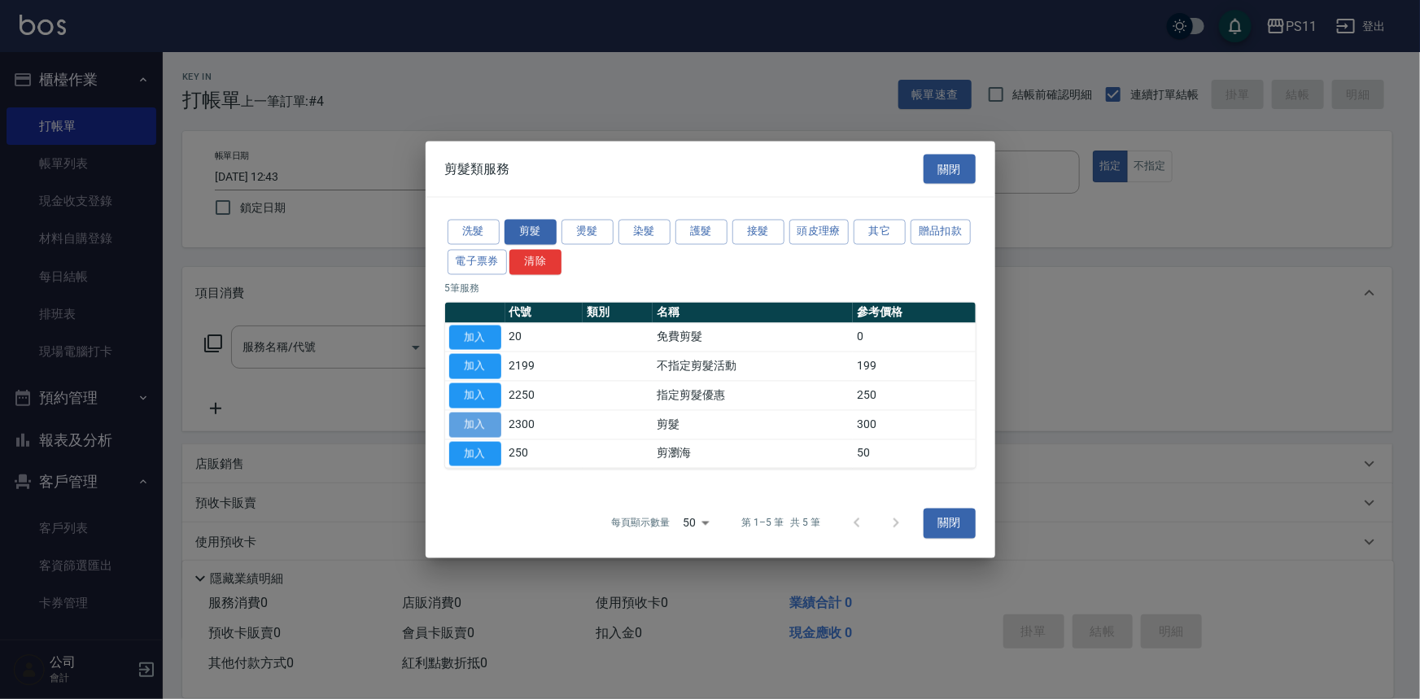
click at [472, 417] on button "加入" at bounding box center [475, 424] width 52 height 25
type input "剪髮(2300)"
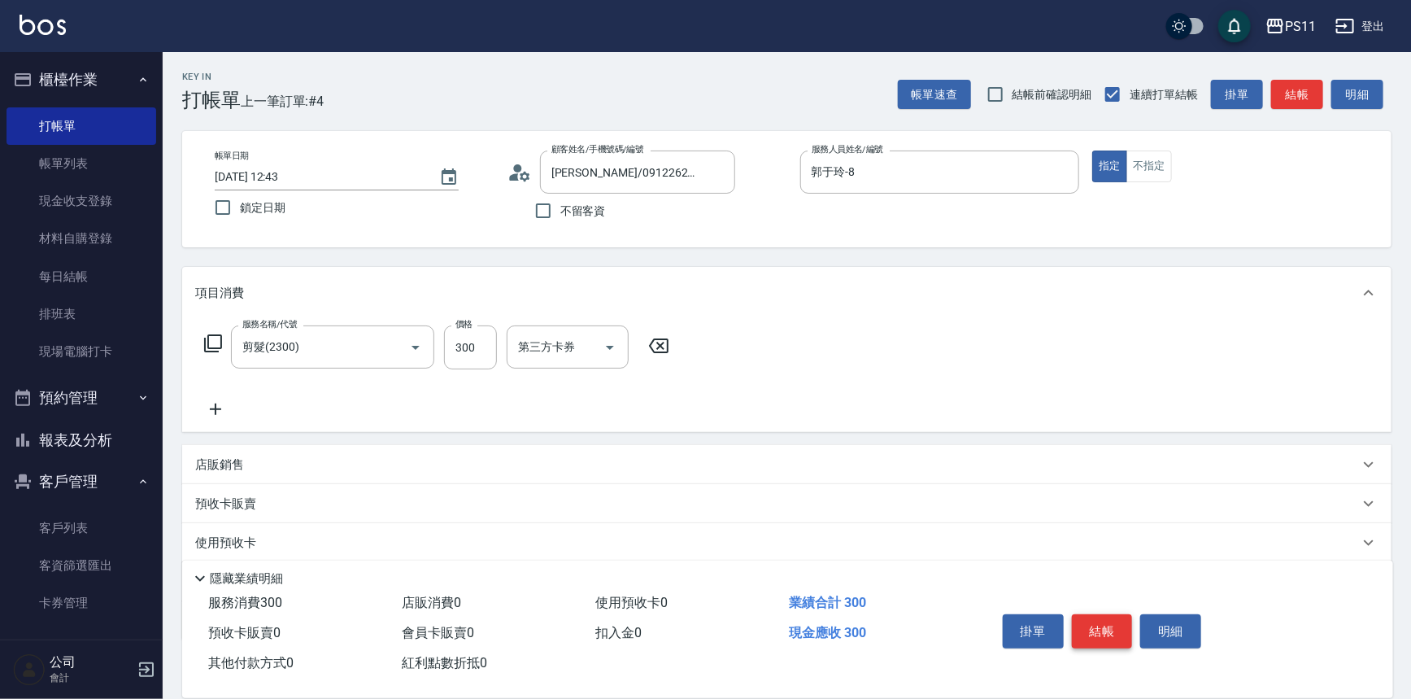
click at [1111, 631] on button "結帳" at bounding box center [1102, 631] width 61 height 34
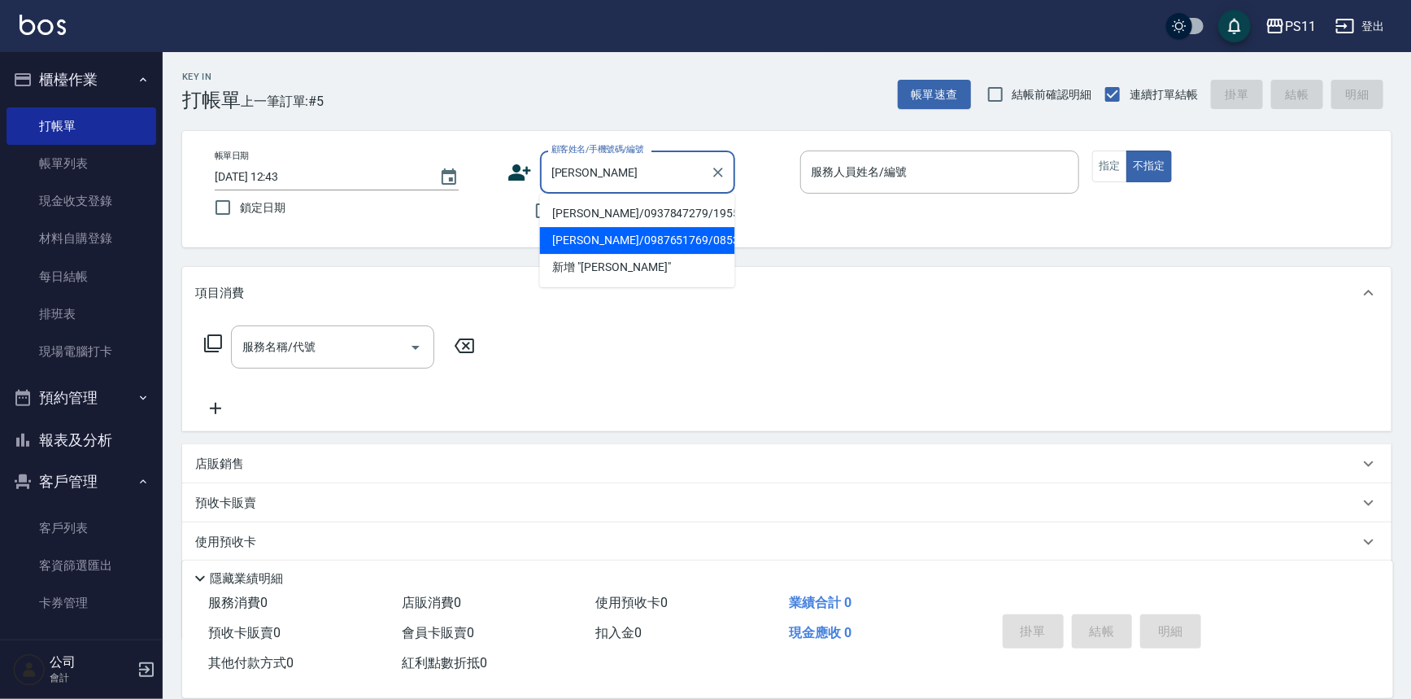
click at [696, 238] on li "[PERSON_NAME]/0987651769/0853" at bounding box center [637, 240] width 195 height 27
type input "[PERSON_NAME]/0987651769/0853"
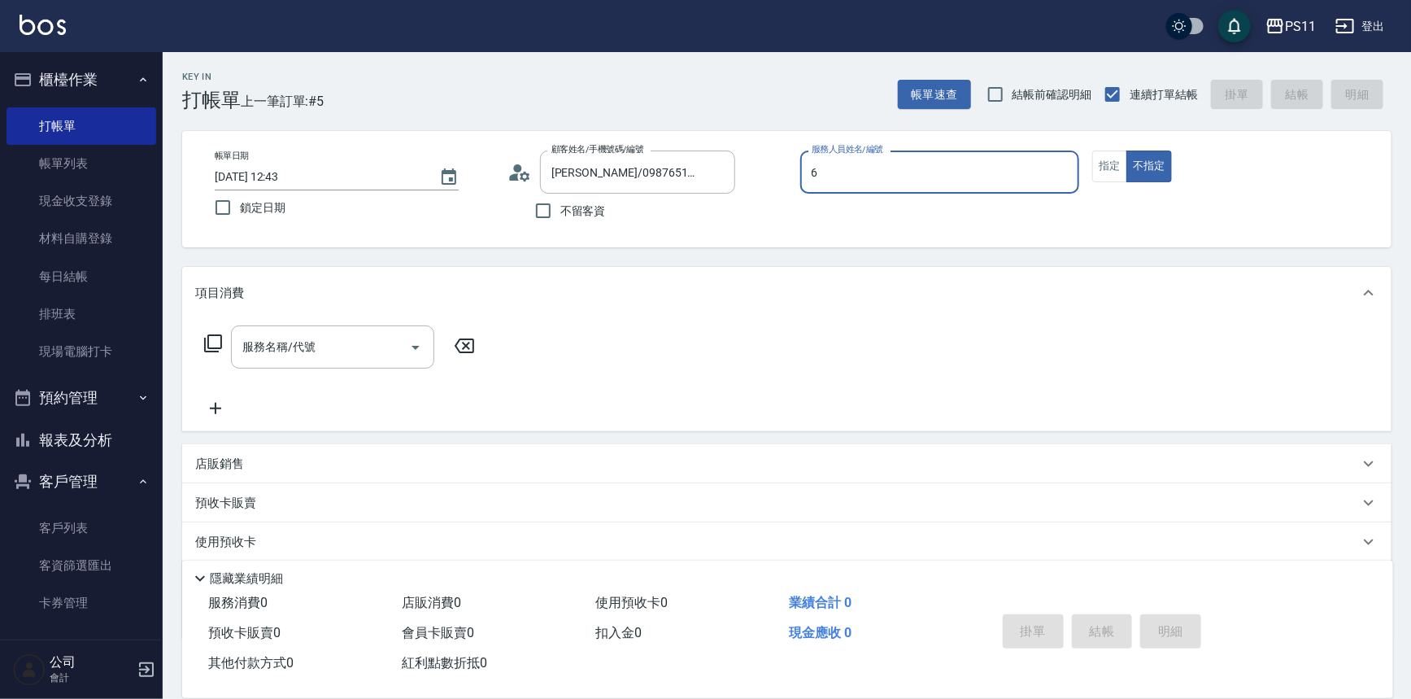
type input "[PERSON_NAME]6"
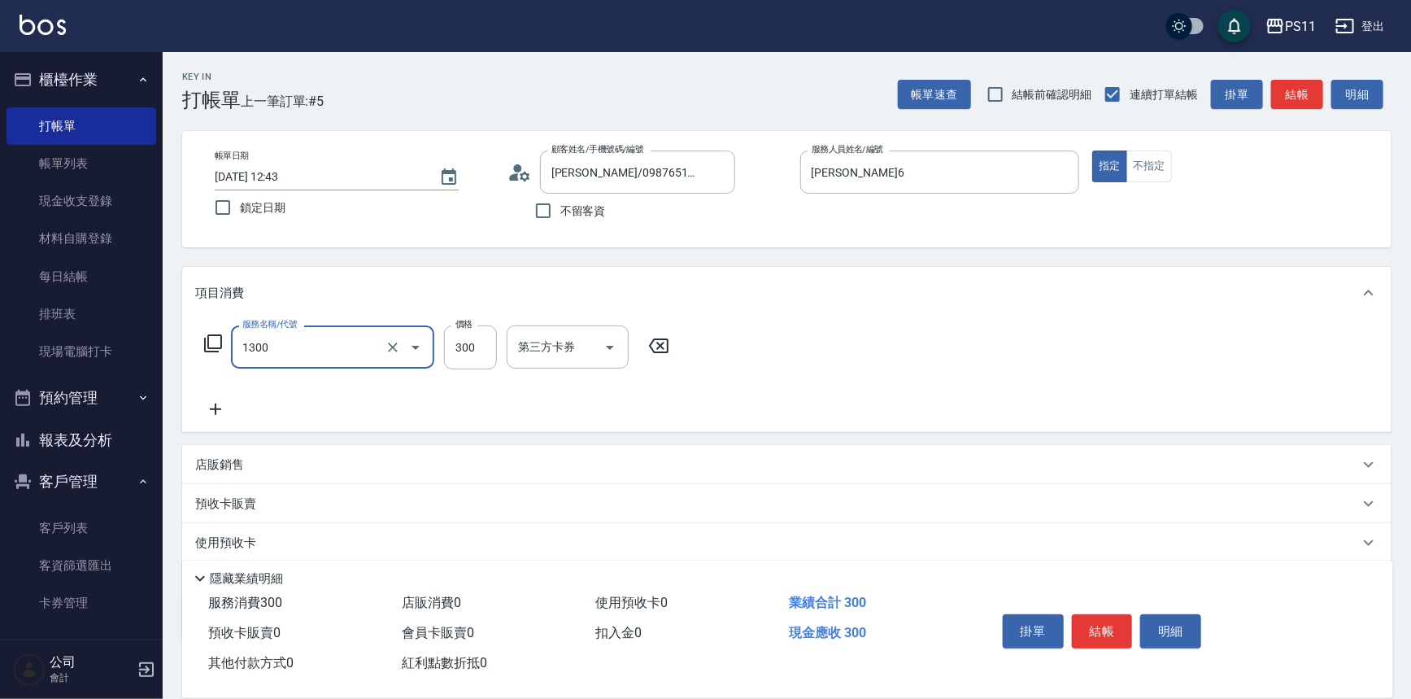
type input "洗髮300(1300)"
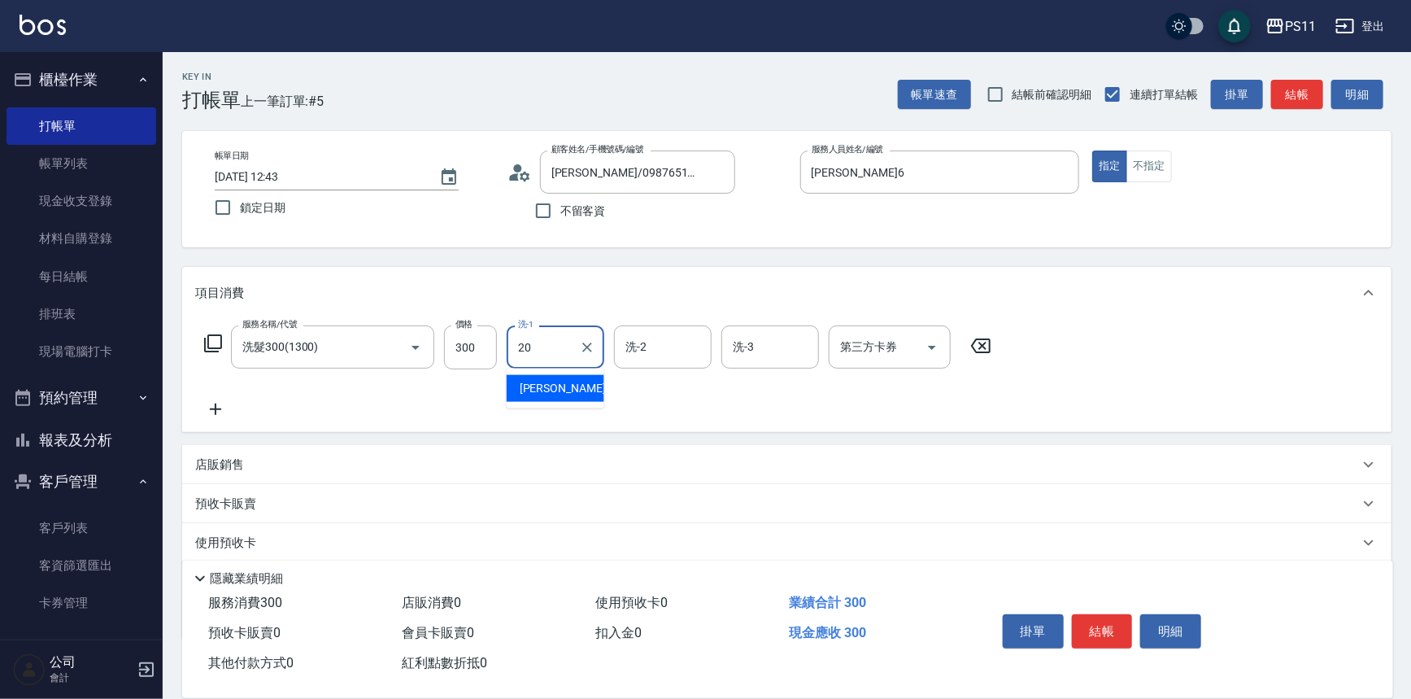
type input "[PERSON_NAME]-20"
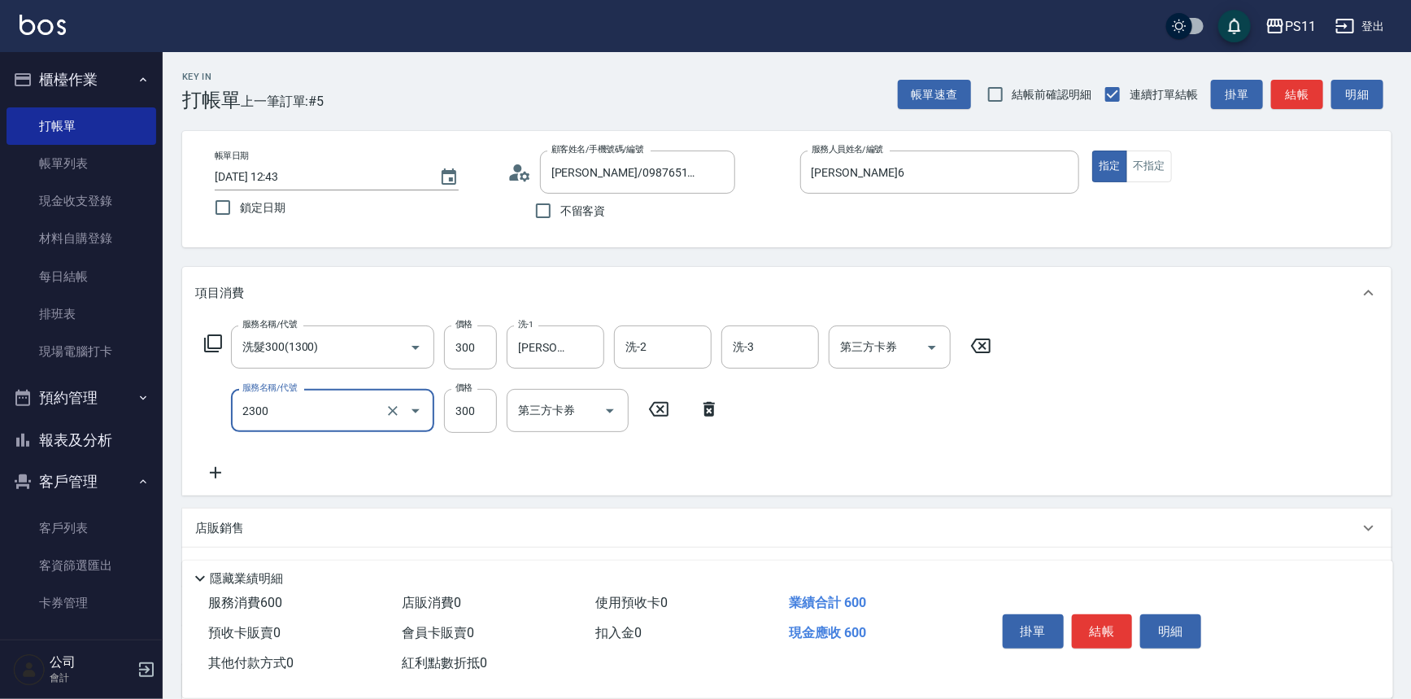
type input "剪髮(2300)"
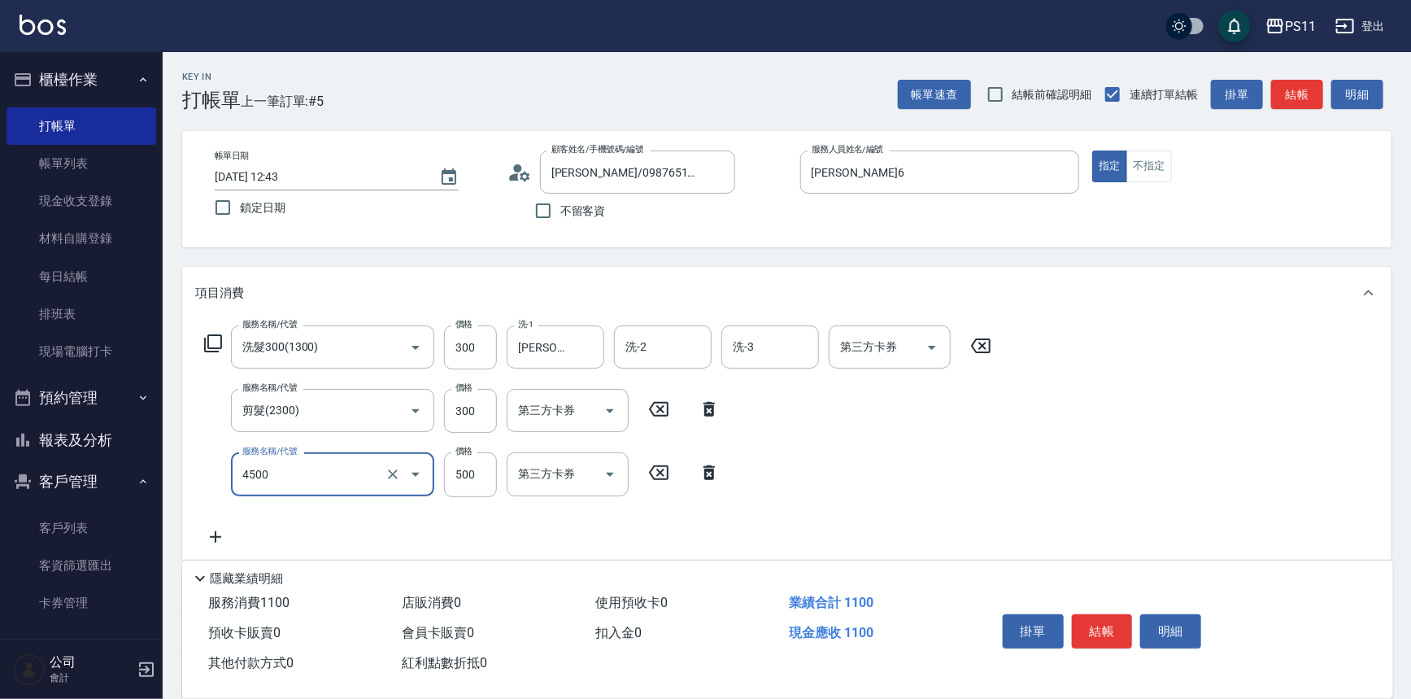
type input "補染(4500)"
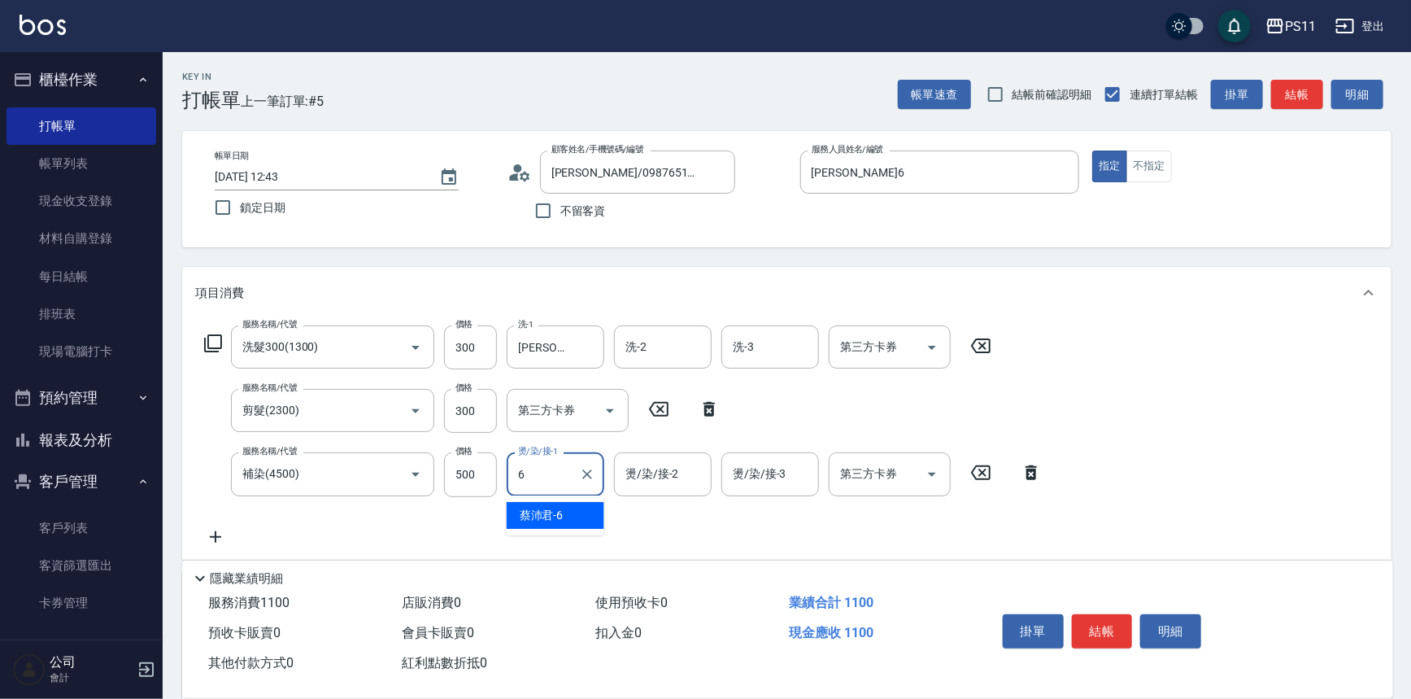
type input "[PERSON_NAME]6"
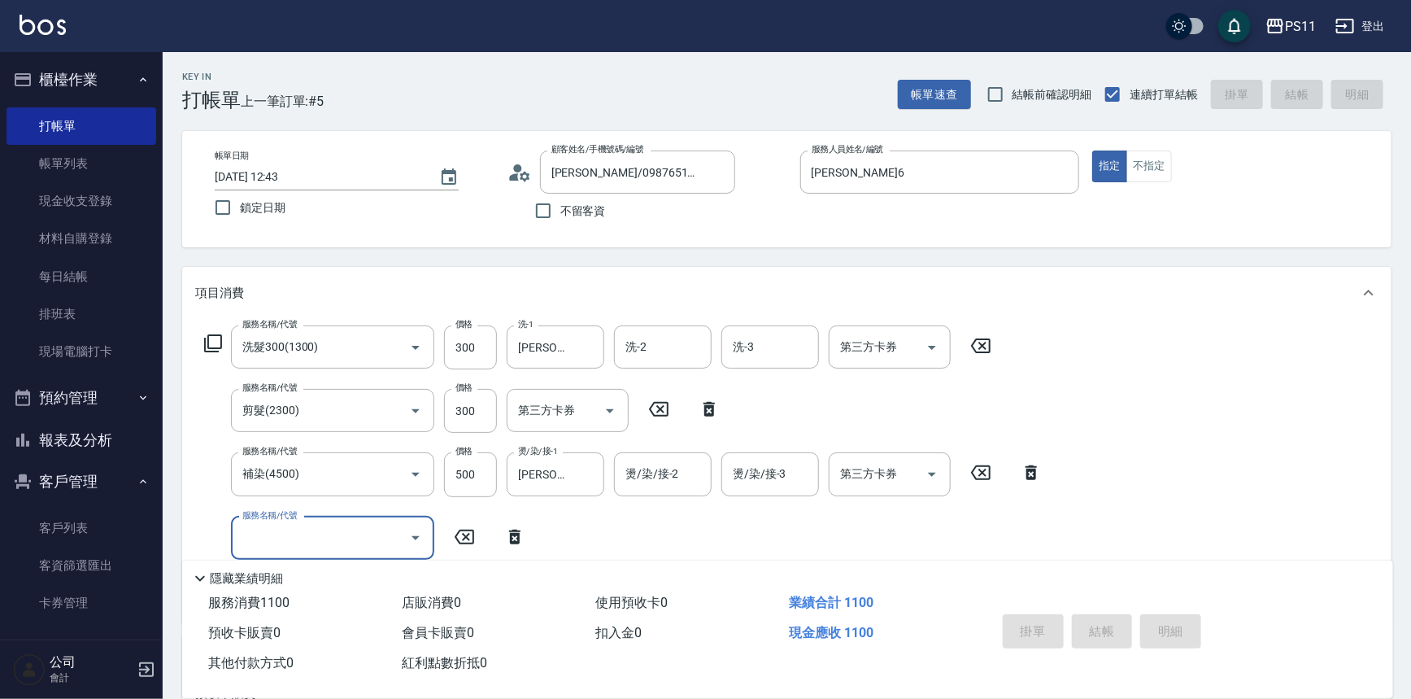
type input "[DATE] 12:44"
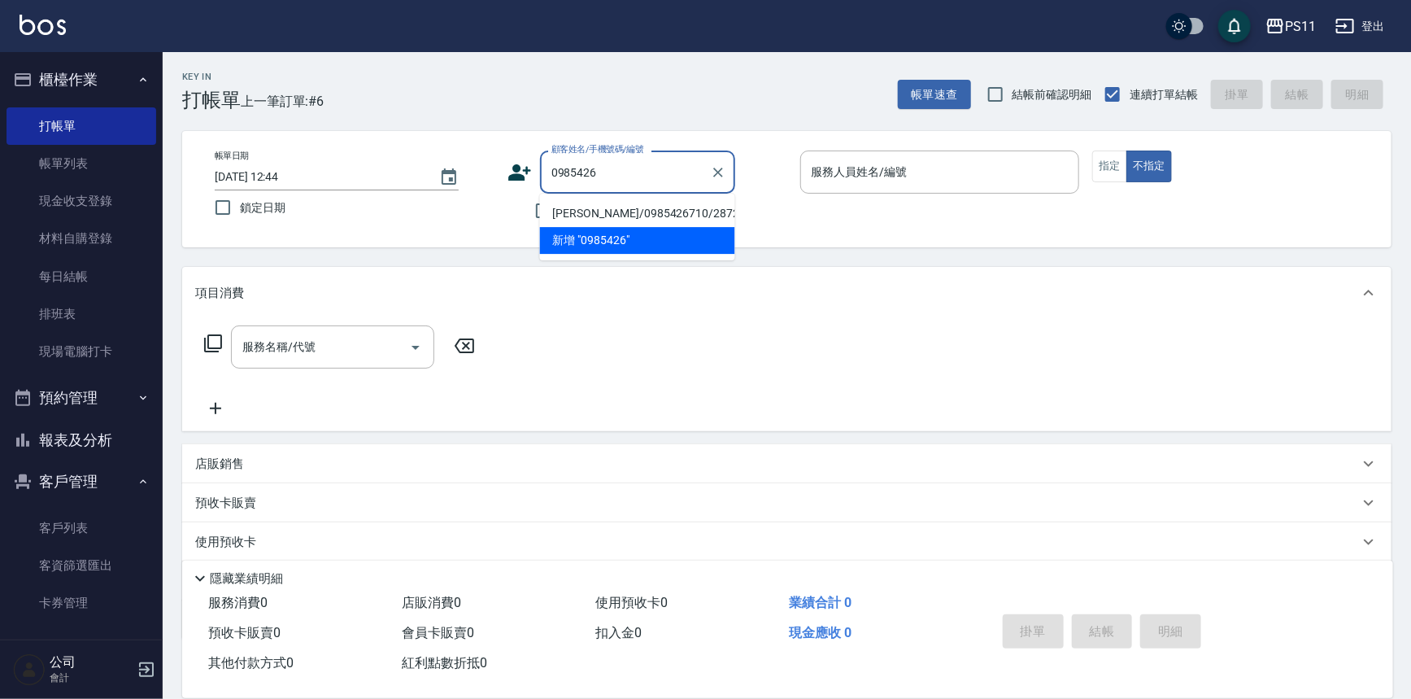
click at [653, 208] on li "[PERSON_NAME]/0985426710/2872" at bounding box center [637, 213] width 195 height 27
type input "[PERSON_NAME]/0985426710/2872"
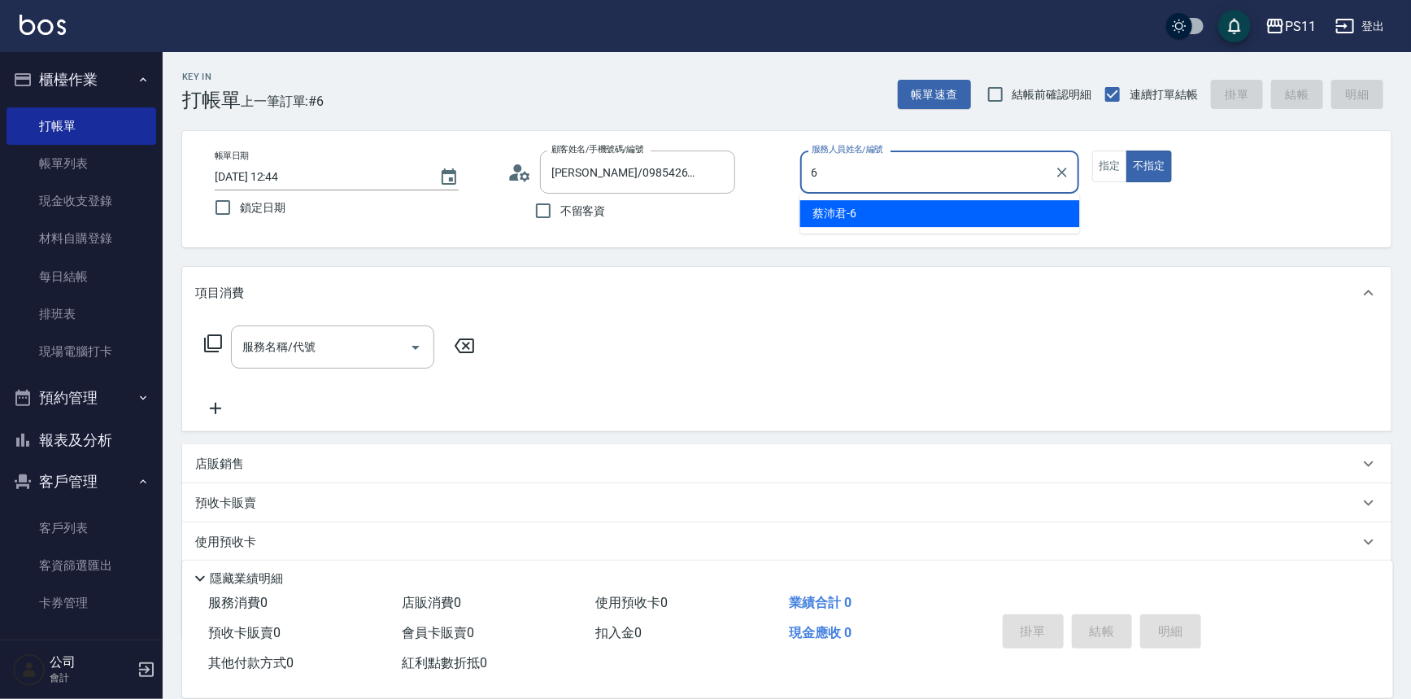
type input "[PERSON_NAME]6"
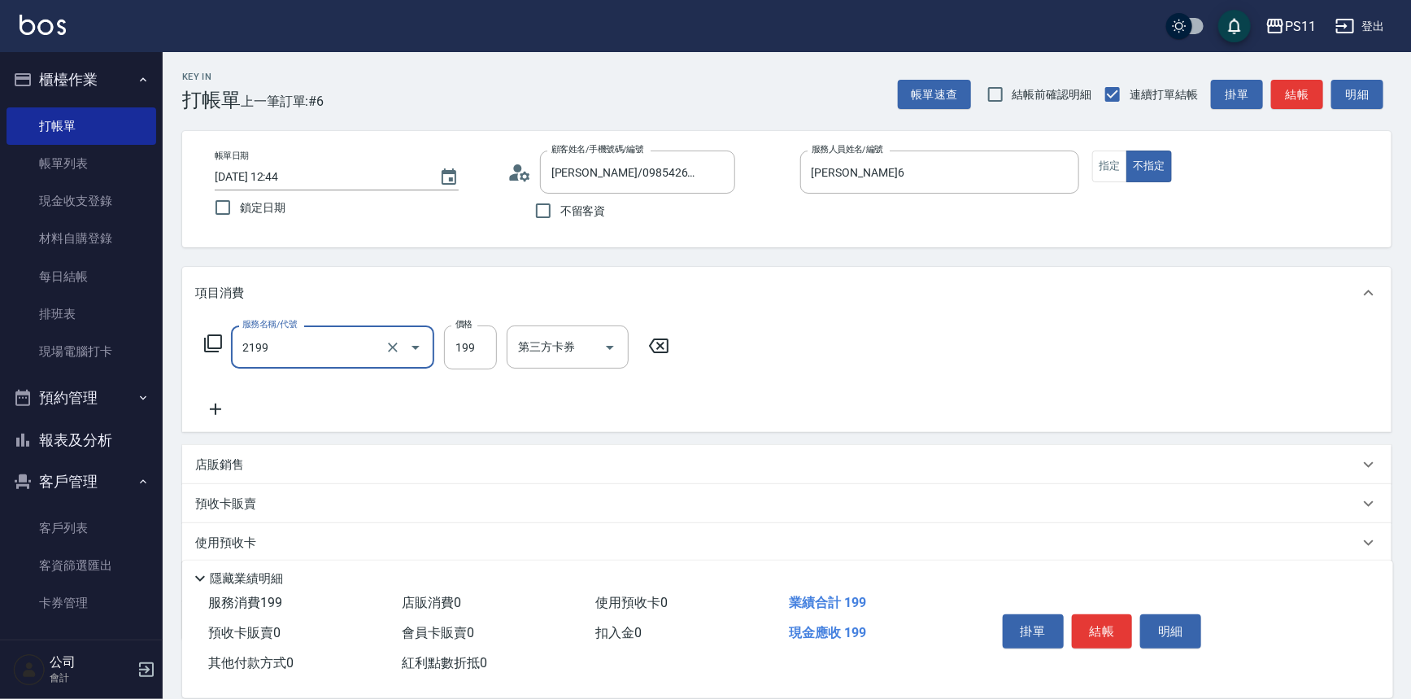
type input "不指定剪髮活動(2199)"
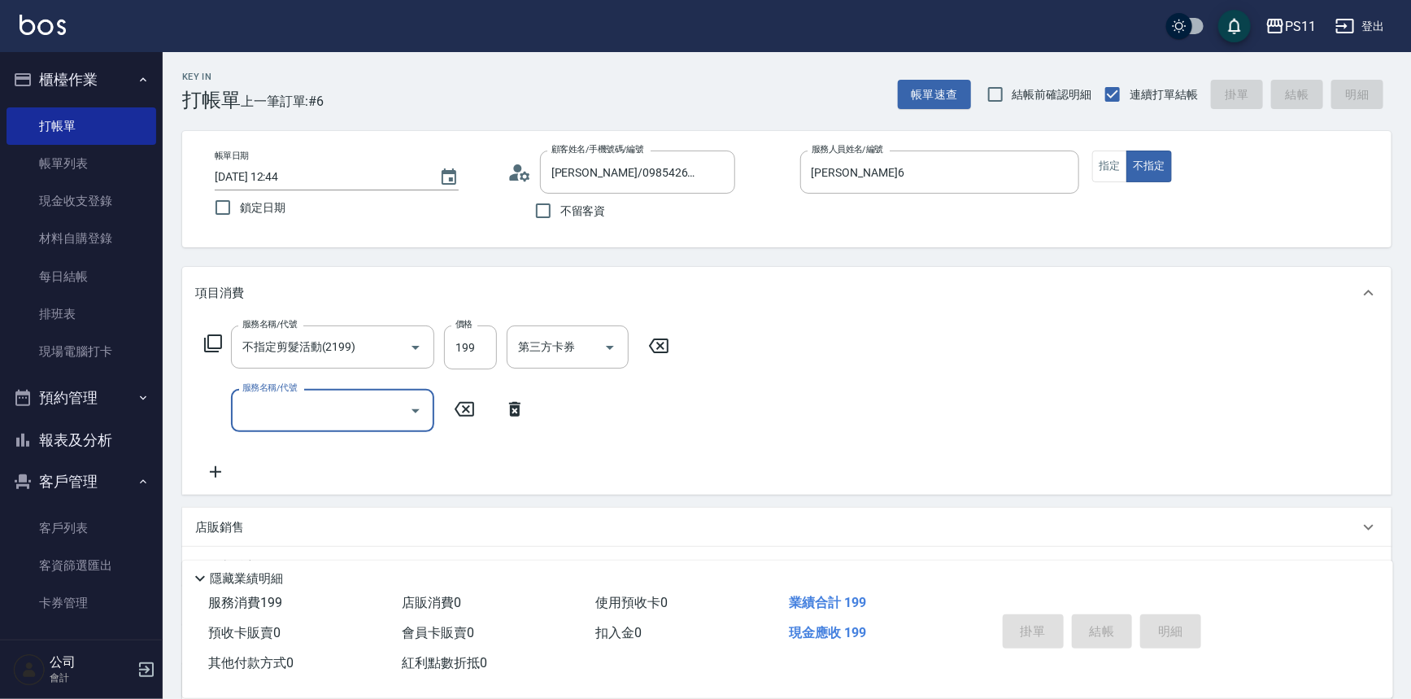
type input "[DATE] 13:03"
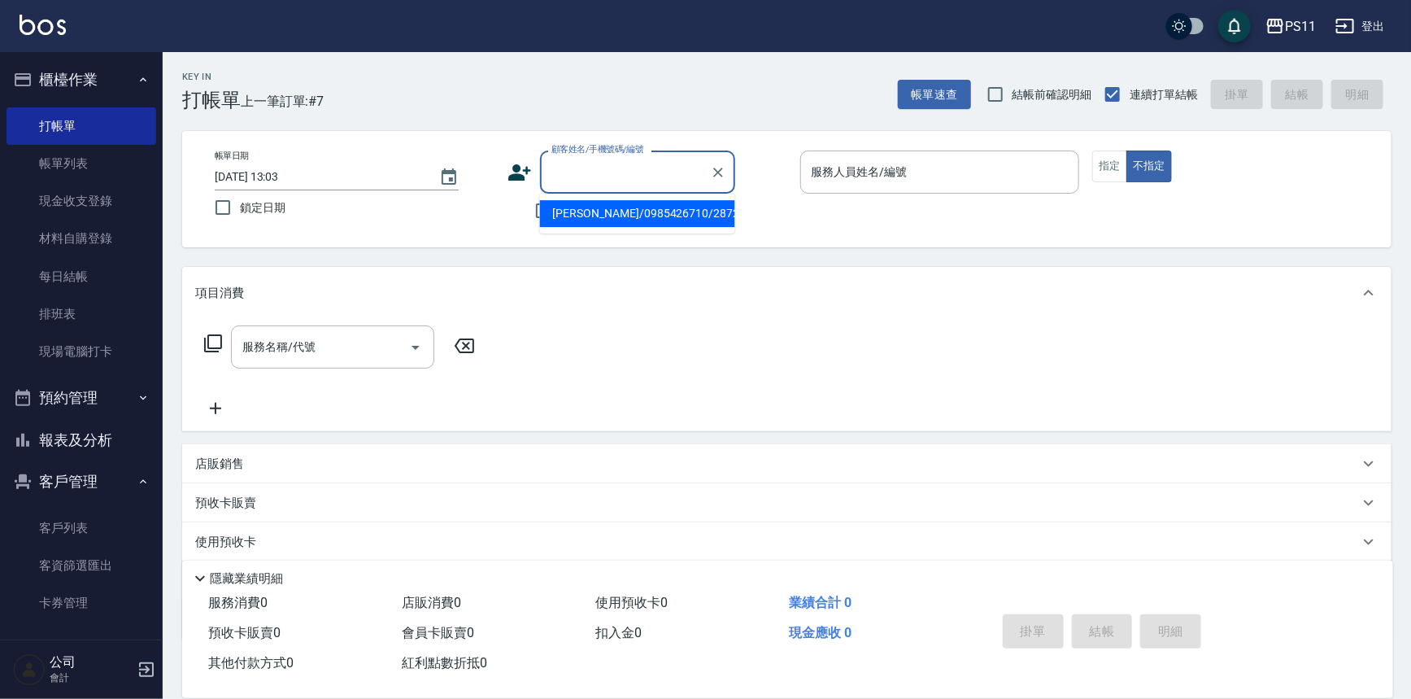
click at [632, 175] on input "顧客姓名/手機號碼/編號" at bounding box center [625, 172] width 156 height 28
click at [616, 210] on li "新增 "[PERSON_NAME]"" at bounding box center [637, 213] width 195 height 27
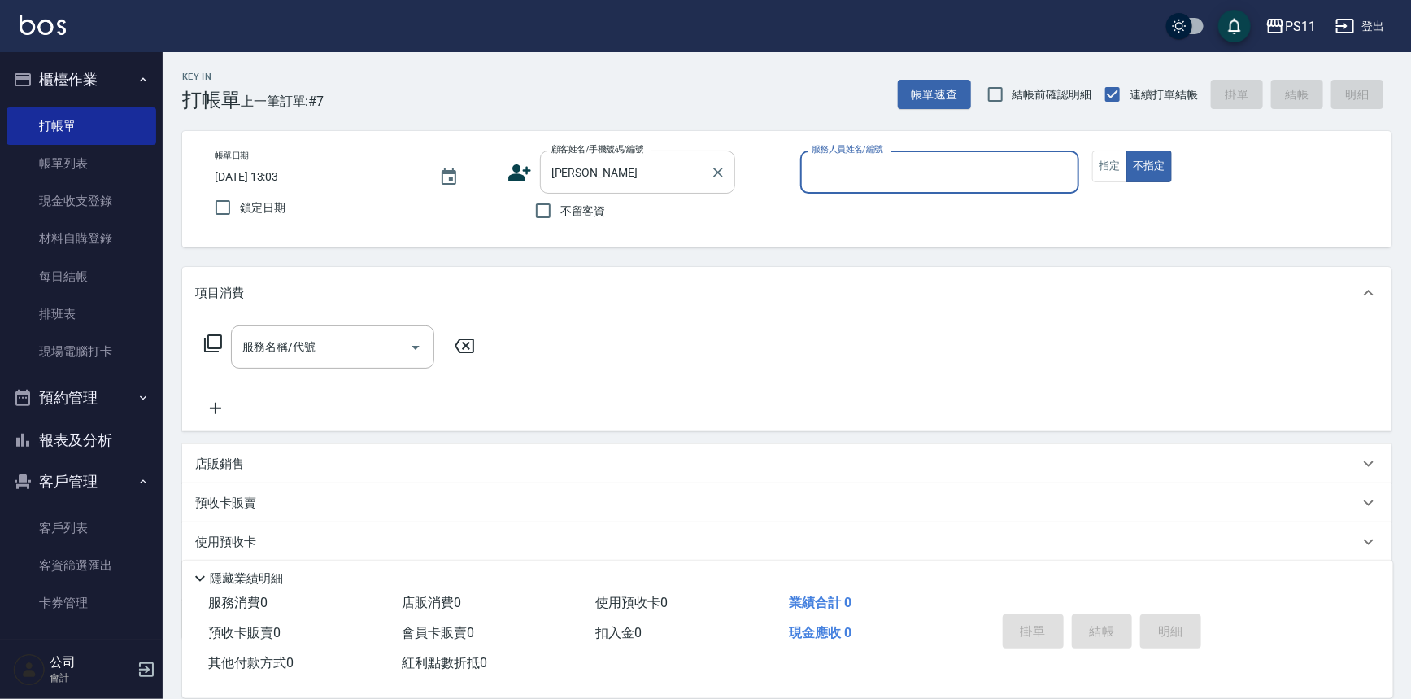
click at [639, 177] on input "[PERSON_NAME]" at bounding box center [625, 172] width 156 height 28
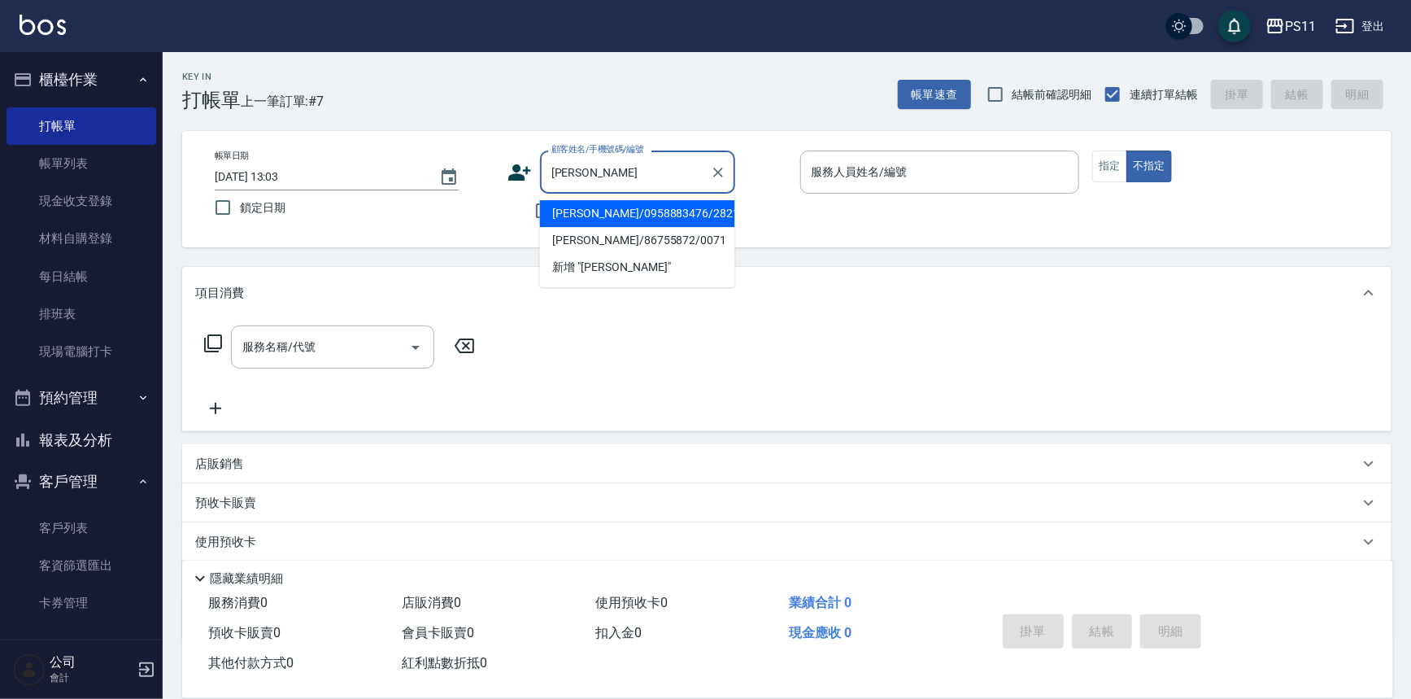
click at [638, 212] on li "[PERSON_NAME]/0958883476/2821" at bounding box center [637, 213] width 195 height 27
type input "[PERSON_NAME]/0958883476/2821"
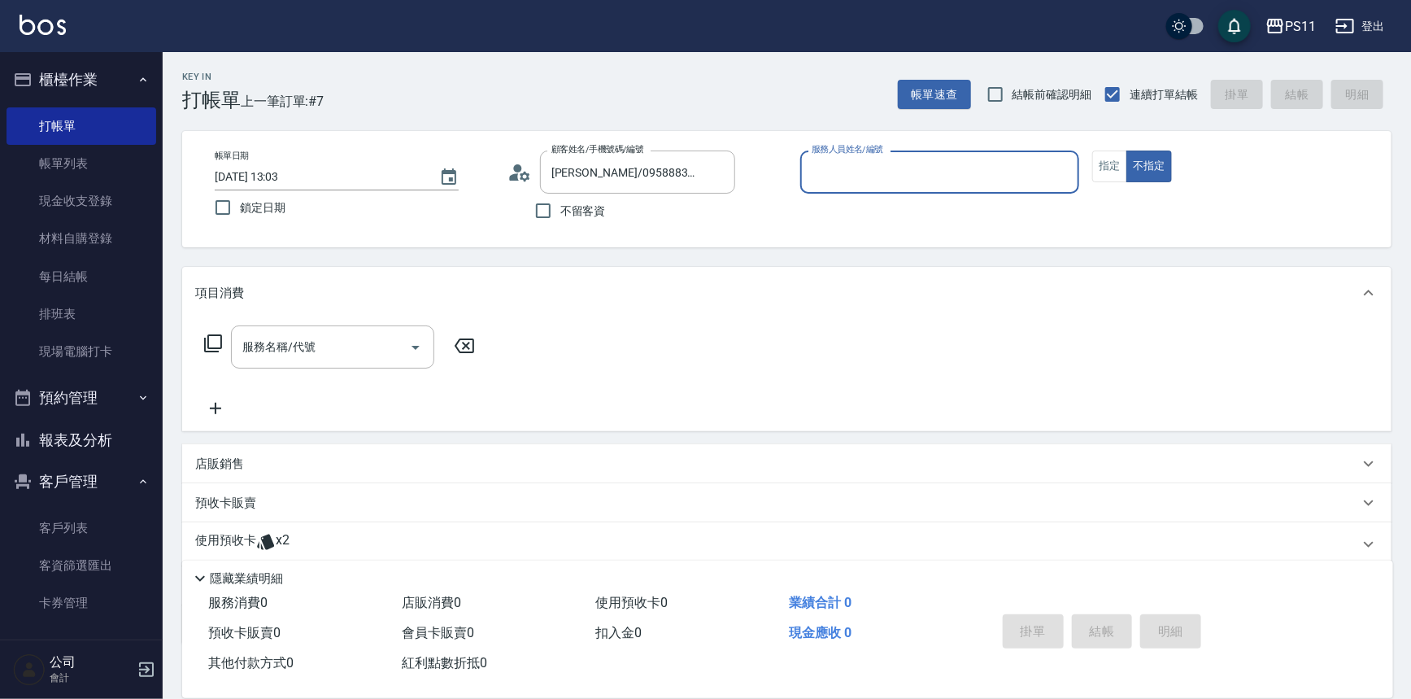
click at [862, 181] on input "服務人員姓名/編號" at bounding box center [940, 172] width 265 height 28
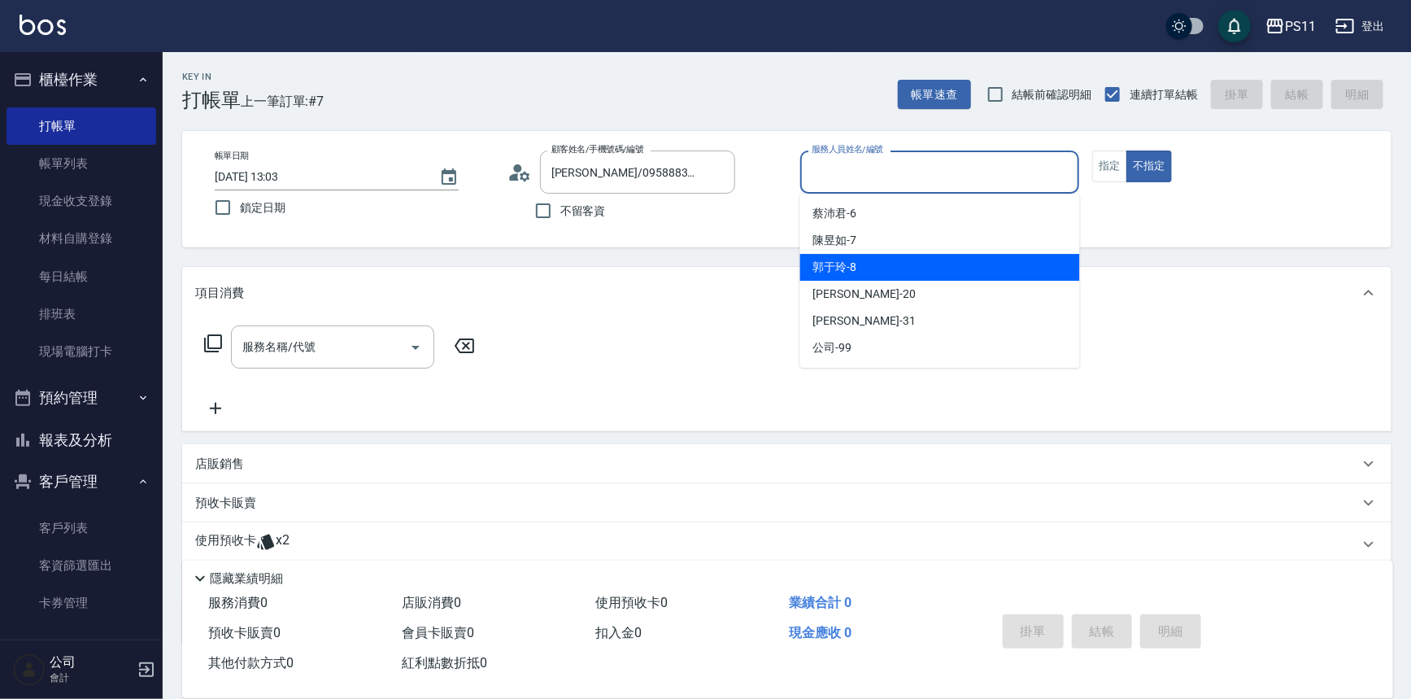
click at [879, 263] on div "[PERSON_NAME]-8" at bounding box center [940, 267] width 280 height 27
type input "郭于玲-8"
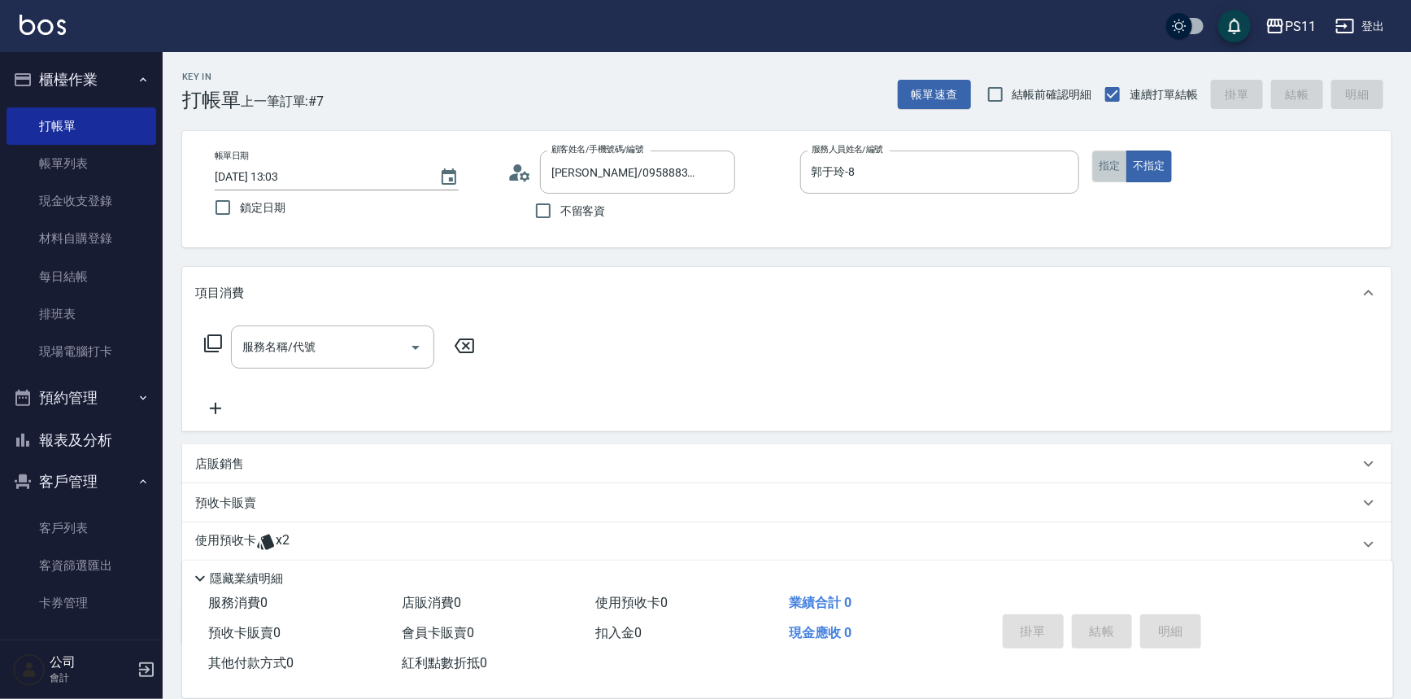
click at [1101, 164] on button "指定" at bounding box center [1110, 166] width 35 height 32
click at [203, 342] on icon at bounding box center [213, 344] width 20 height 20
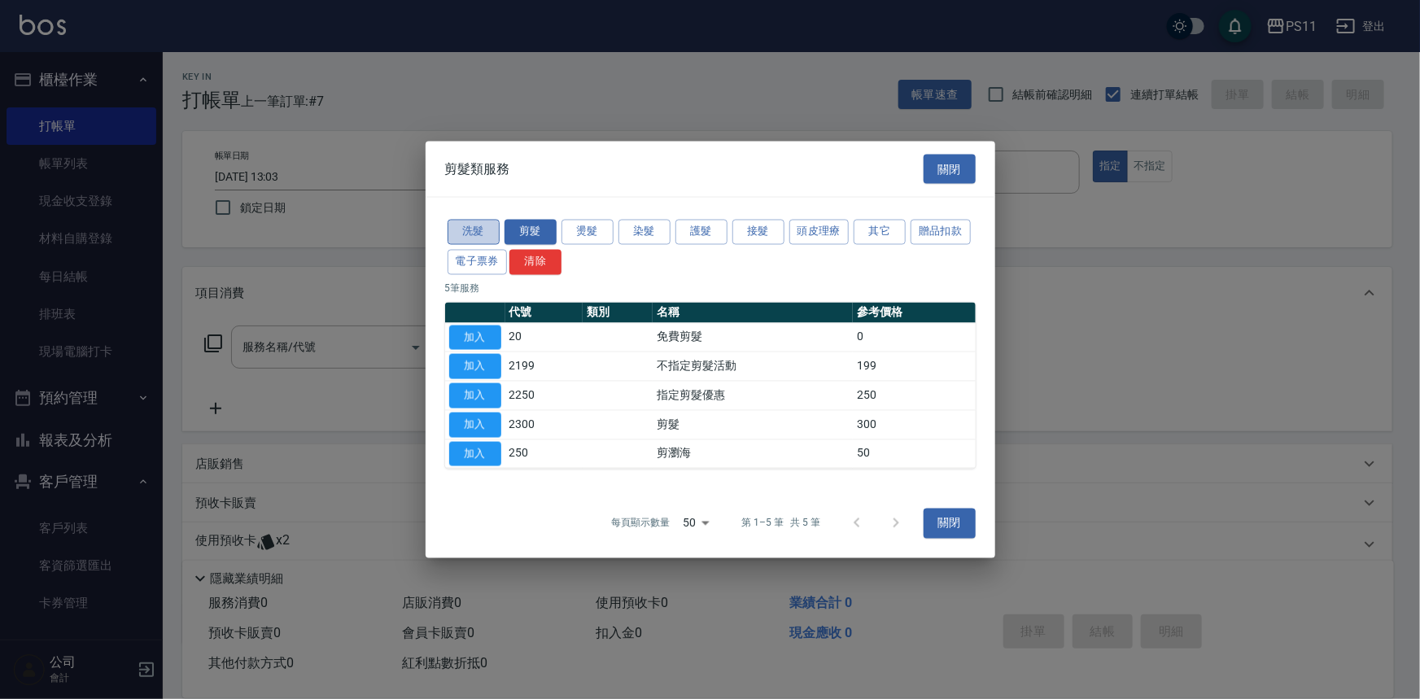
click at [470, 236] on button "洗髮" at bounding box center [473, 232] width 52 height 25
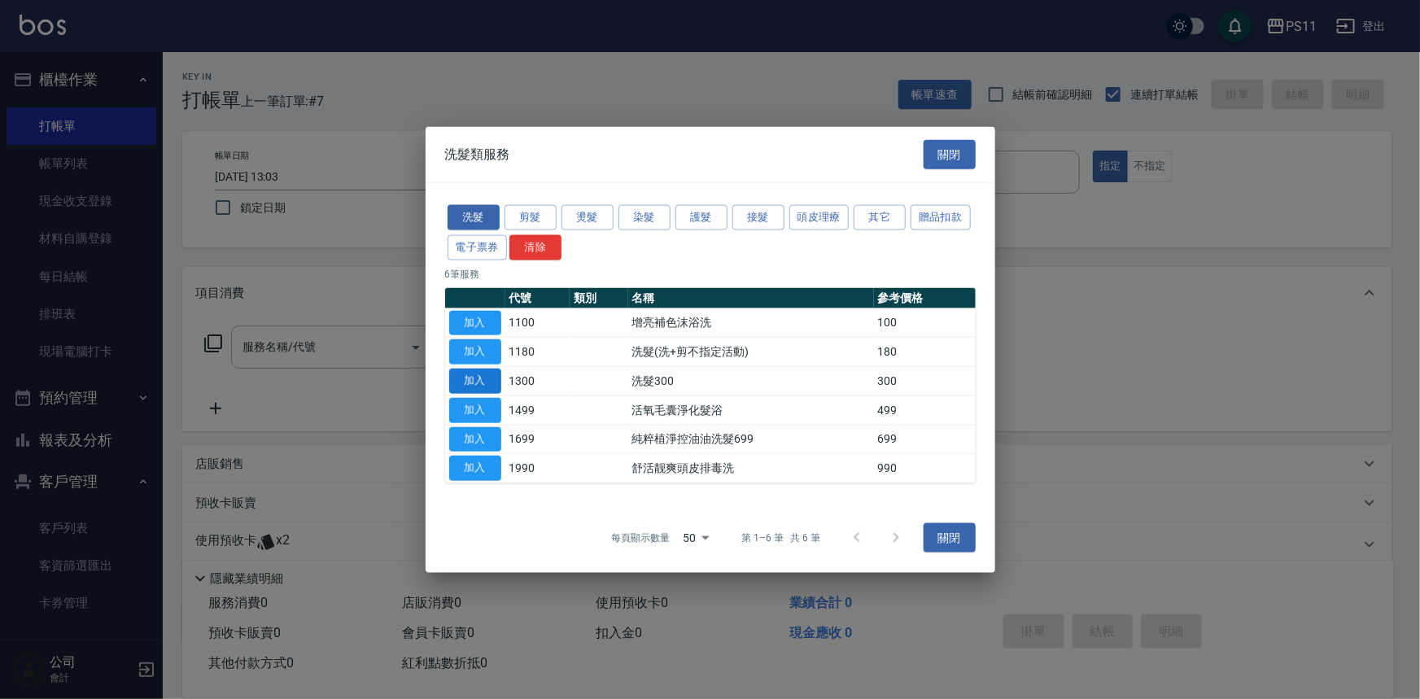
click at [480, 382] on button "加入" at bounding box center [475, 381] width 52 height 25
type input "洗髮300(1300)"
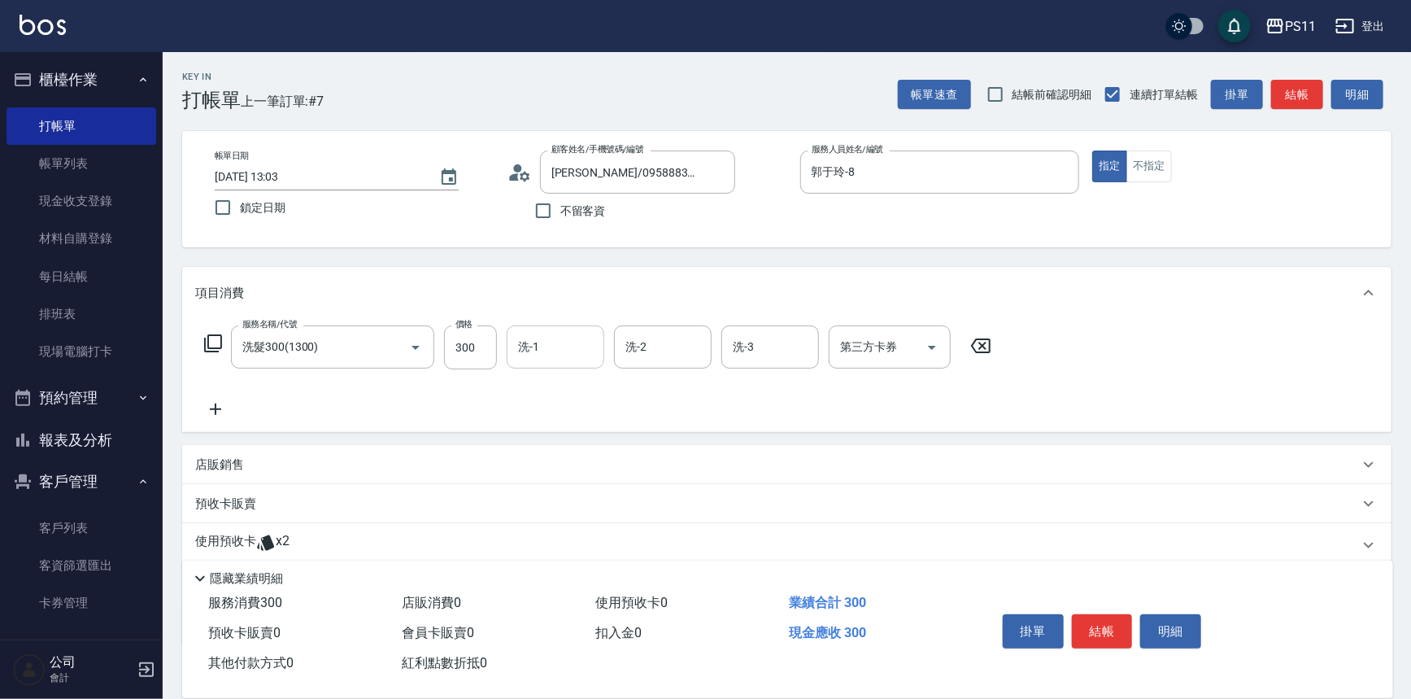
click at [578, 346] on input "洗-1" at bounding box center [555, 347] width 83 height 28
type input "[PERSON_NAME]-20"
click at [212, 405] on icon at bounding box center [215, 409] width 41 height 20
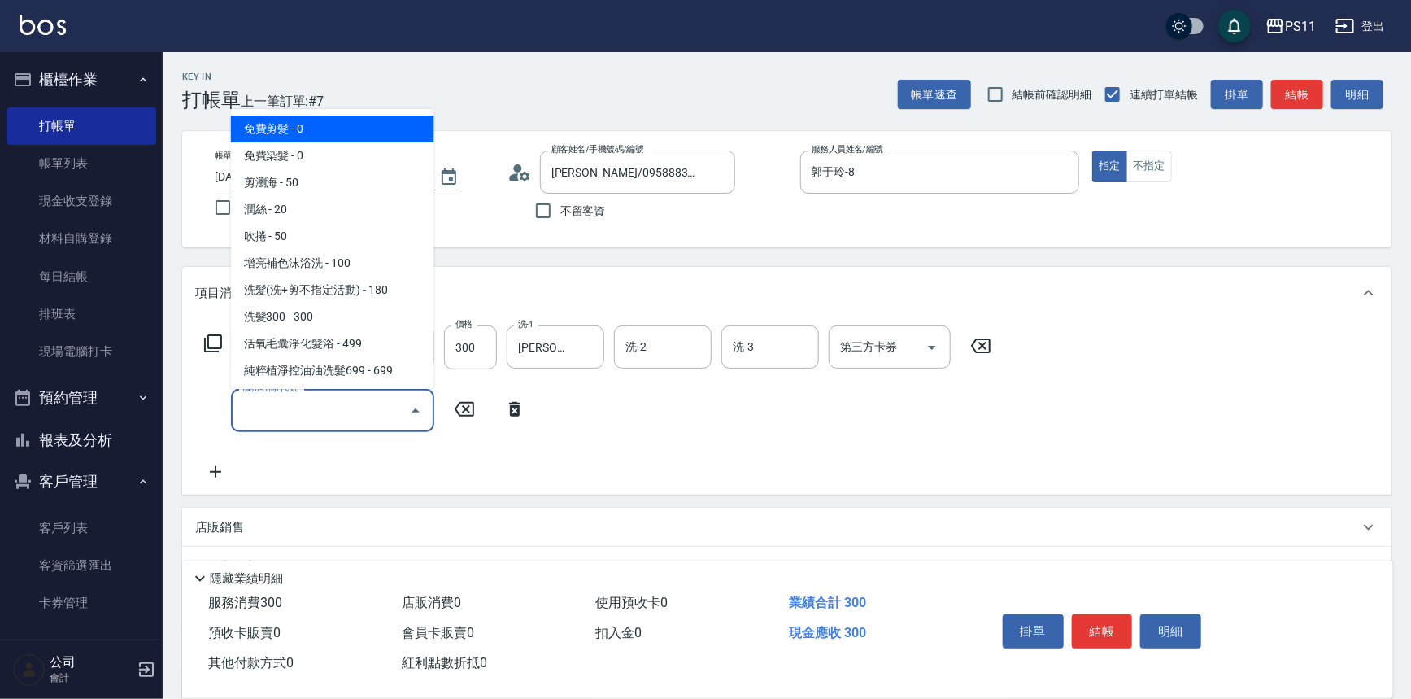
click at [242, 406] on input "服務名稱/代號" at bounding box center [320, 410] width 164 height 28
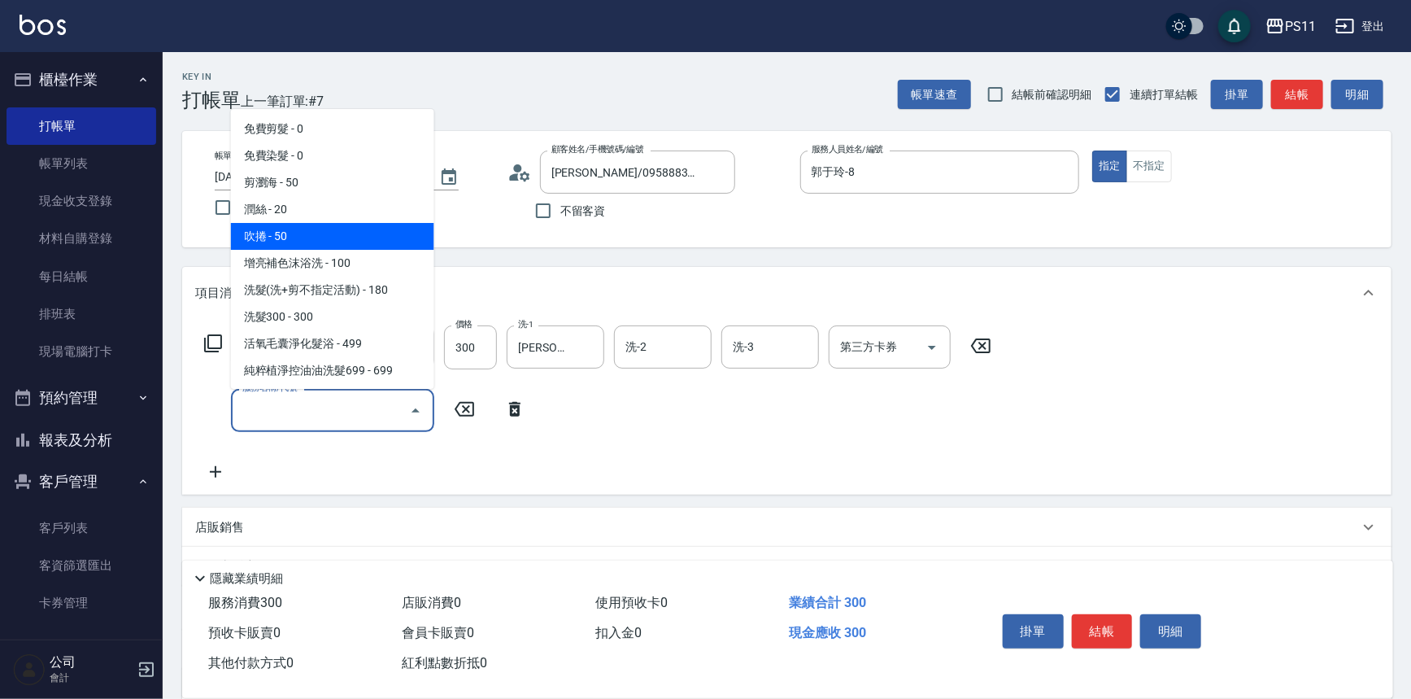
scroll to position [221, 0]
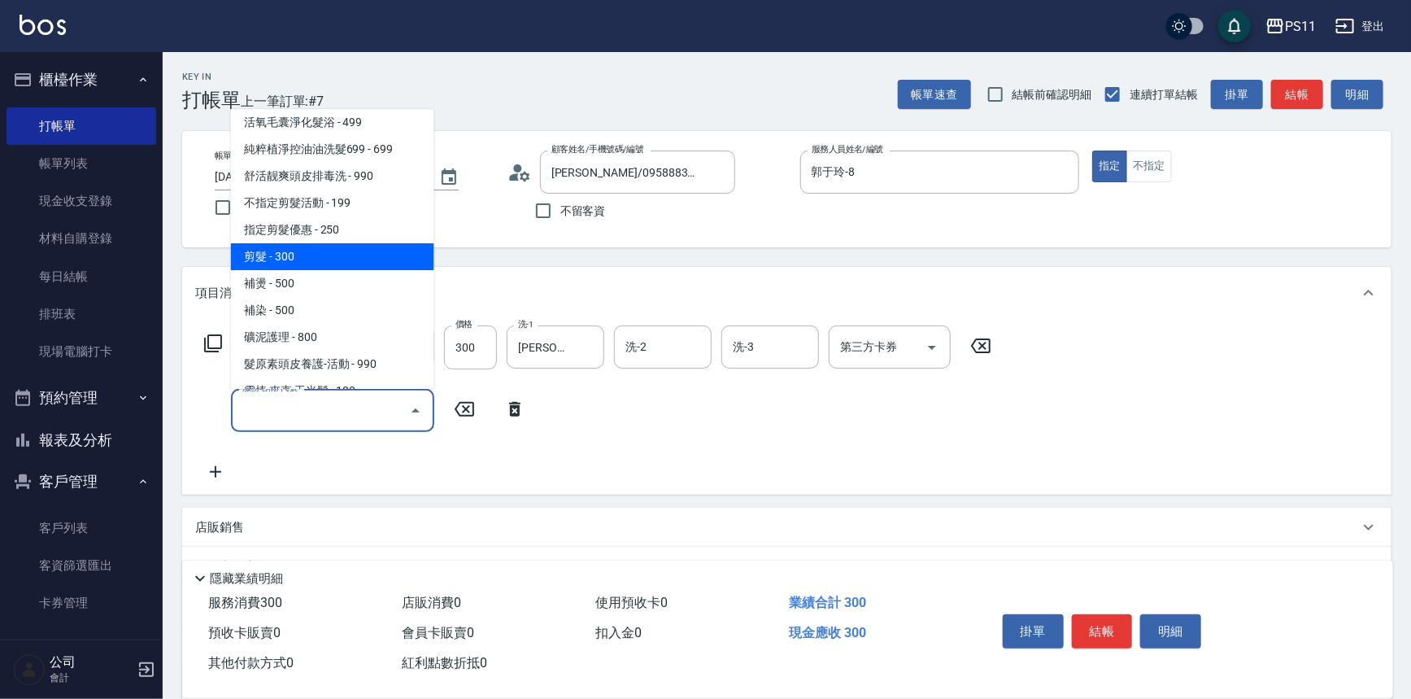
drag, startPoint x: 332, startPoint y: 262, endPoint x: 414, endPoint y: 265, distance: 82.2
click at [332, 261] on span "剪髮 - 300" at bounding box center [332, 256] width 203 height 27
type input "剪髮(2300)"
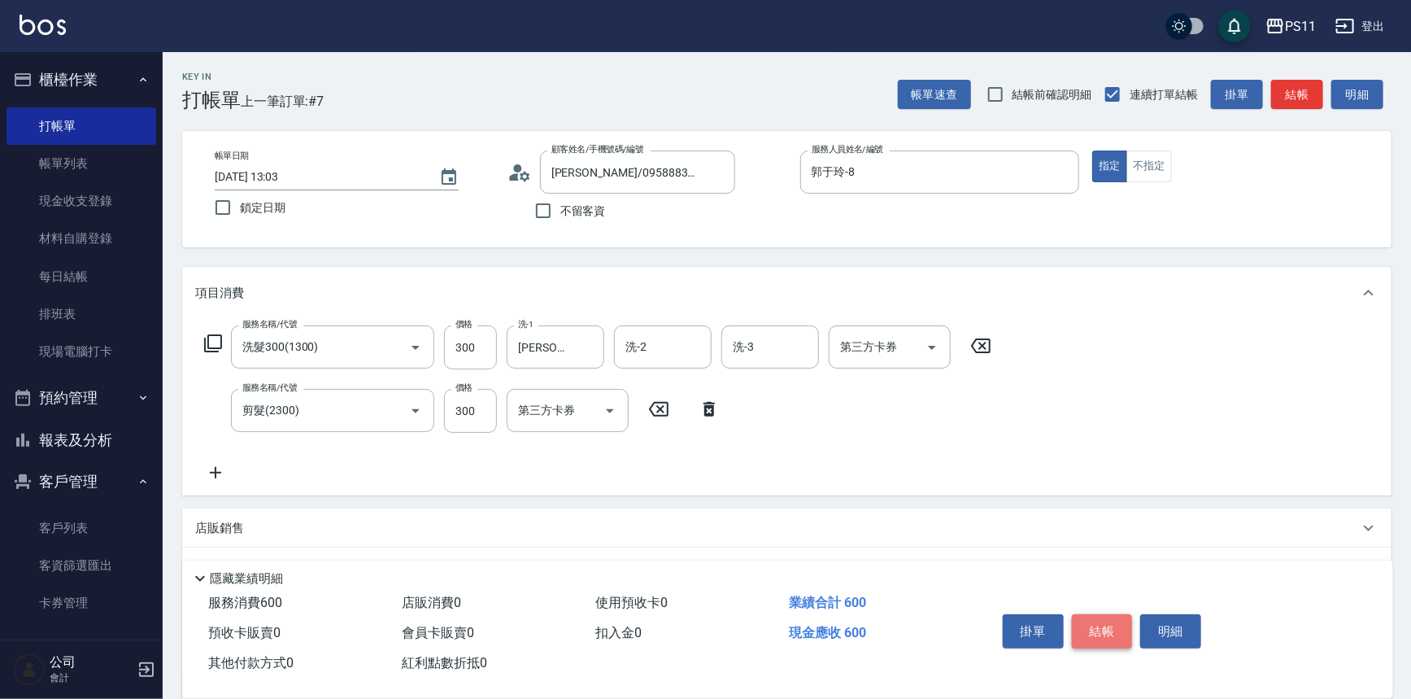
click at [1100, 614] on button "結帳" at bounding box center [1102, 631] width 61 height 34
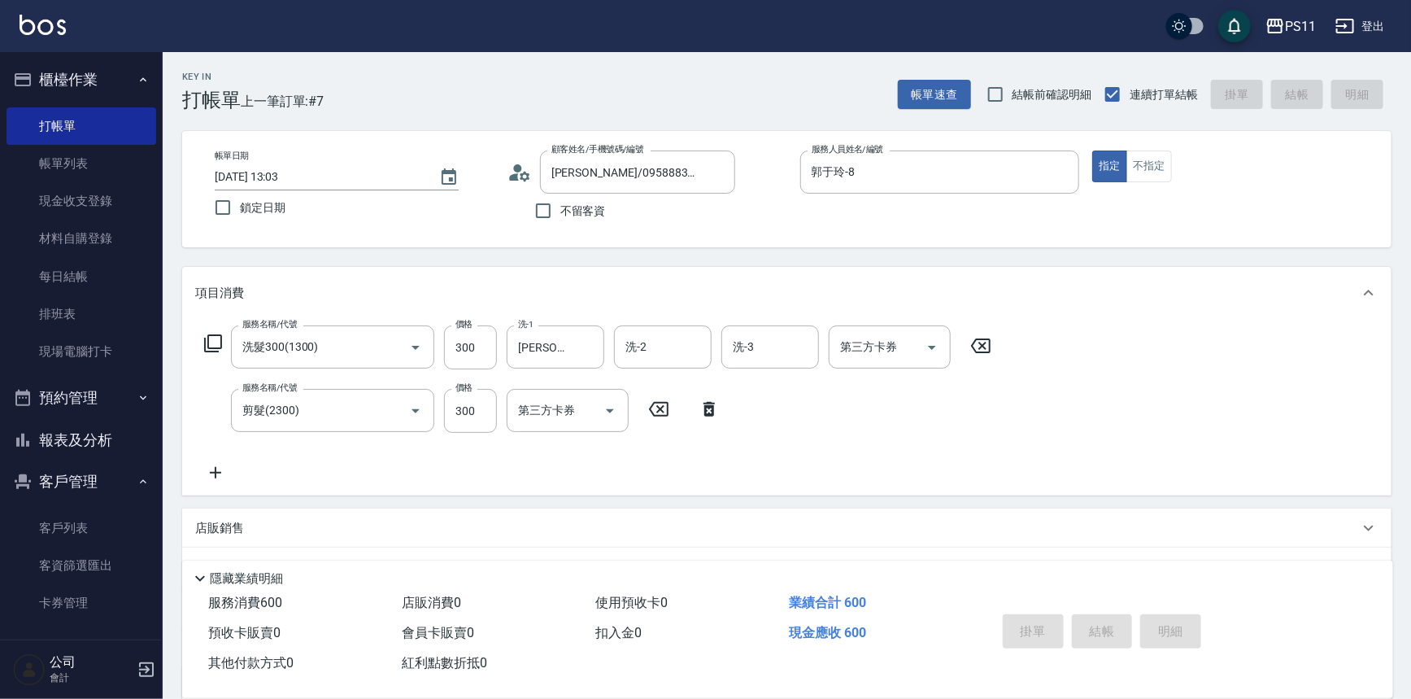
type input "[DATE] 13:19"
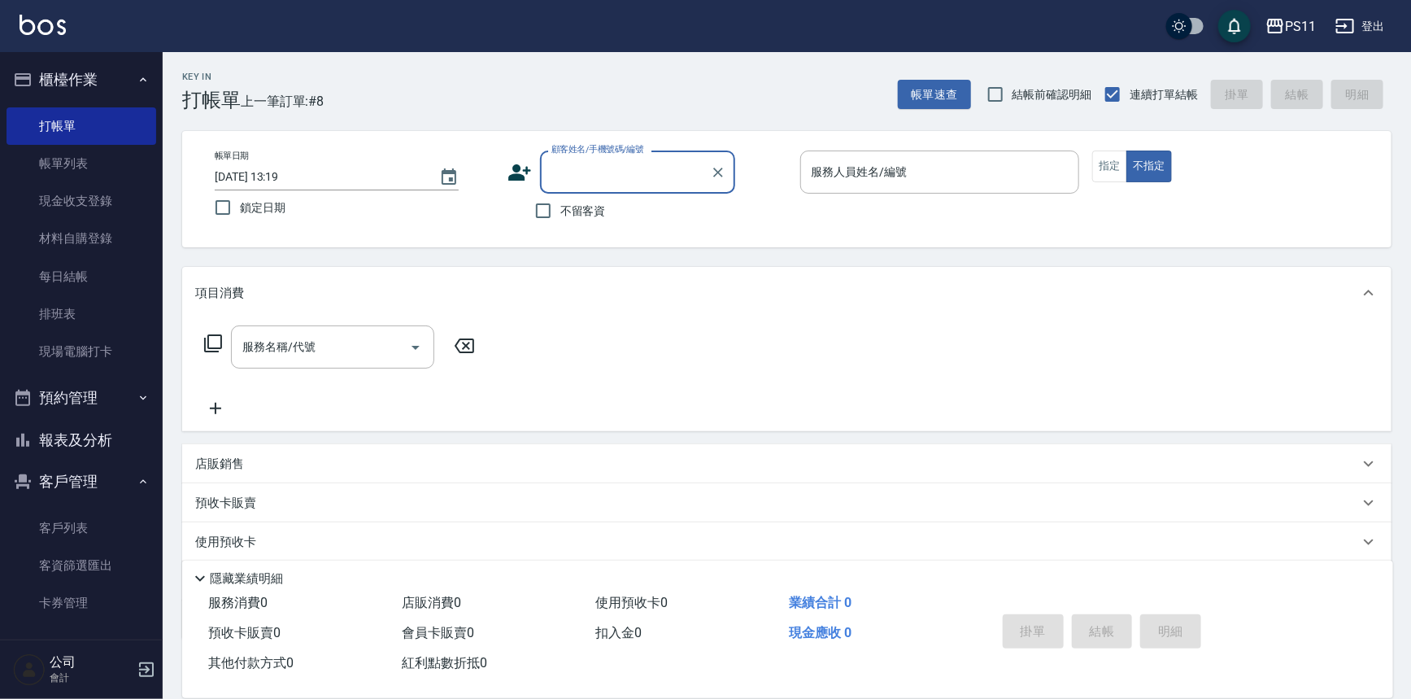
drag, startPoint x: 69, startPoint y: 521, endPoint x: 261, endPoint y: 459, distance: 201.7
click at [69, 521] on link "客戶列表" at bounding box center [82, 527] width 150 height 37
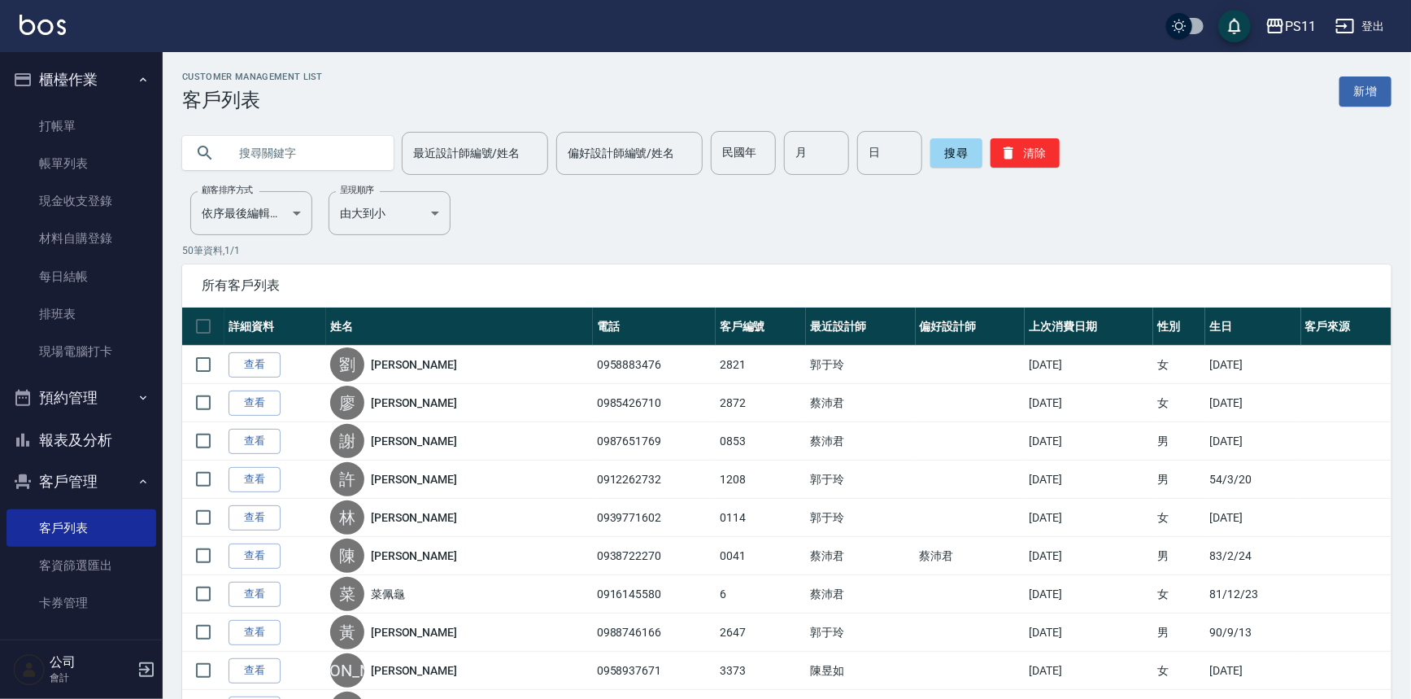
click at [357, 146] on input "text" at bounding box center [304, 153] width 153 height 44
type input "[PERSON_NAME]"
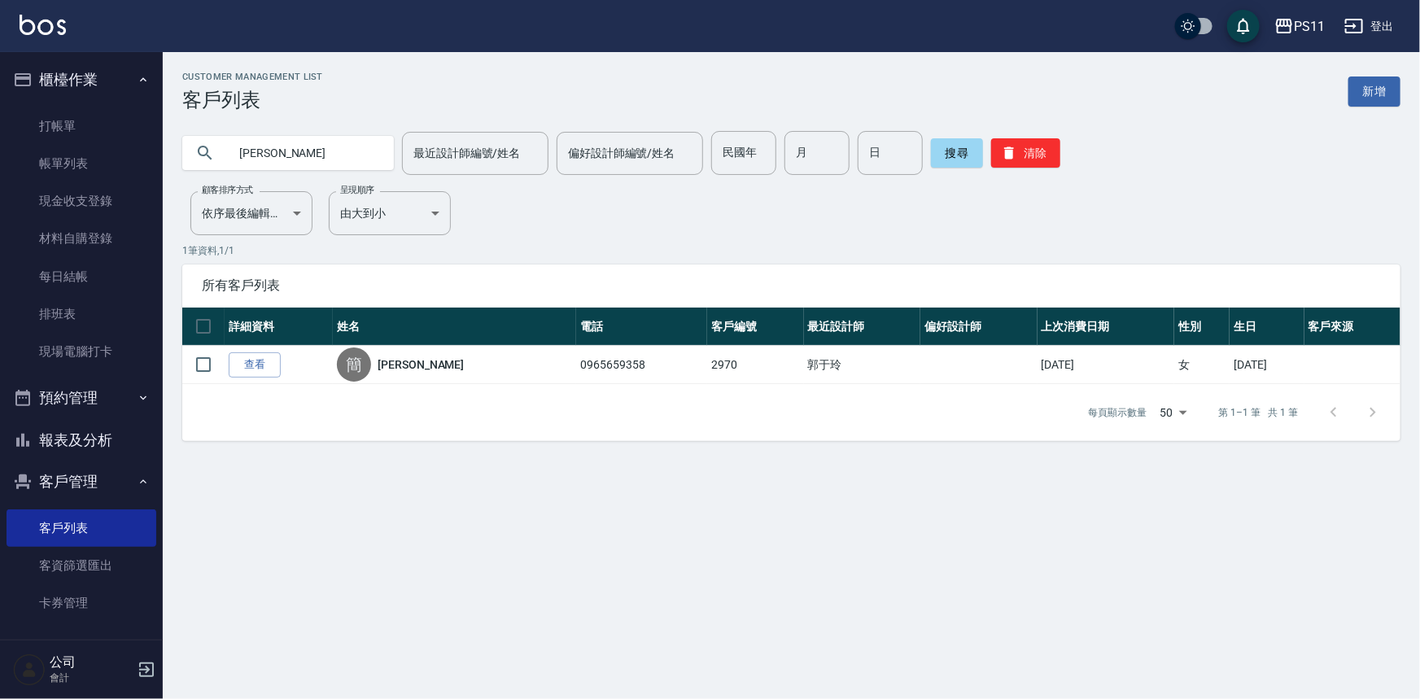
drag, startPoint x: 134, startPoint y: 443, endPoint x: 143, endPoint y: 443, distance: 8.9
click at [134, 443] on button "報表及分析" at bounding box center [82, 440] width 150 height 42
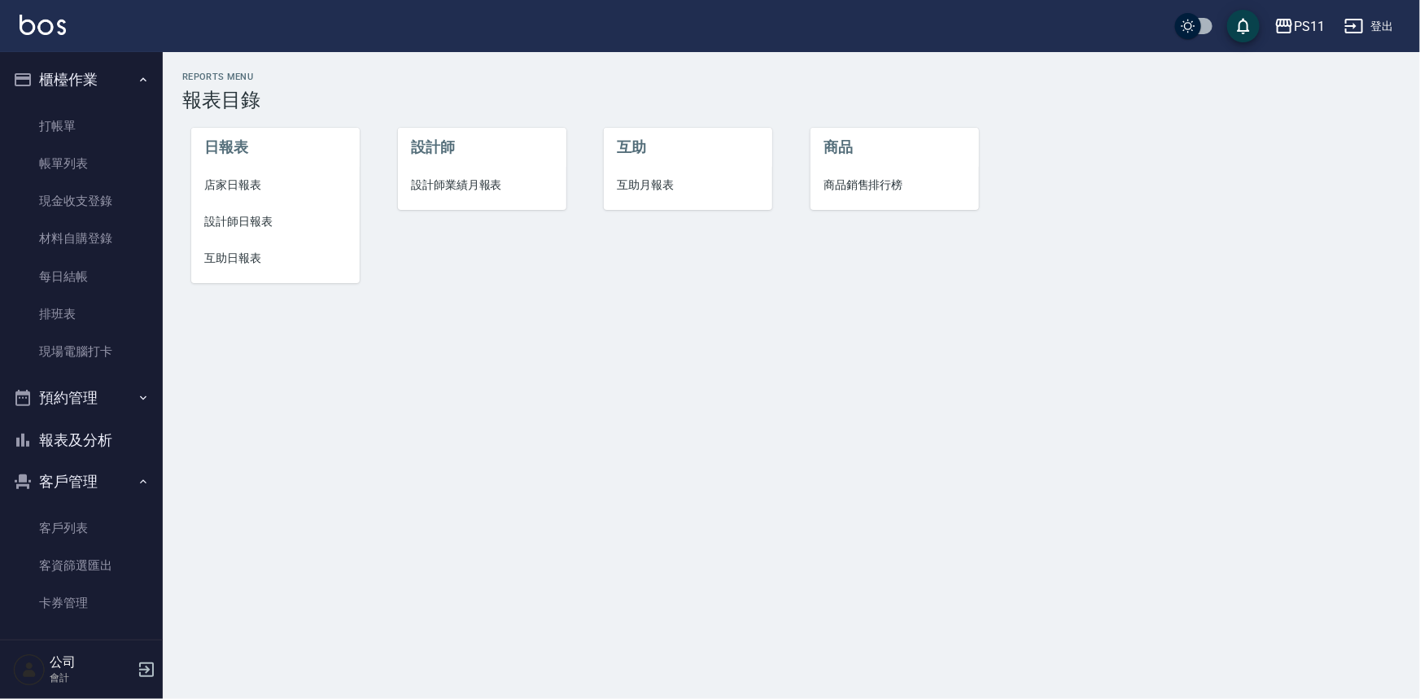
click at [217, 220] on span "設計師日報表" at bounding box center [275, 221] width 142 height 17
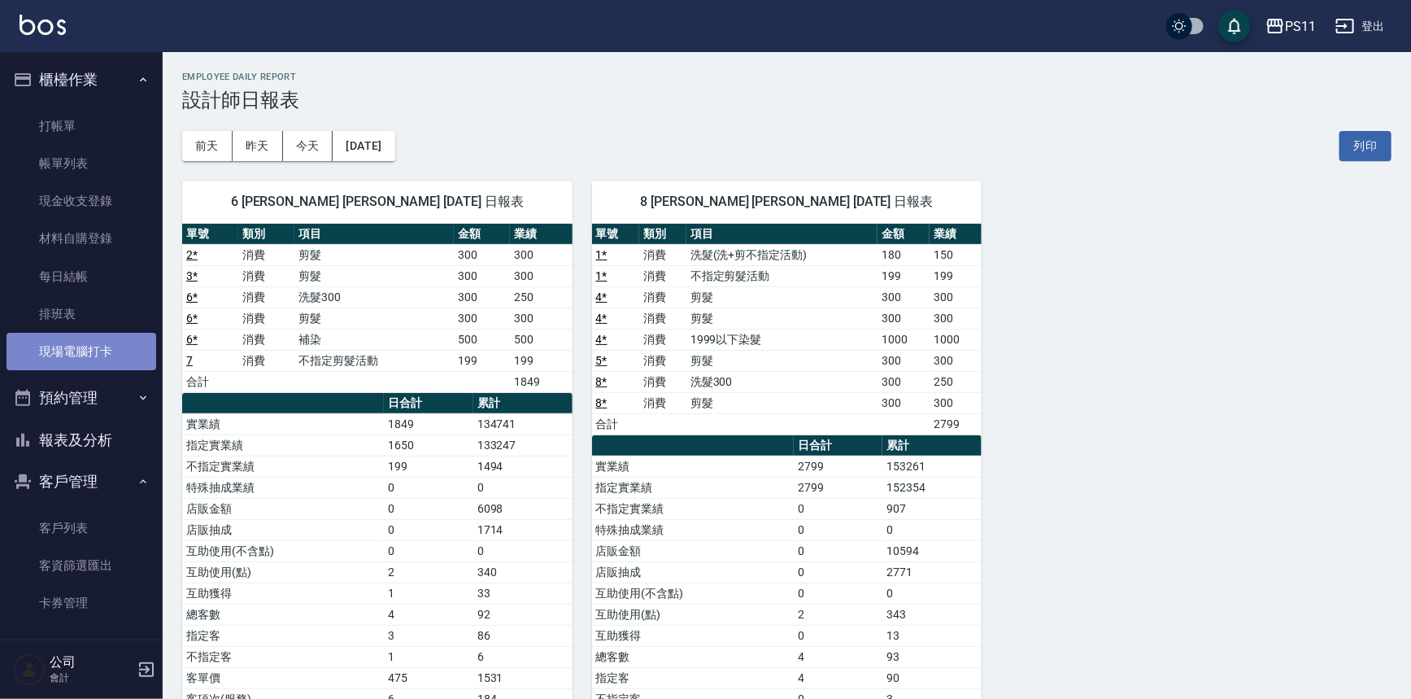
click at [95, 345] on link "現場電腦打卡" at bounding box center [82, 351] width 150 height 37
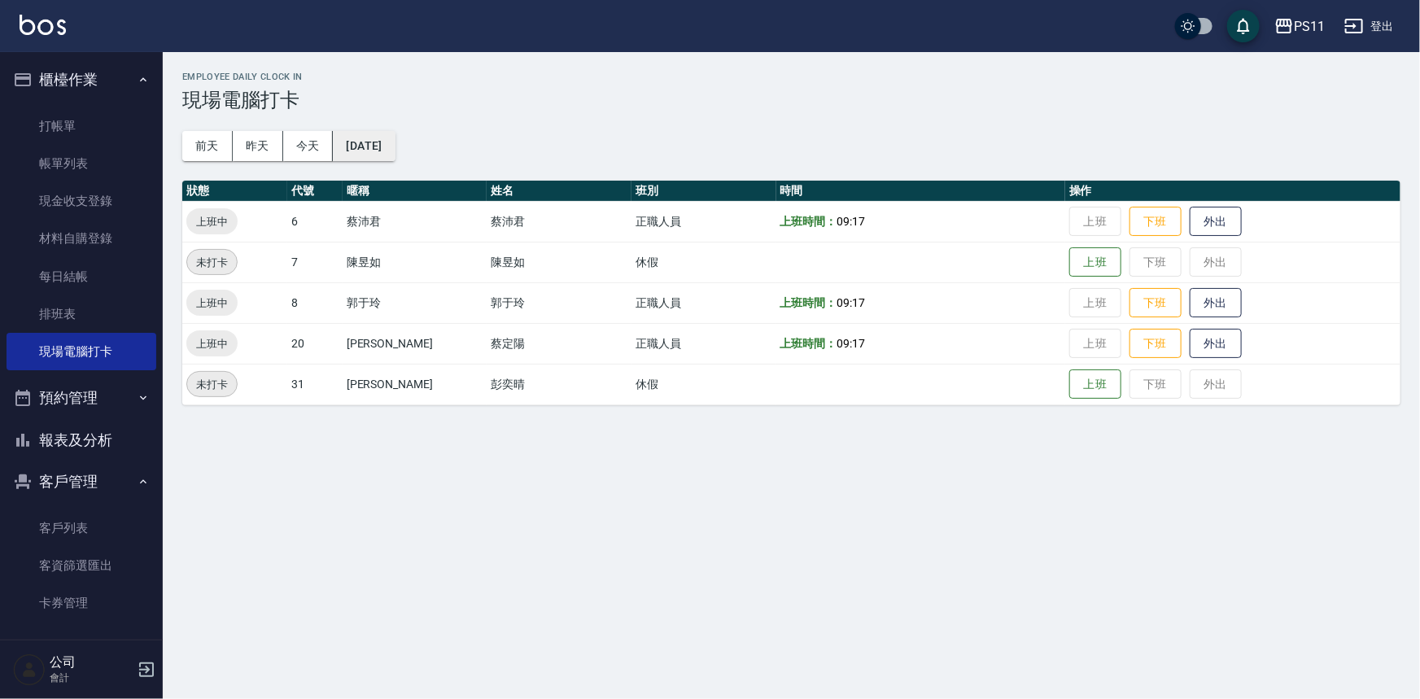
click at [395, 139] on button "[DATE]" at bounding box center [364, 146] width 62 height 30
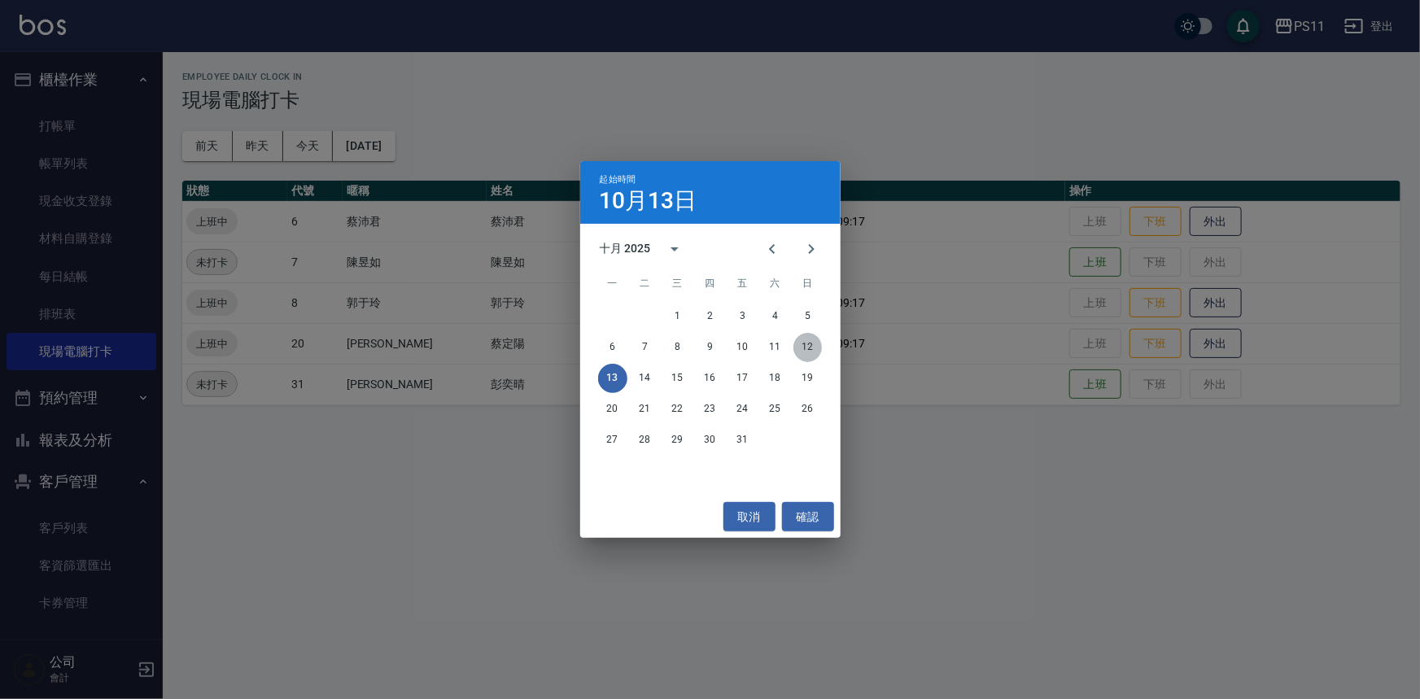
click at [813, 338] on button "12" at bounding box center [807, 347] width 29 height 29
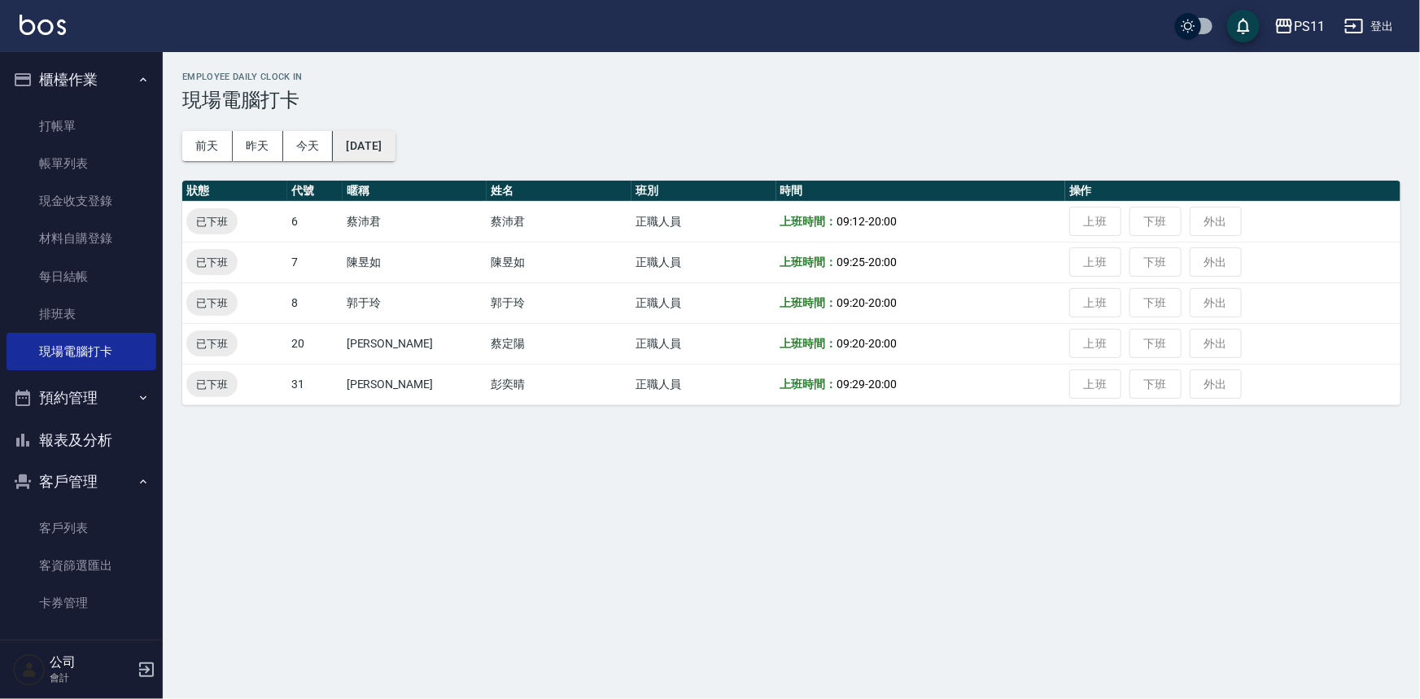
click at [382, 135] on button "[DATE]" at bounding box center [364, 146] width 62 height 30
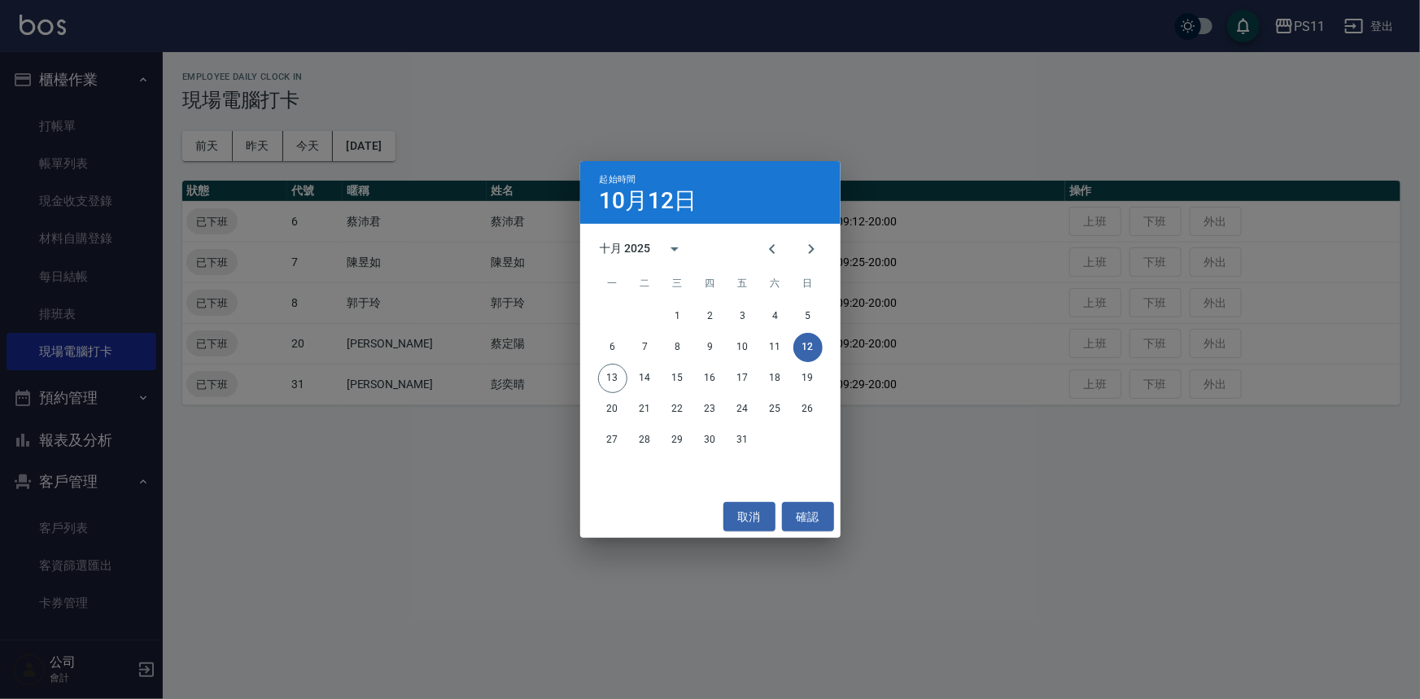
drag, startPoint x: 938, startPoint y: 467, endPoint x: 734, endPoint y: 552, distance: 221.3
click at [915, 484] on div "起始時間 [DATE] 十月 2025 一 二 三 四 五 六 日 1 2 3 4 5 6 7 8 9 10 11 12 13 14 15 16 17 18 …" at bounding box center [710, 349] width 1420 height 699
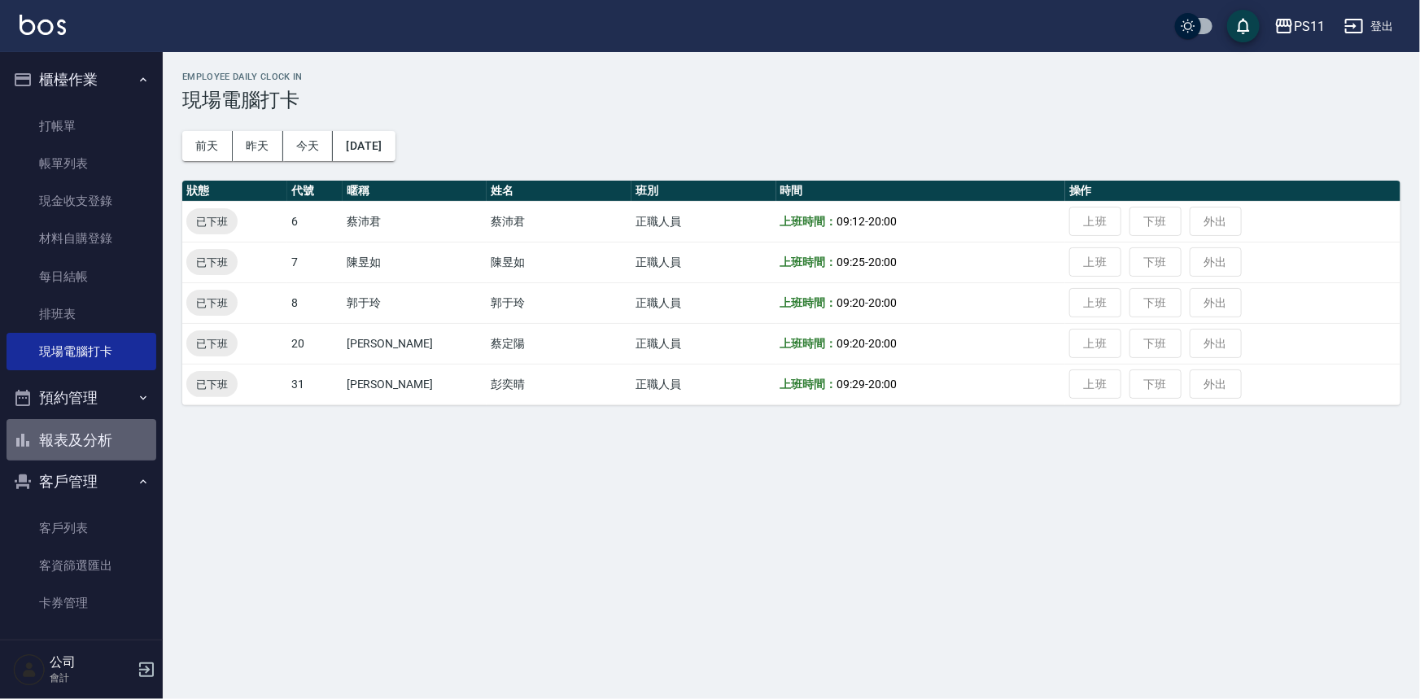
click at [111, 447] on button "報表及分析" at bounding box center [82, 440] width 150 height 42
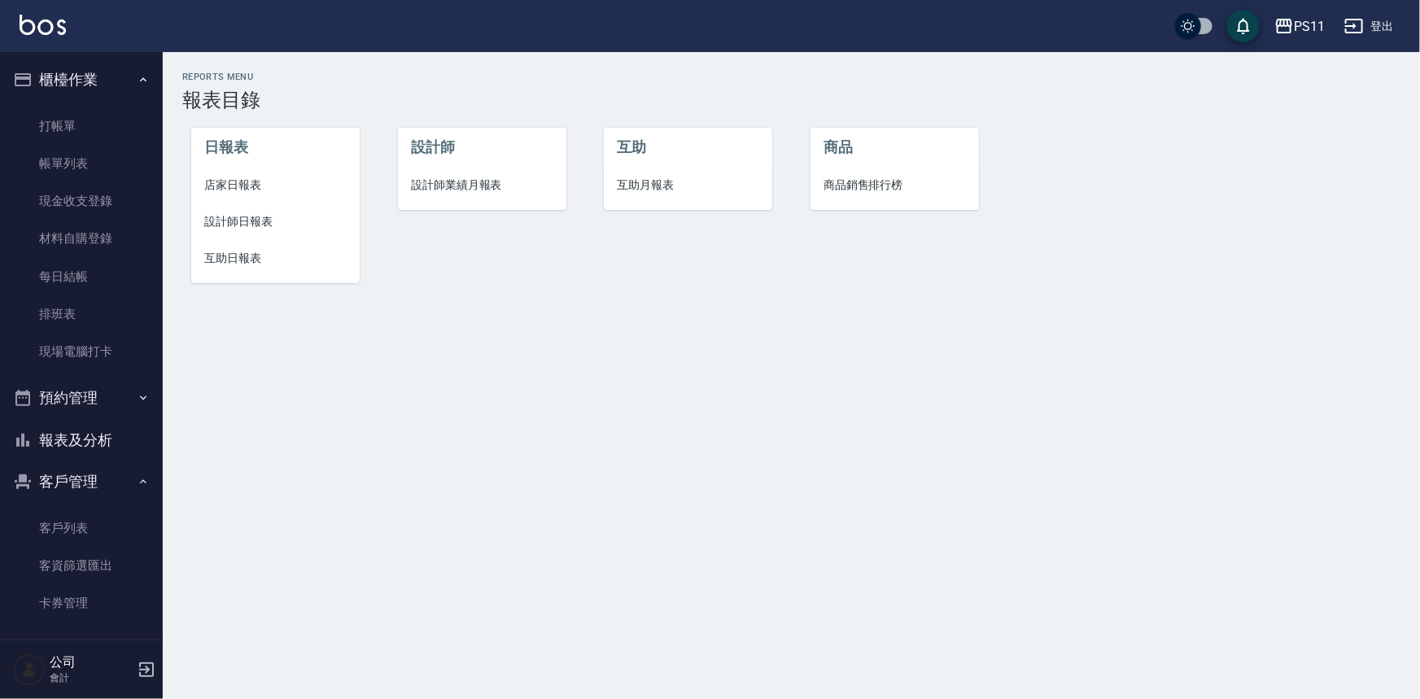
click at [264, 220] on span "設計師日報表" at bounding box center [275, 221] width 142 height 17
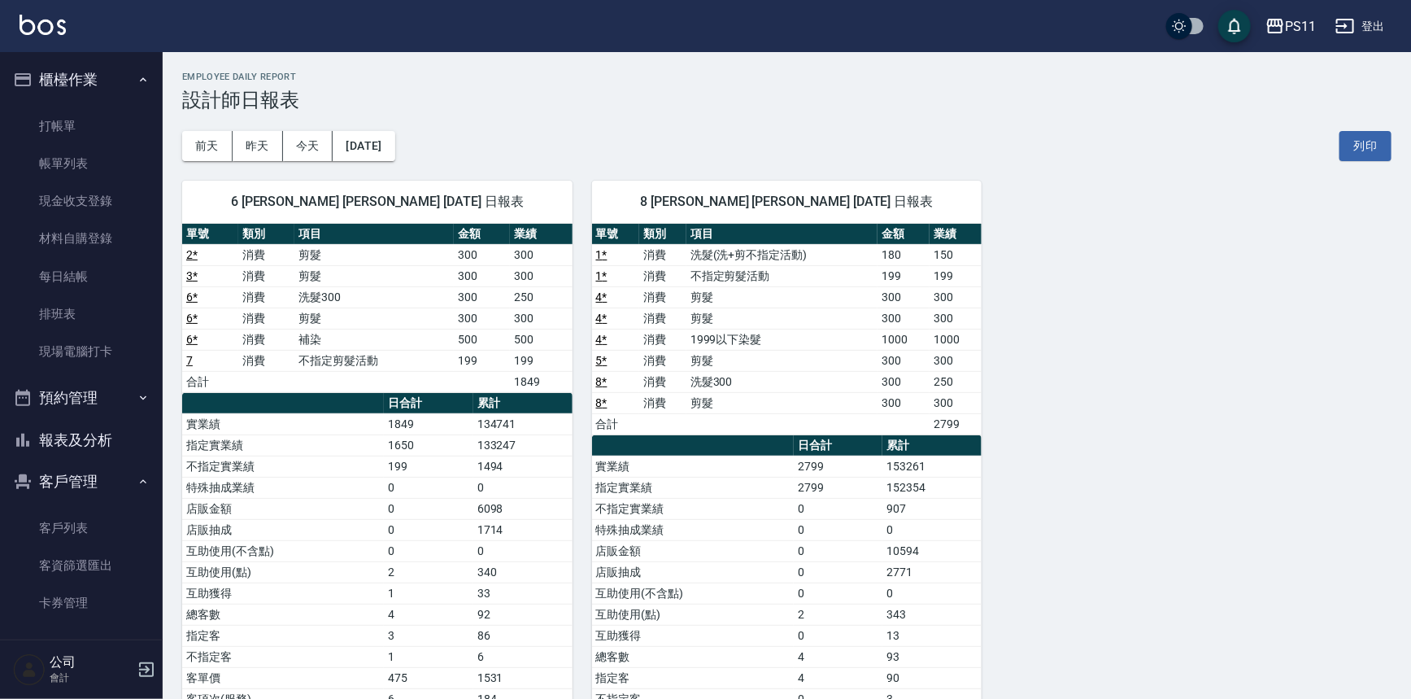
click at [985, 425] on div "6 [PERSON_NAME] [PERSON_NAME] [DATE] 日報表 單號 類別 項目 金額 業績 2 * 消費 剪髮 300 300 3 * 消…" at bounding box center [777, 477] width 1229 height 632
click at [94, 432] on button "報表及分析" at bounding box center [82, 440] width 150 height 42
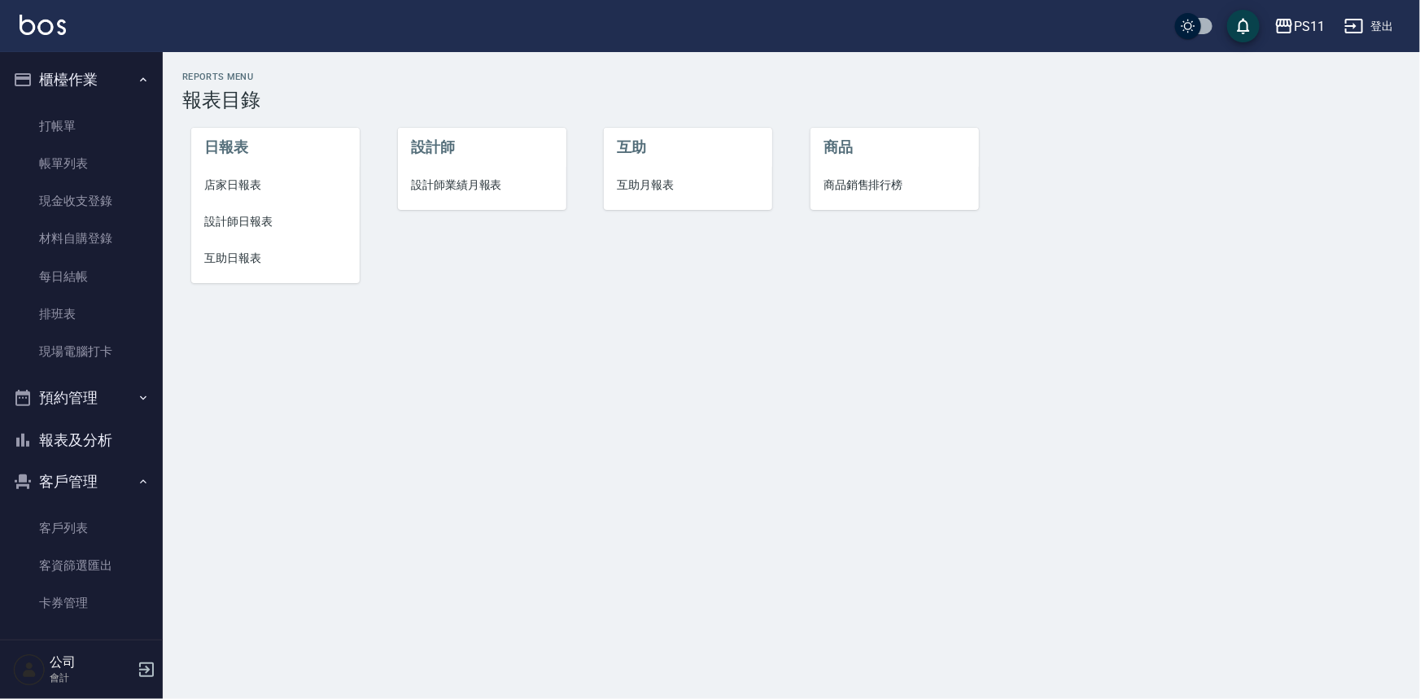
click at [233, 261] on span "互助日報表" at bounding box center [275, 258] width 142 height 17
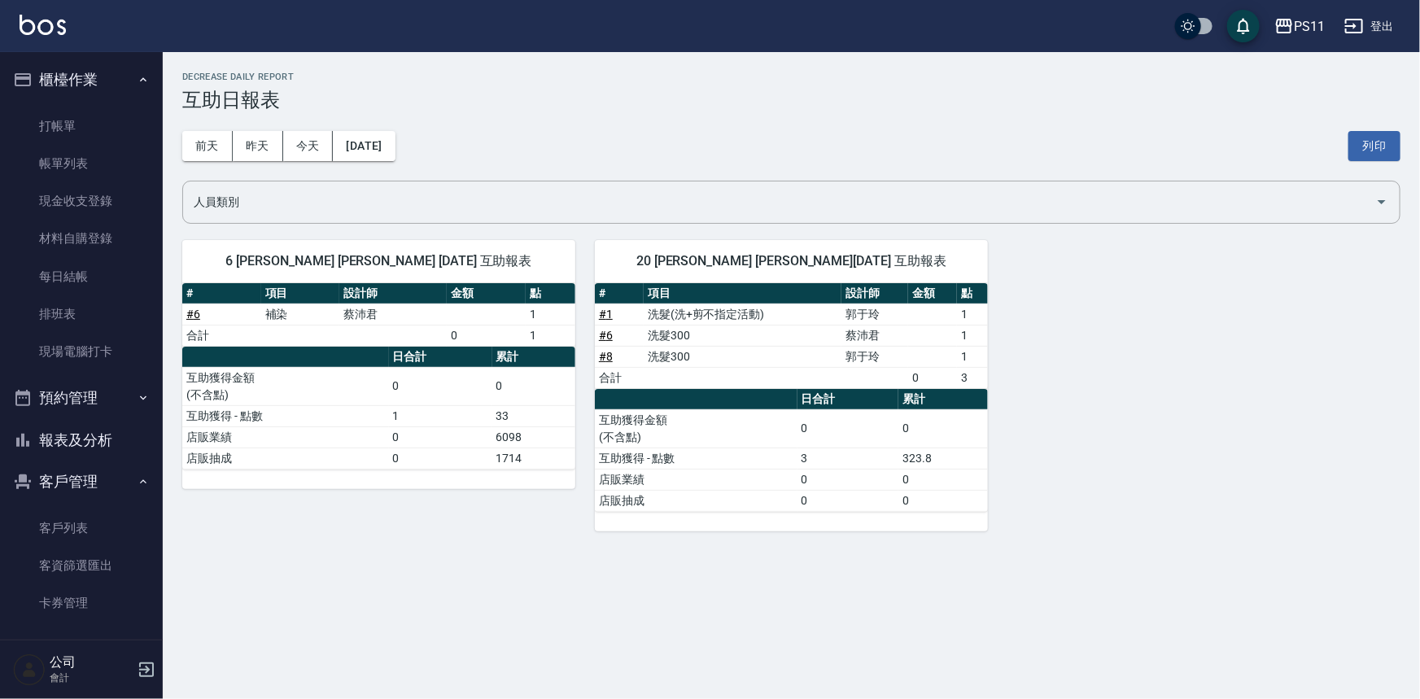
click at [110, 448] on button "報表及分析" at bounding box center [82, 440] width 150 height 42
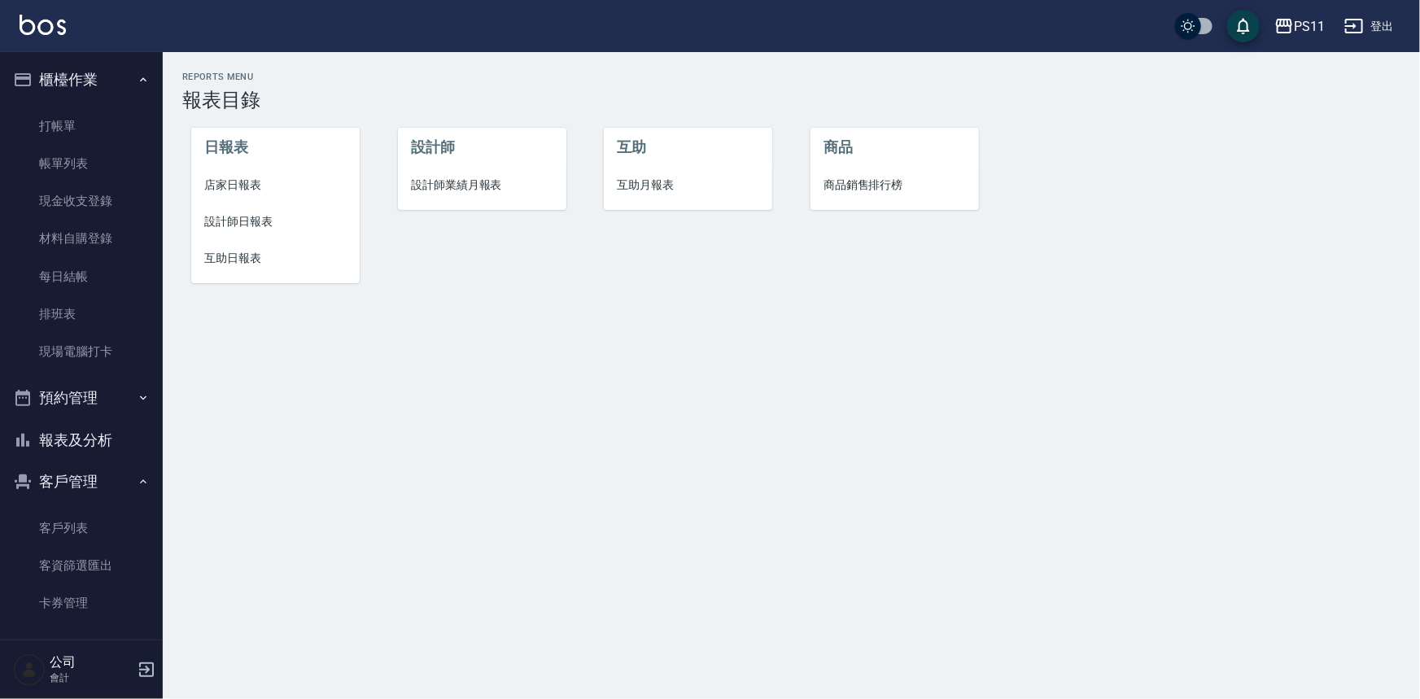
click at [97, 438] on button "報表及分析" at bounding box center [82, 440] width 150 height 42
click at [220, 178] on span "店家日報表" at bounding box center [275, 185] width 142 height 17
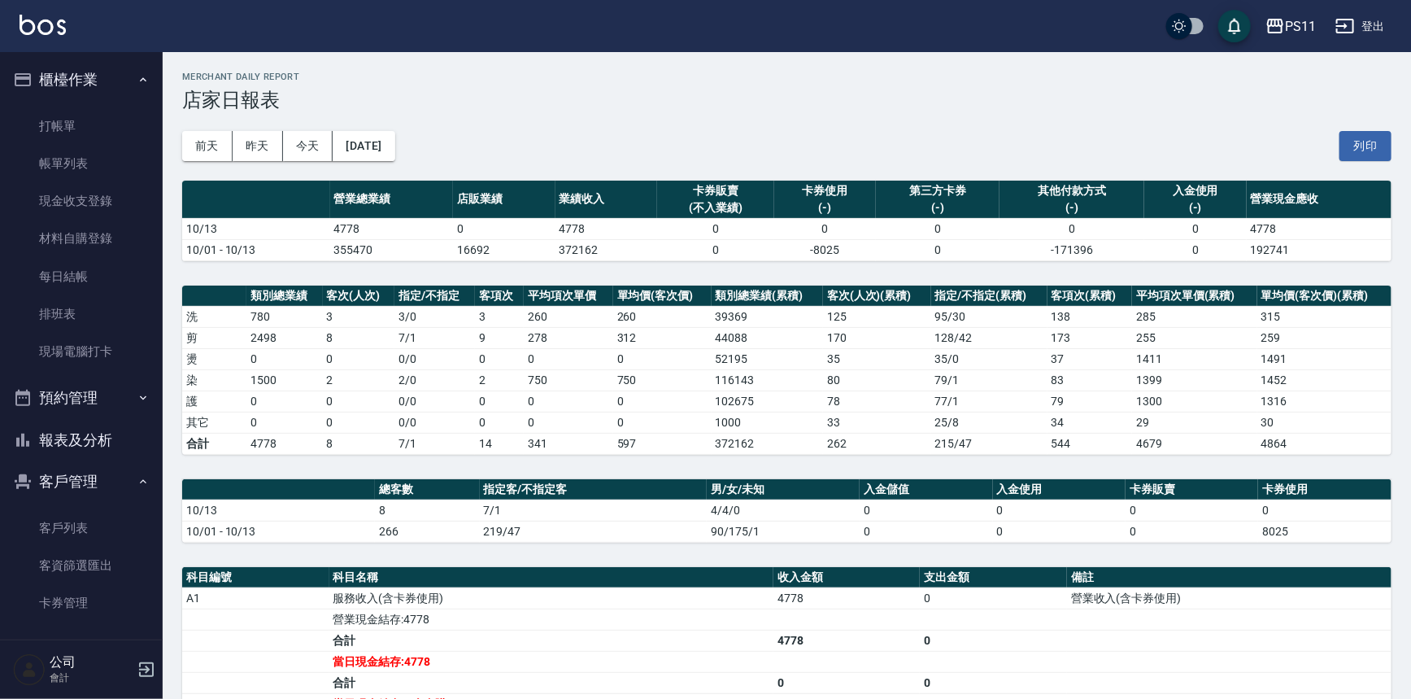
click at [615, 296] on th "單均價(客次價)" at bounding box center [662, 296] width 98 height 21
